Goal: Task Accomplishment & Management: Manage account settings

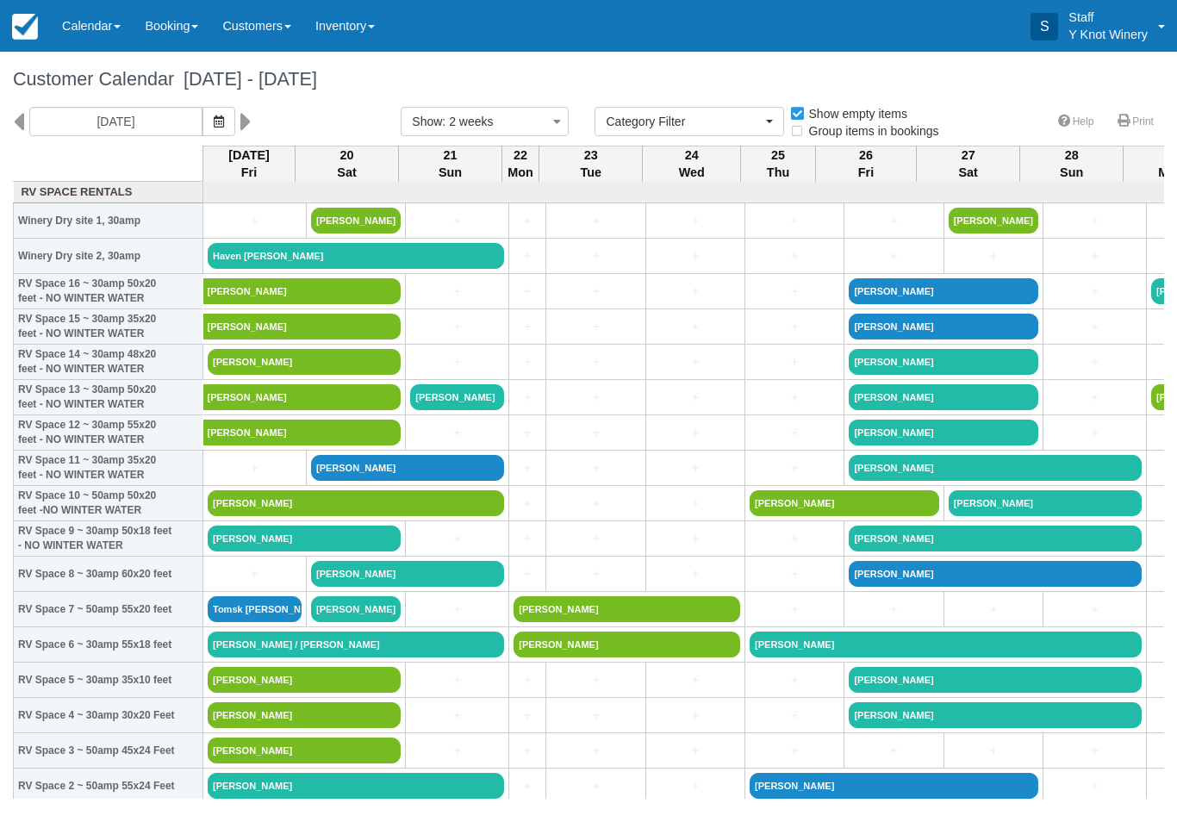
select select
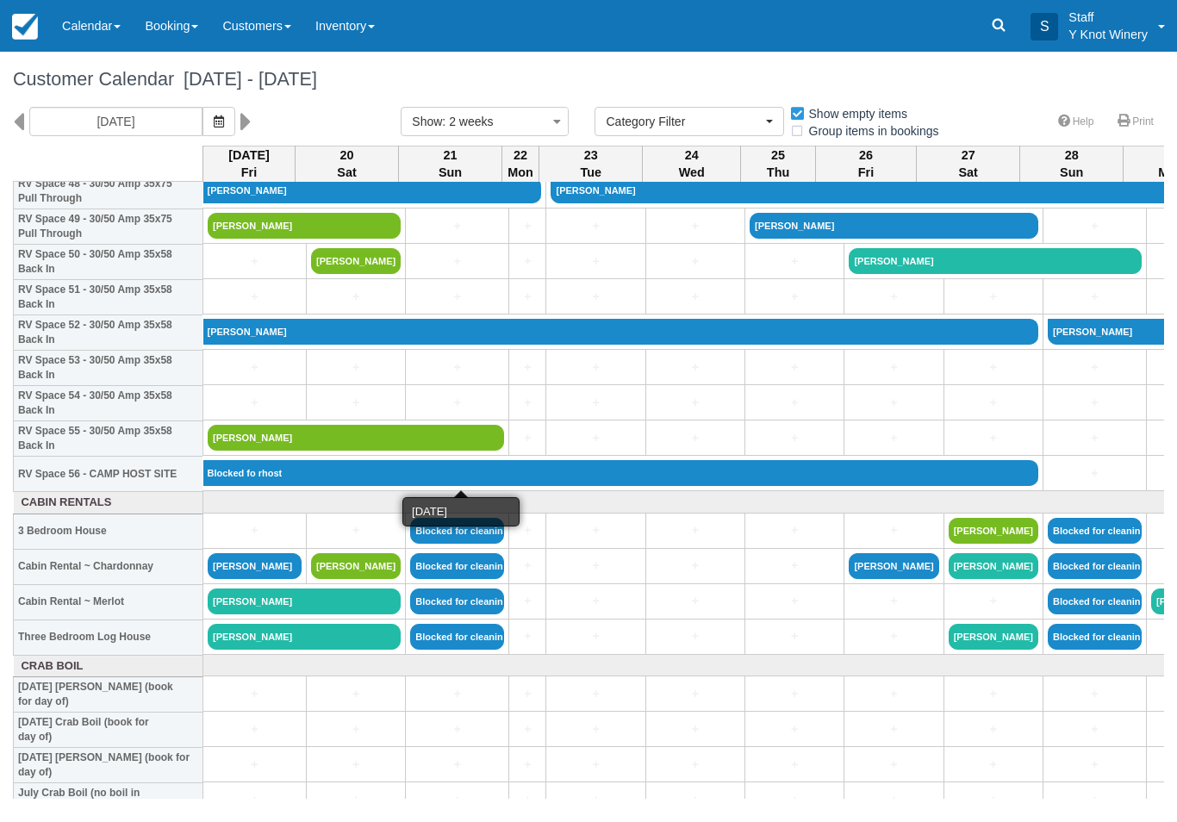
scroll to position [1762, 0]
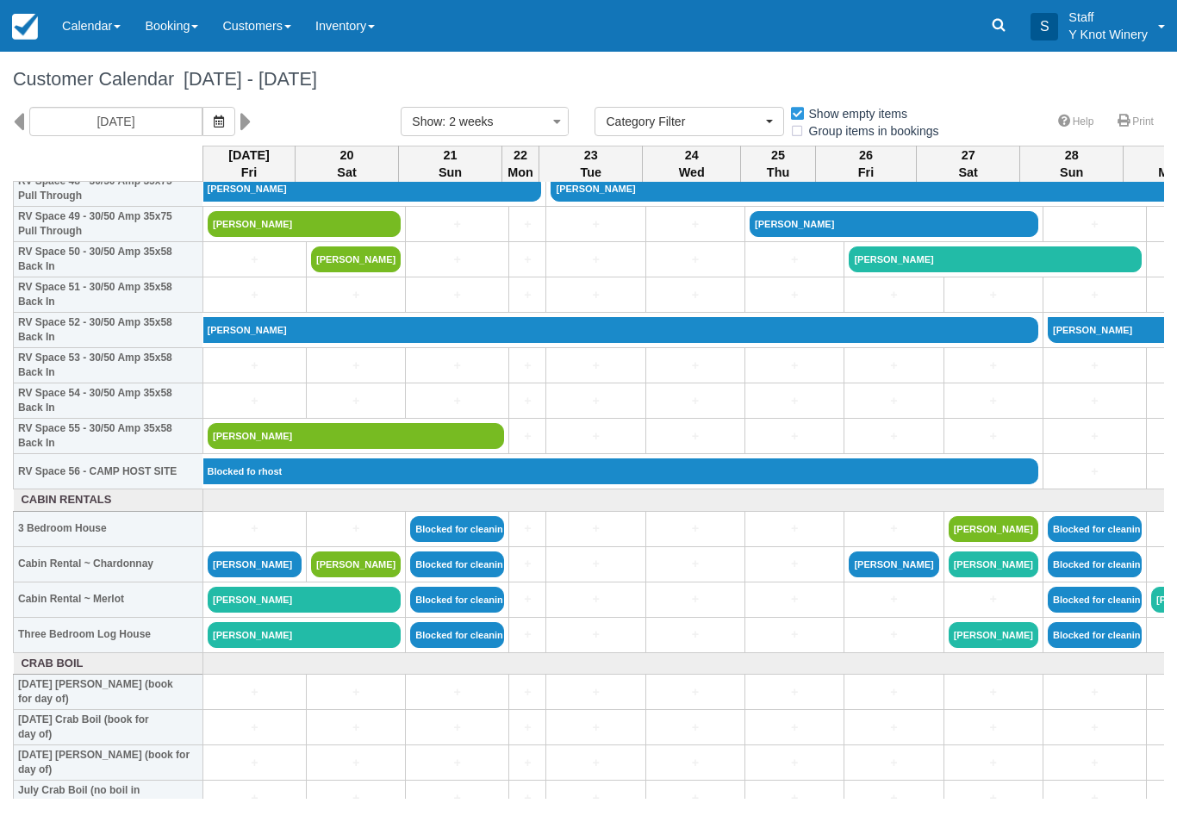
click at [81, 38] on link "Calendar" at bounding box center [91, 26] width 83 height 52
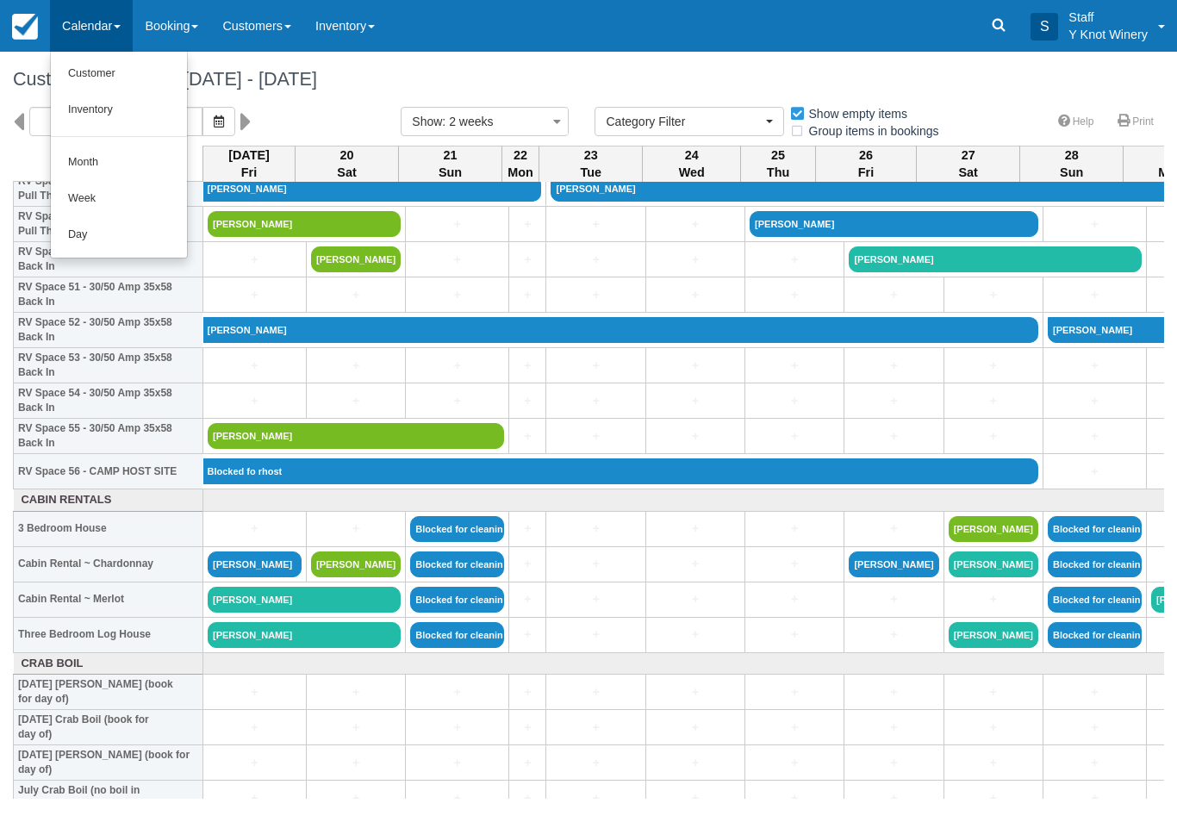
click at [88, 72] on link "Customer" at bounding box center [119, 74] width 136 height 36
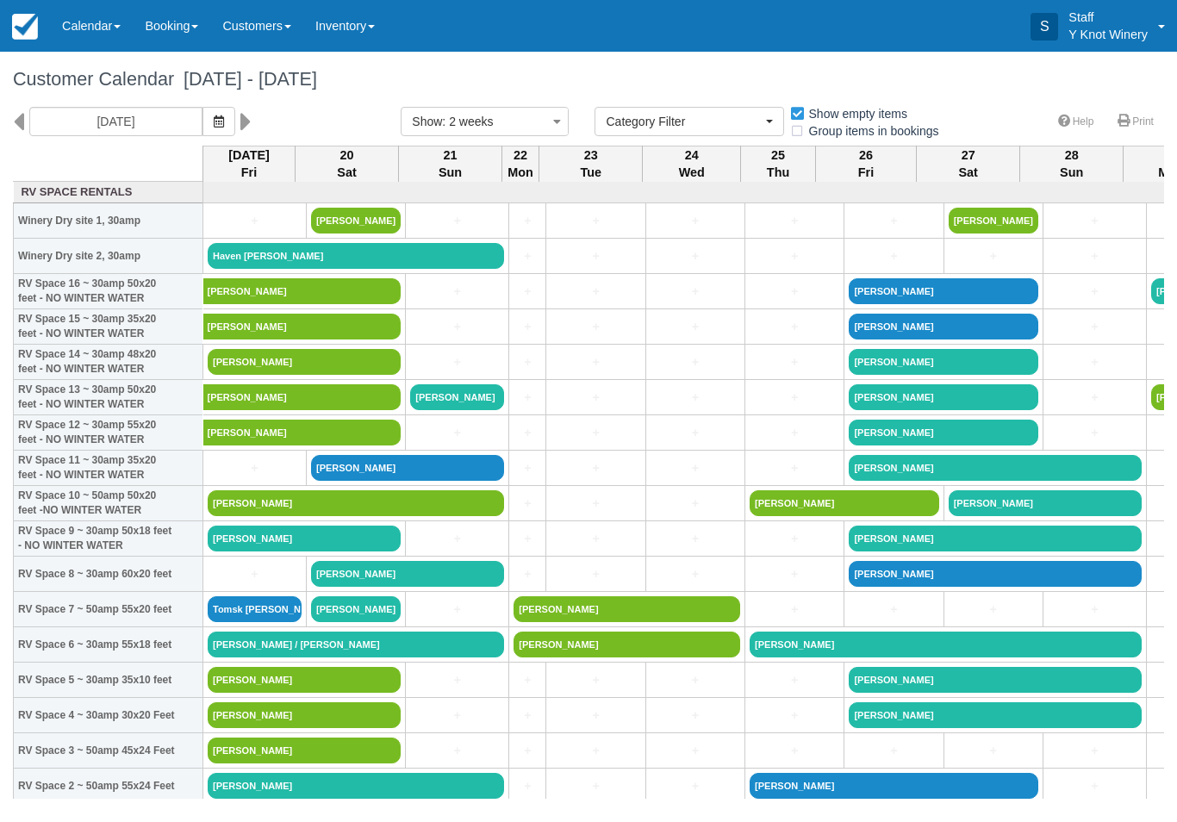
select select
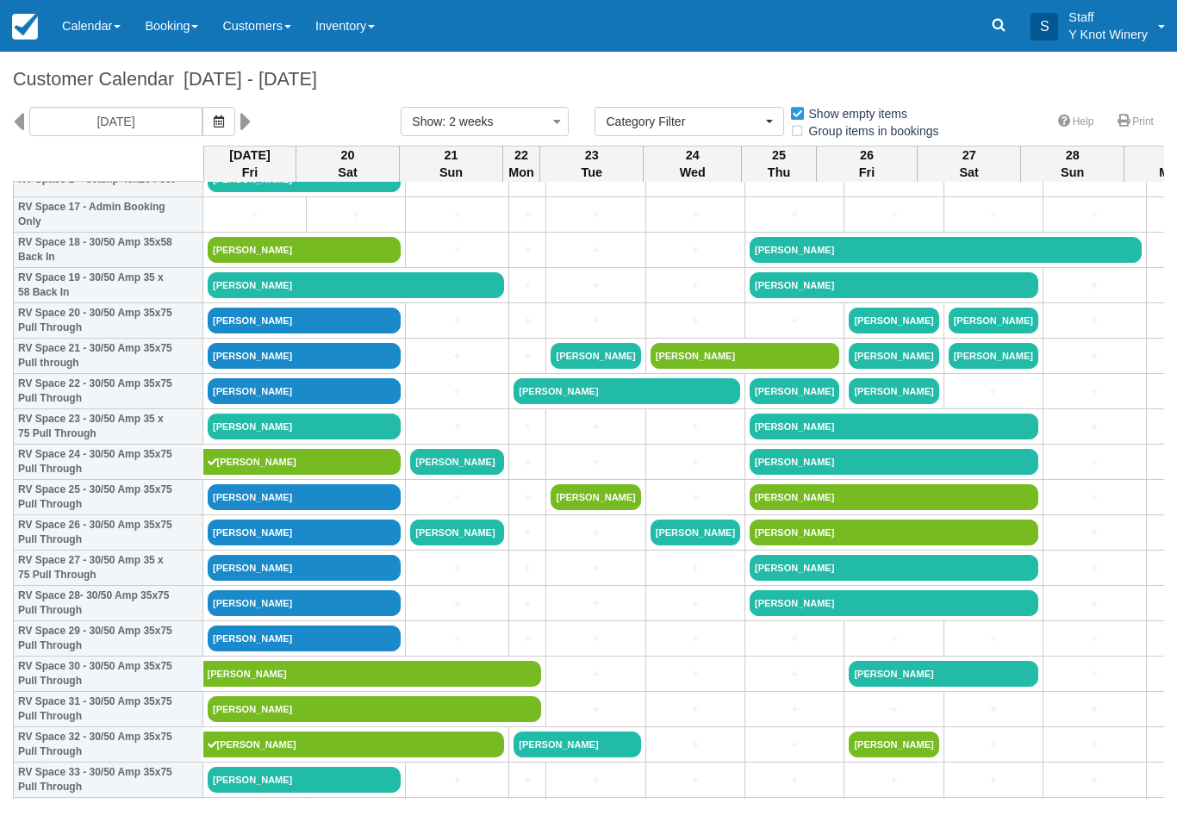
scroll to position [642, 0]
click at [291, 510] on link "[PERSON_NAME]" at bounding box center [304, 497] width 193 height 26
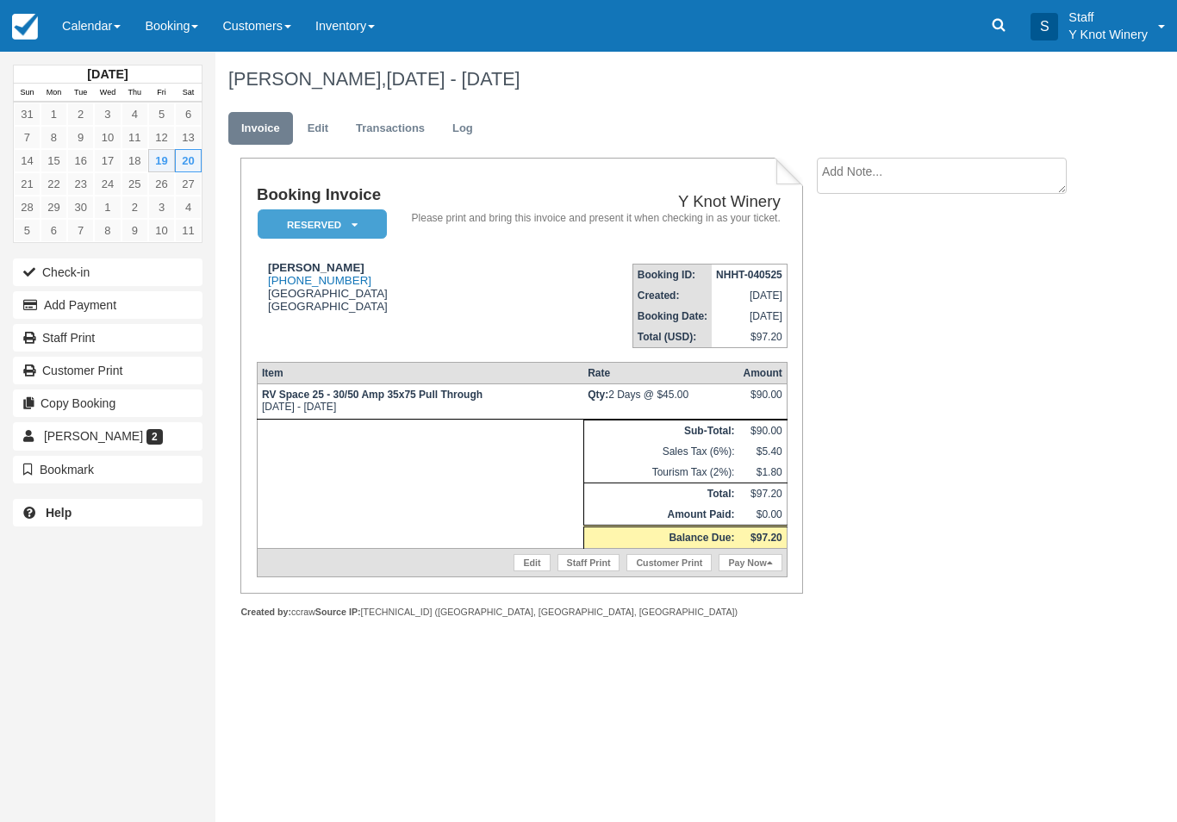
click at [86, 28] on link "Calendar" at bounding box center [91, 26] width 83 height 52
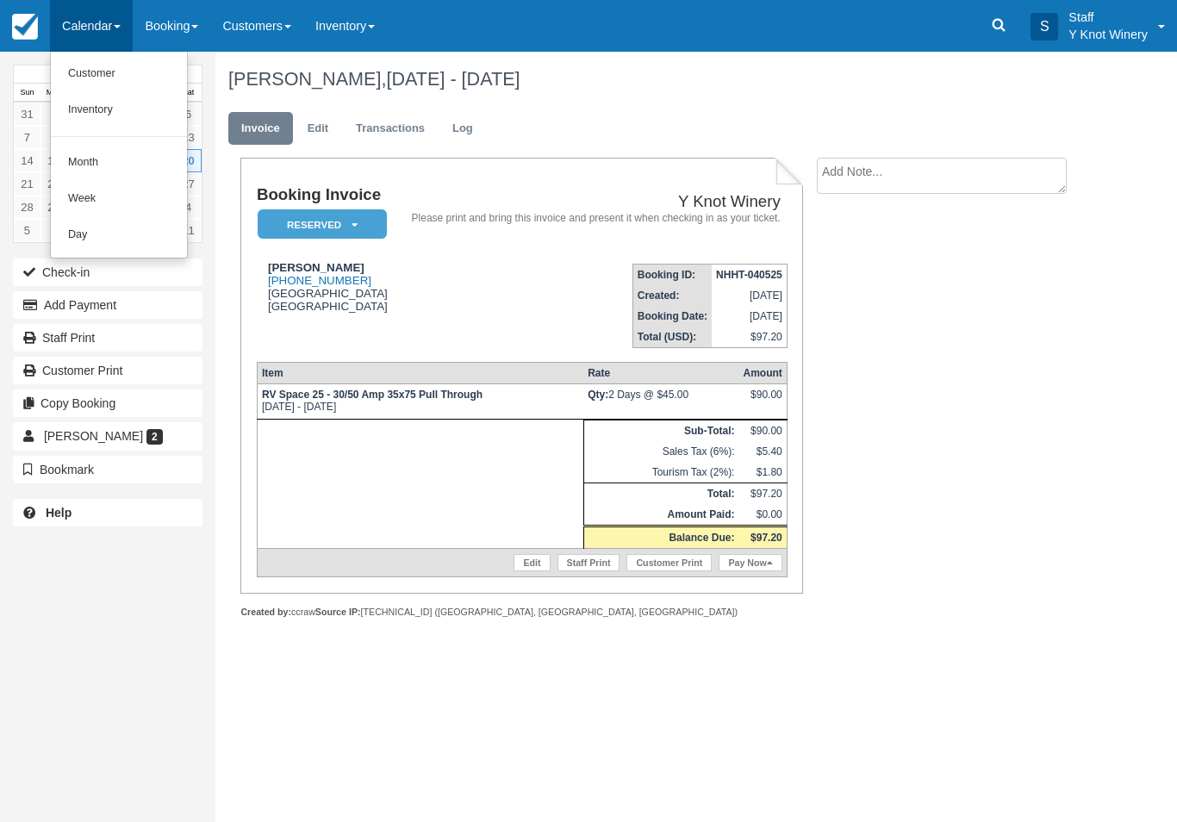
click at [82, 77] on link "Customer" at bounding box center [119, 74] width 136 height 36
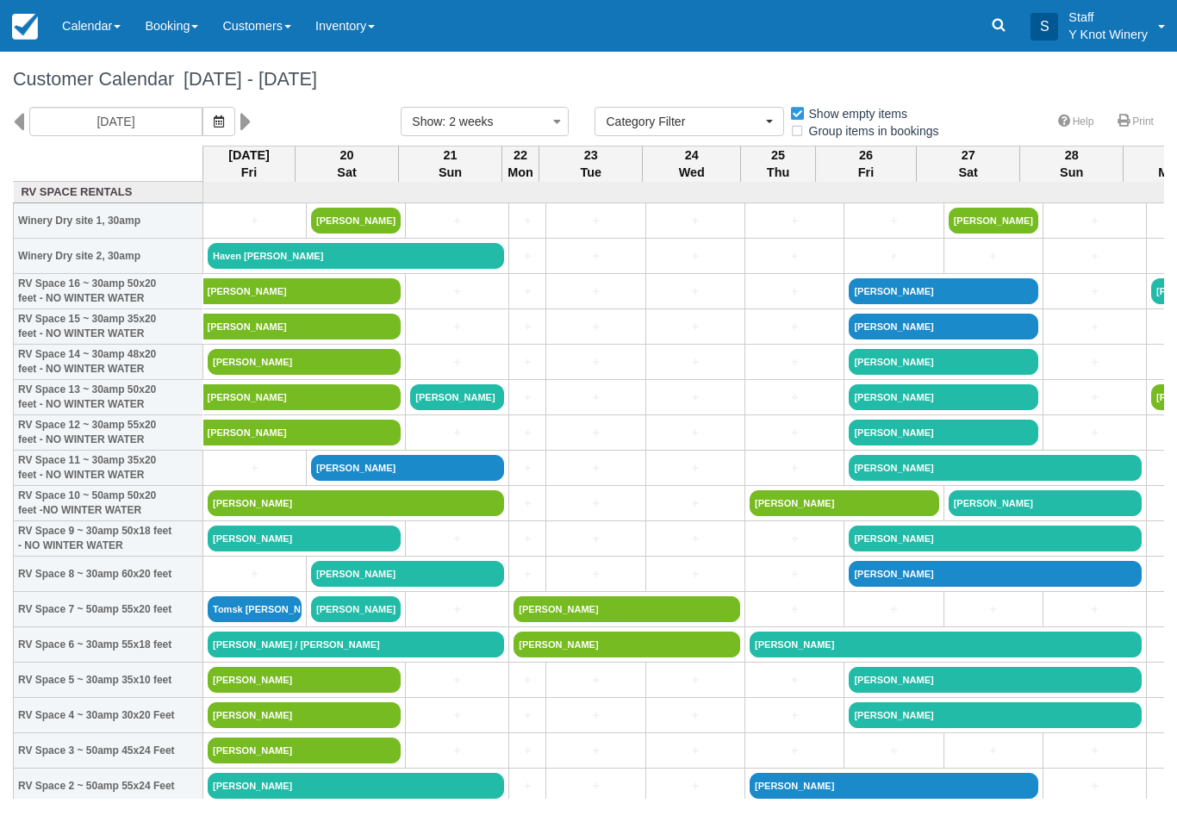
select select
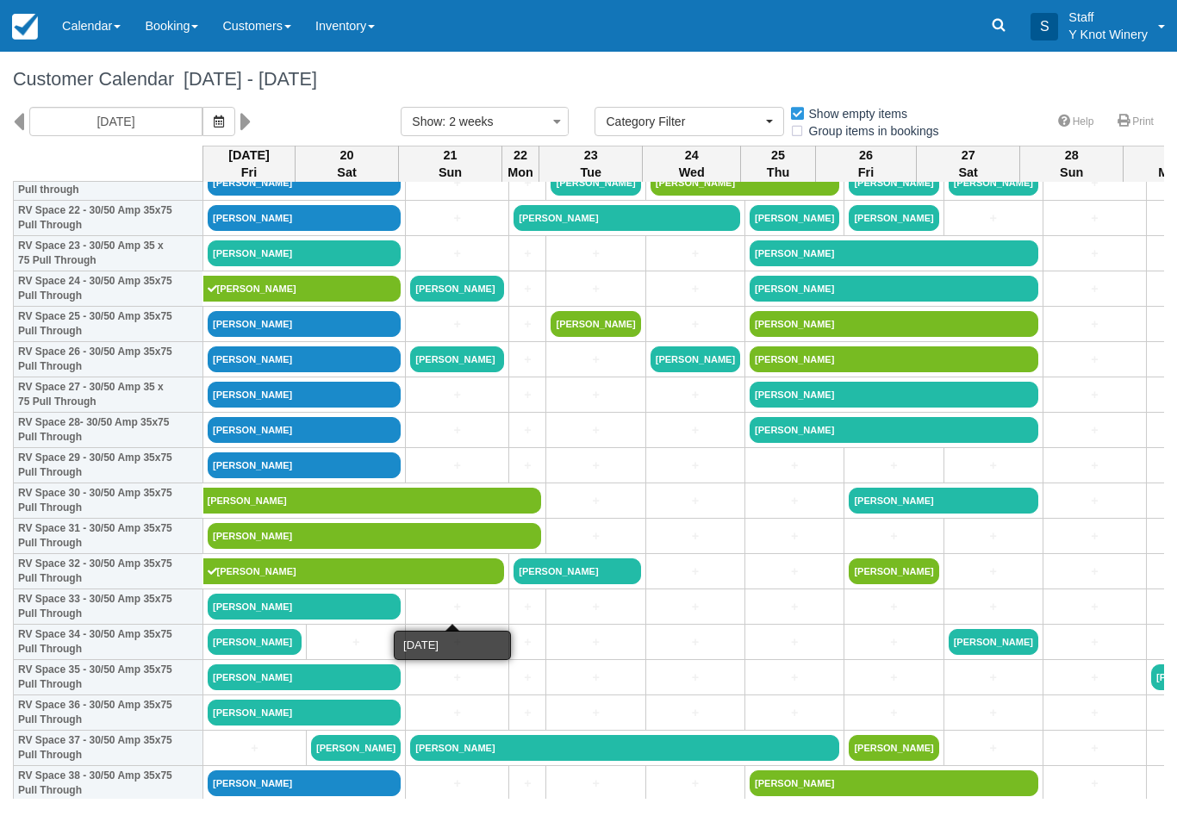
scroll to position [814, 0]
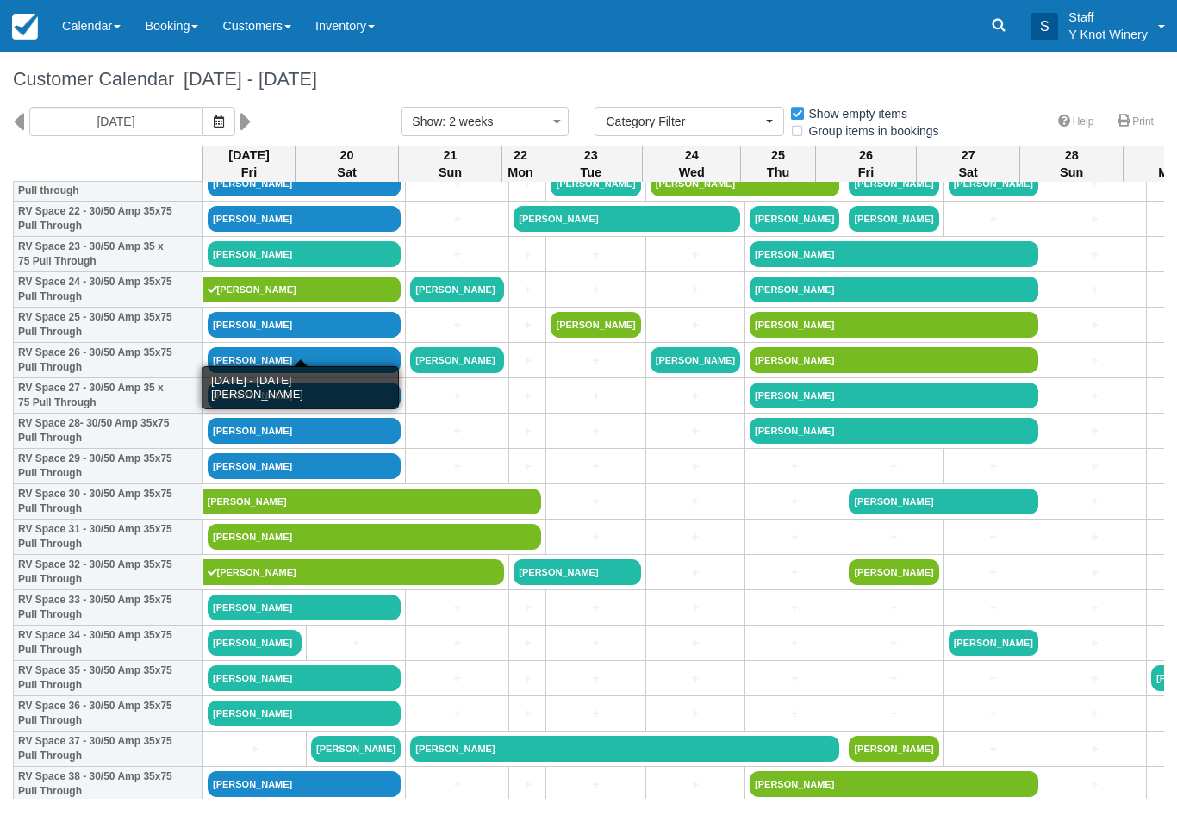
click at [318, 338] on link "[PERSON_NAME]" at bounding box center [304, 325] width 193 height 26
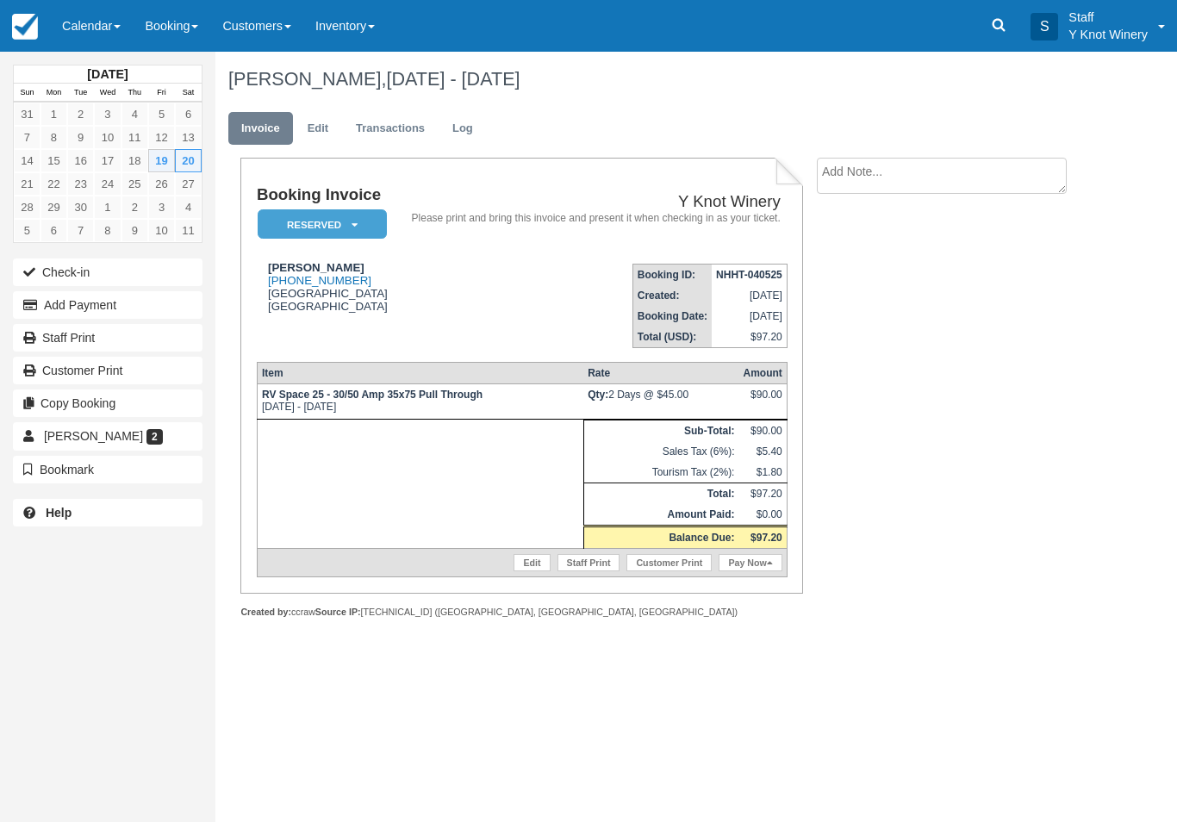
click at [748, 571] on link "Pay Now" at bounding box center [749, 562] width 63 height 17
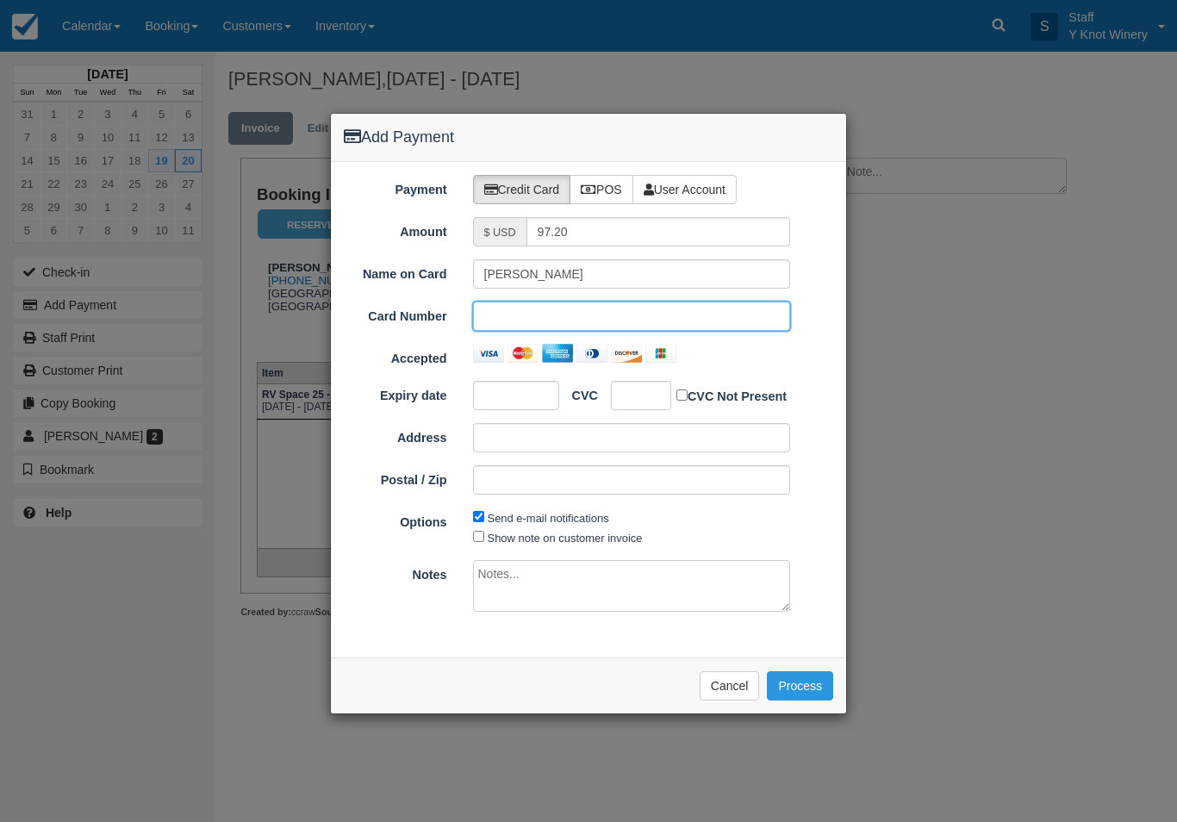
click at [604, 196] on label "POS" at bounding box center [601, 189] width 64 height 29
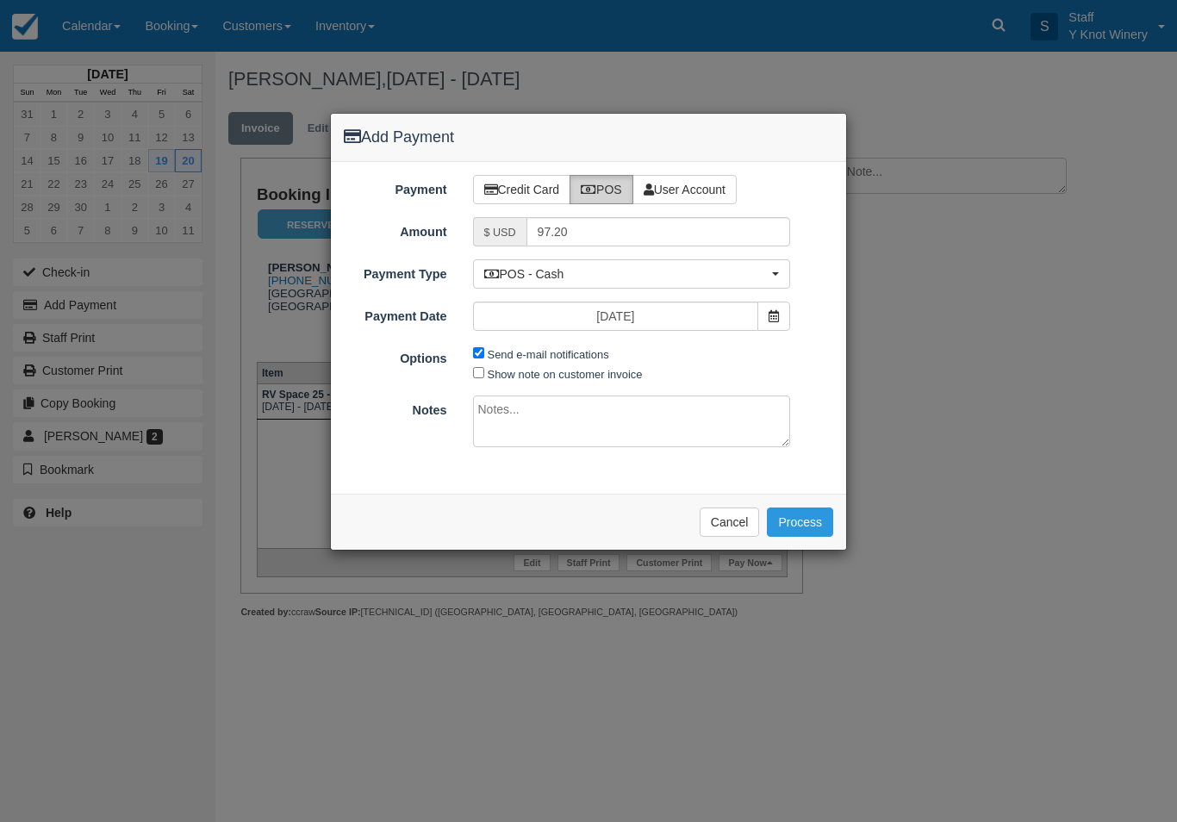
radio input "true"
click at [795, 511] on button "Process" at bounding box center [800, 521] width 66 height 29
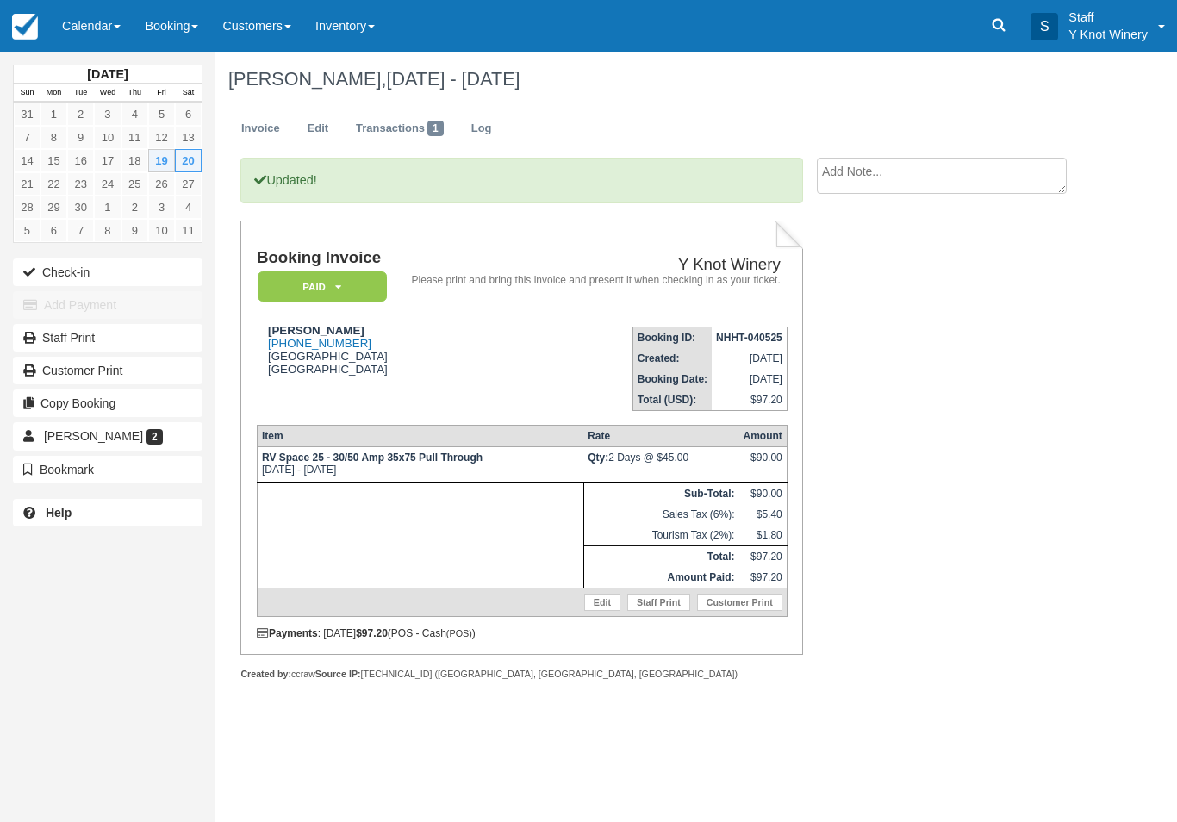
click at [71, 263] on button "Check-in" at bounding box center [107, 272] width 189 height 28
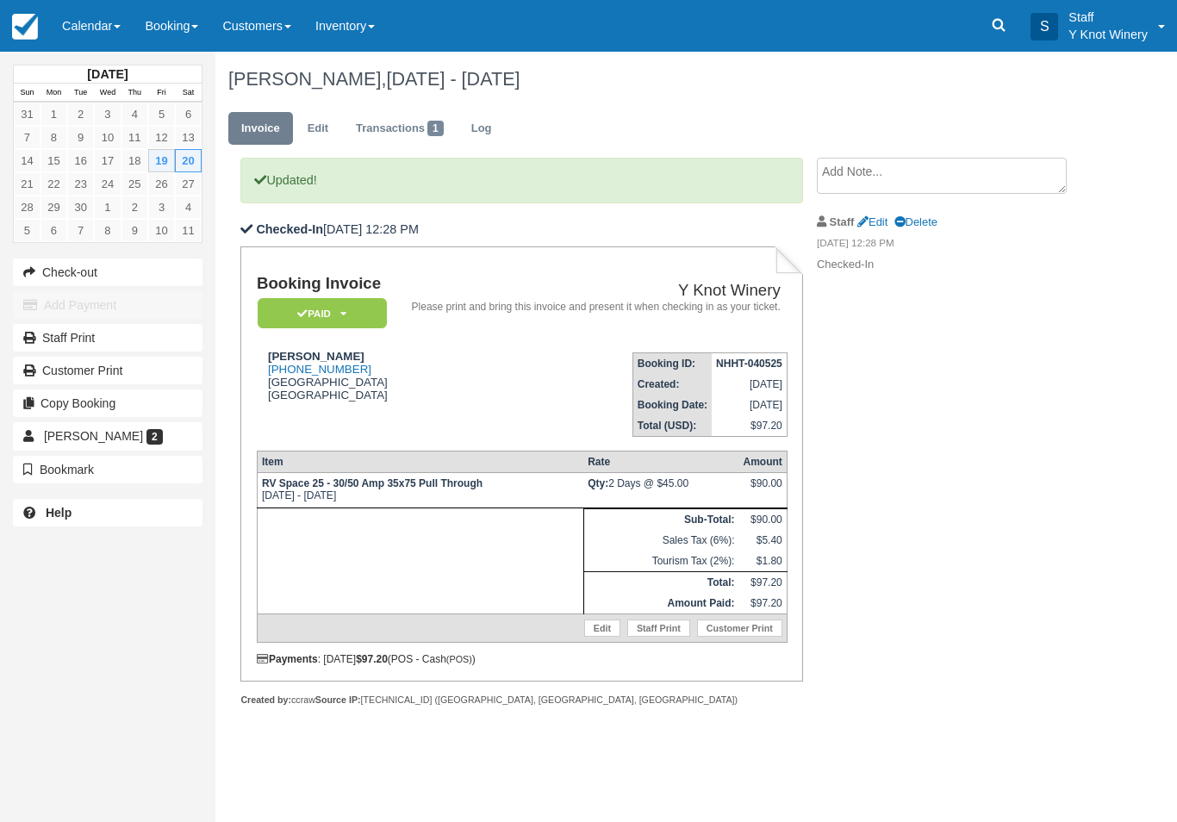
click at [85, 30] on link "Calendar" at bounding box center [91, 26] width 83 height 52
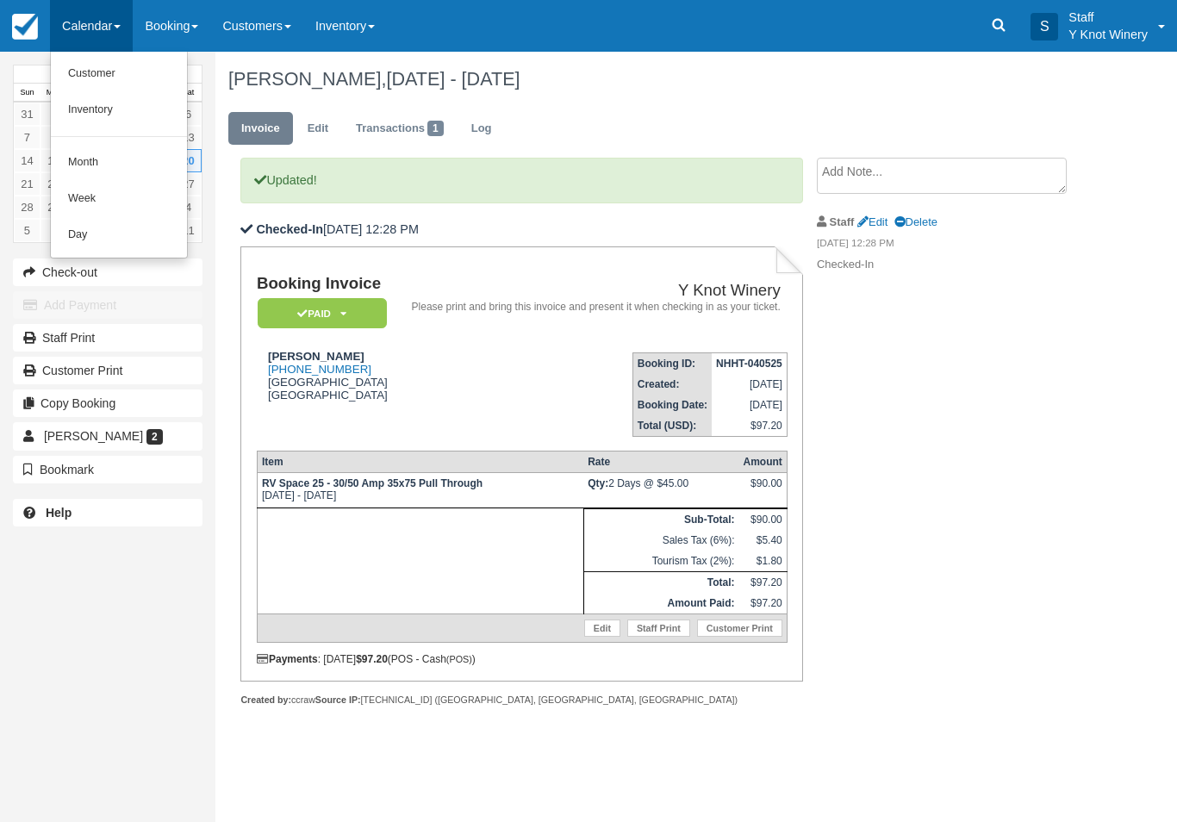
click at [75, 78] on link "Customer" at bounding box center [119, 74] width 136 height 36
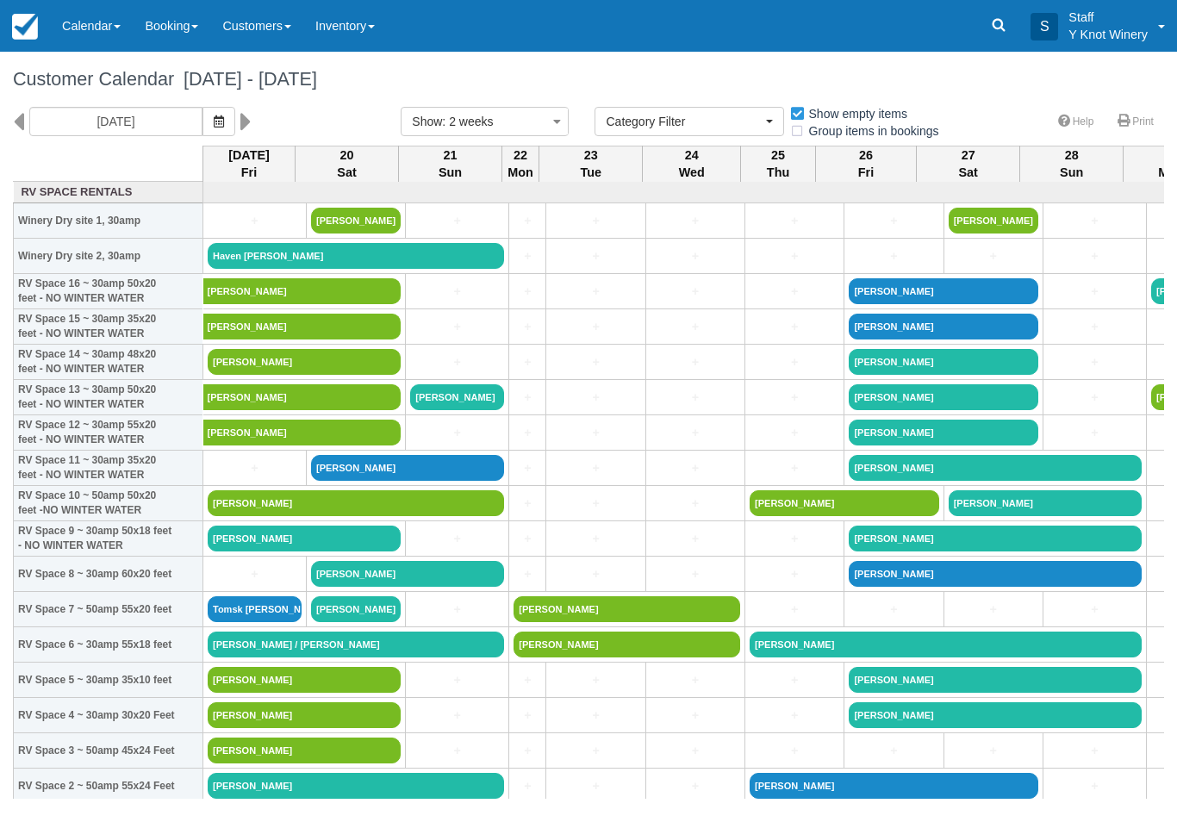
select select
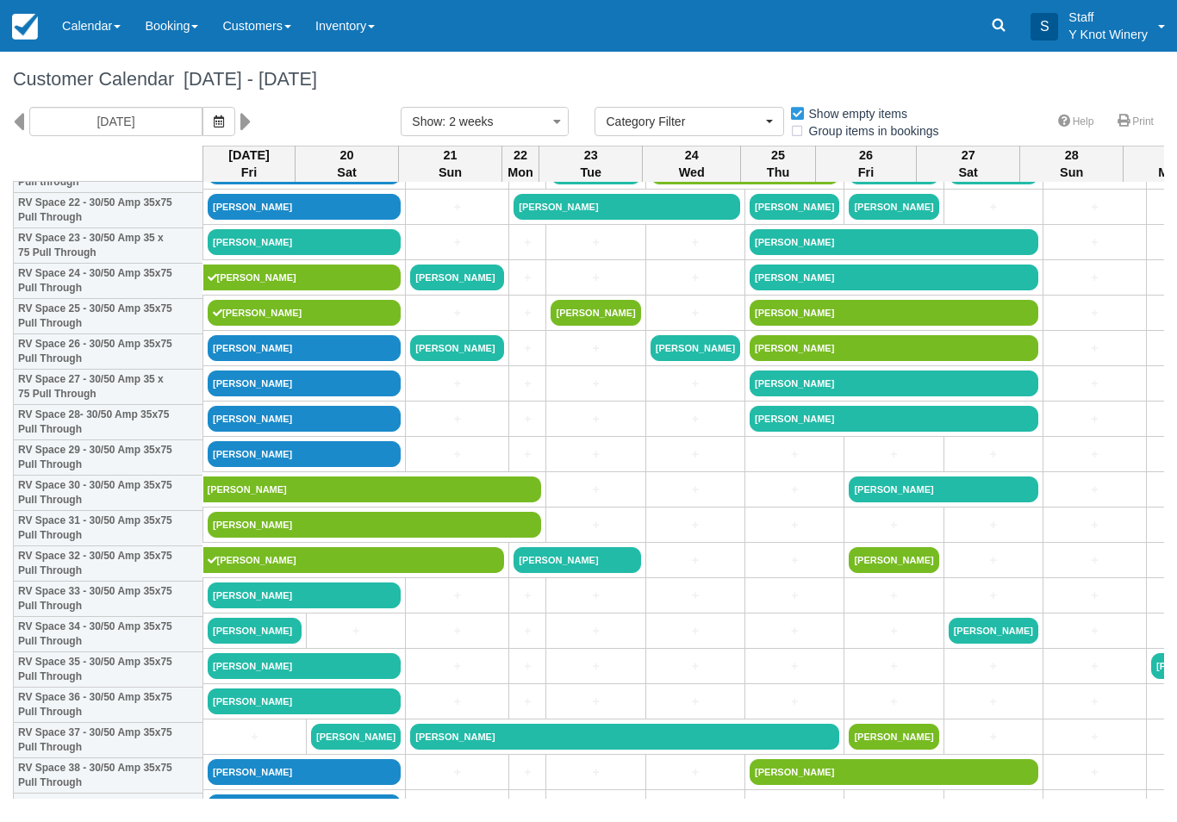
scroll to position [829, 0]
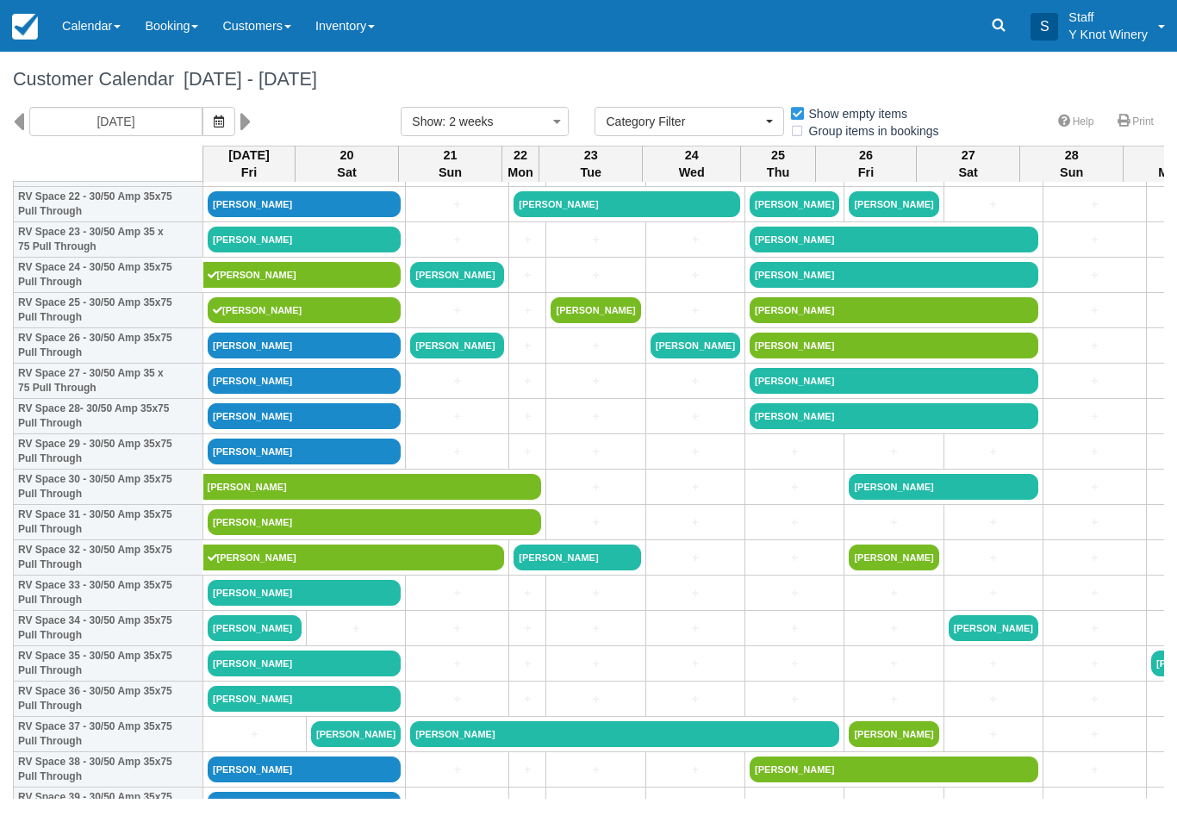
click at [299, 358] on link "[PERSON_NAME]" at bounding box center [304, 345] width 193 height 26
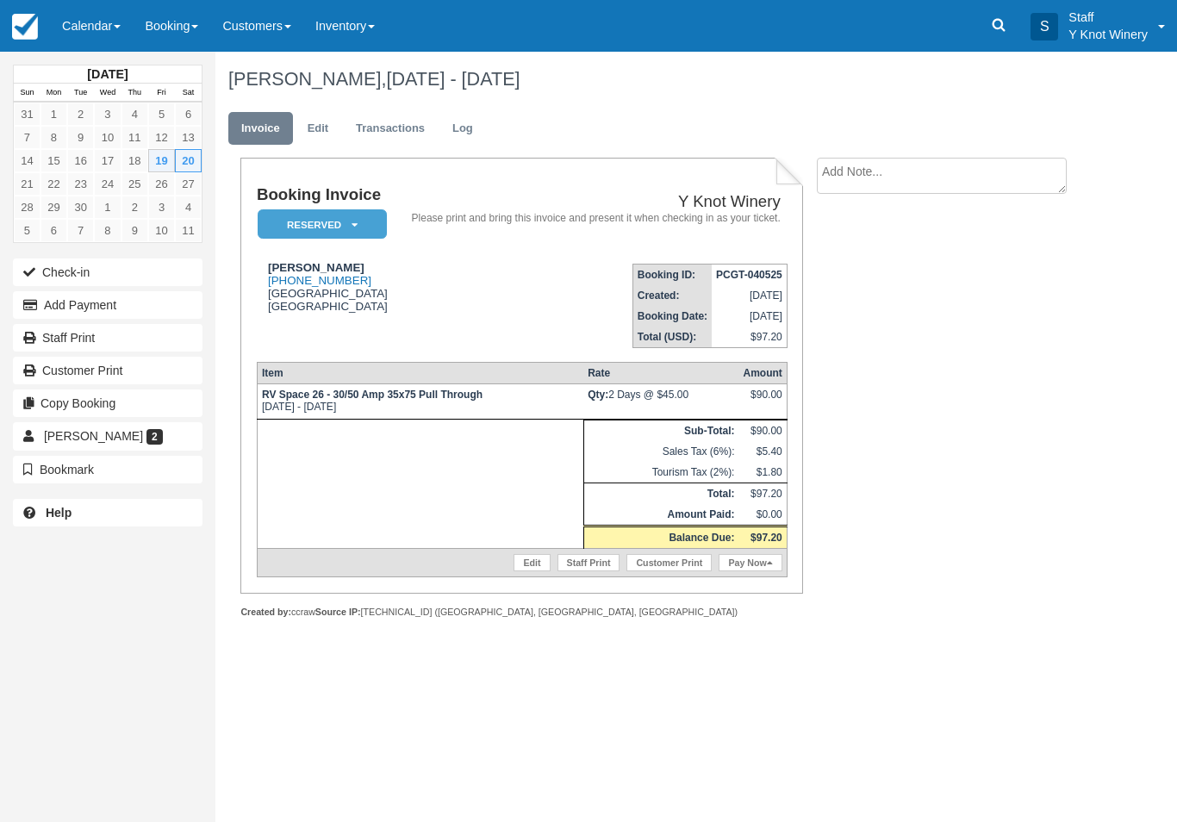
click at [74, 269] on button "Check-in" at bounding box center [107, 272] width 189 height 28
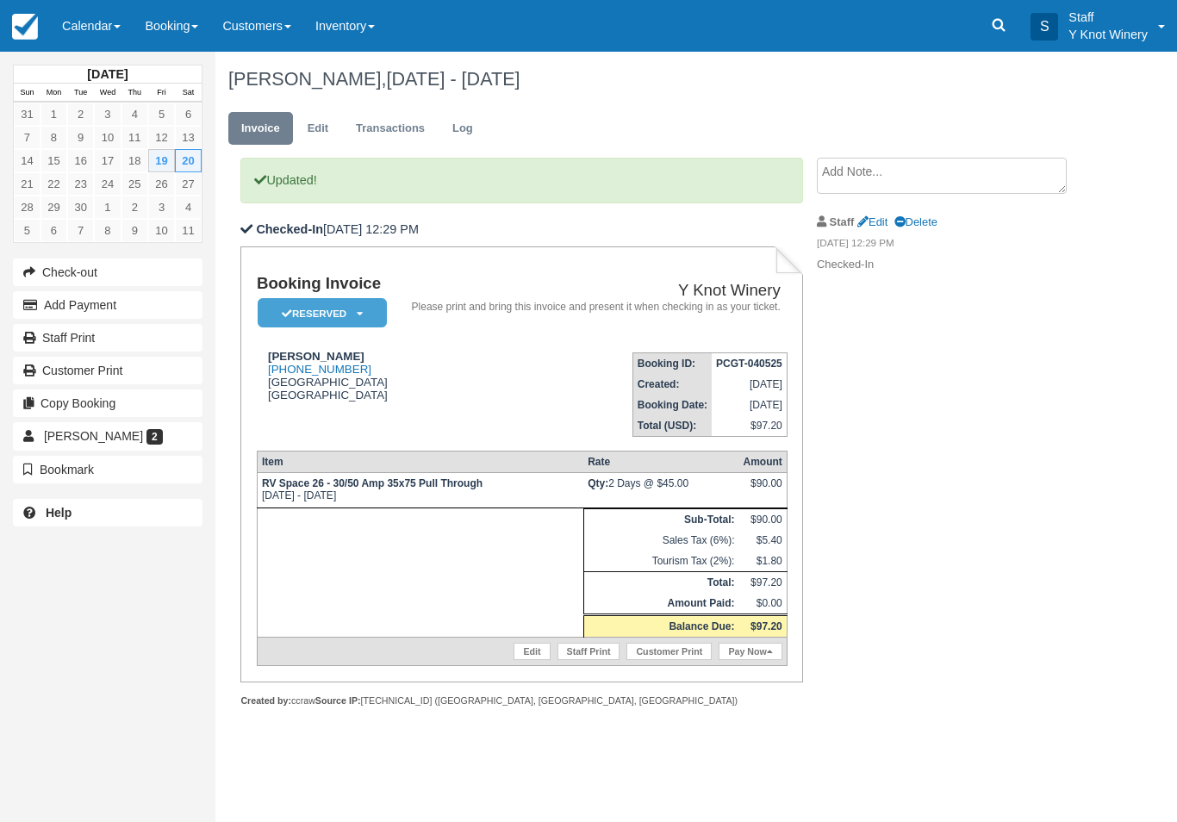
click at [755, 660] on link "Pay Now" at bounding box center [749, 651] width 63 height 17
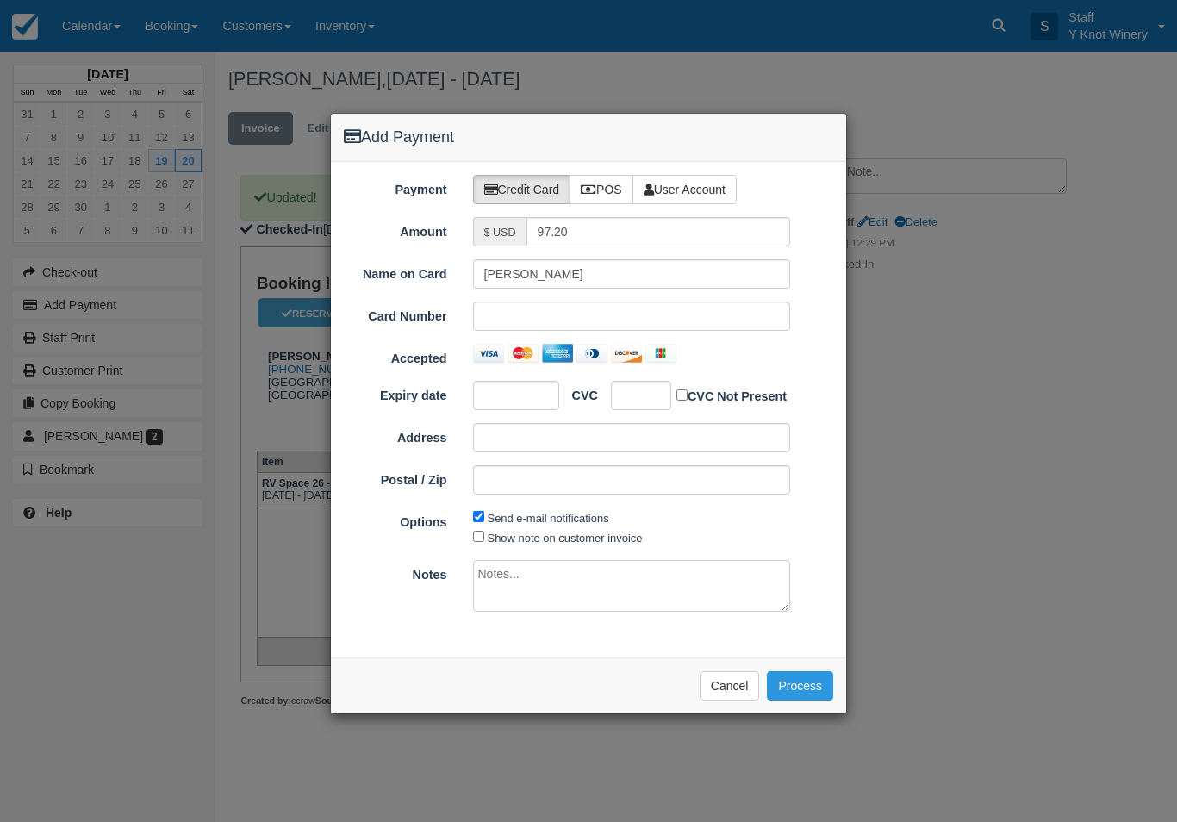
click at [602, 194] on label "POS" at bounding box center [601, 189] width 64 height 29
radio input "true"
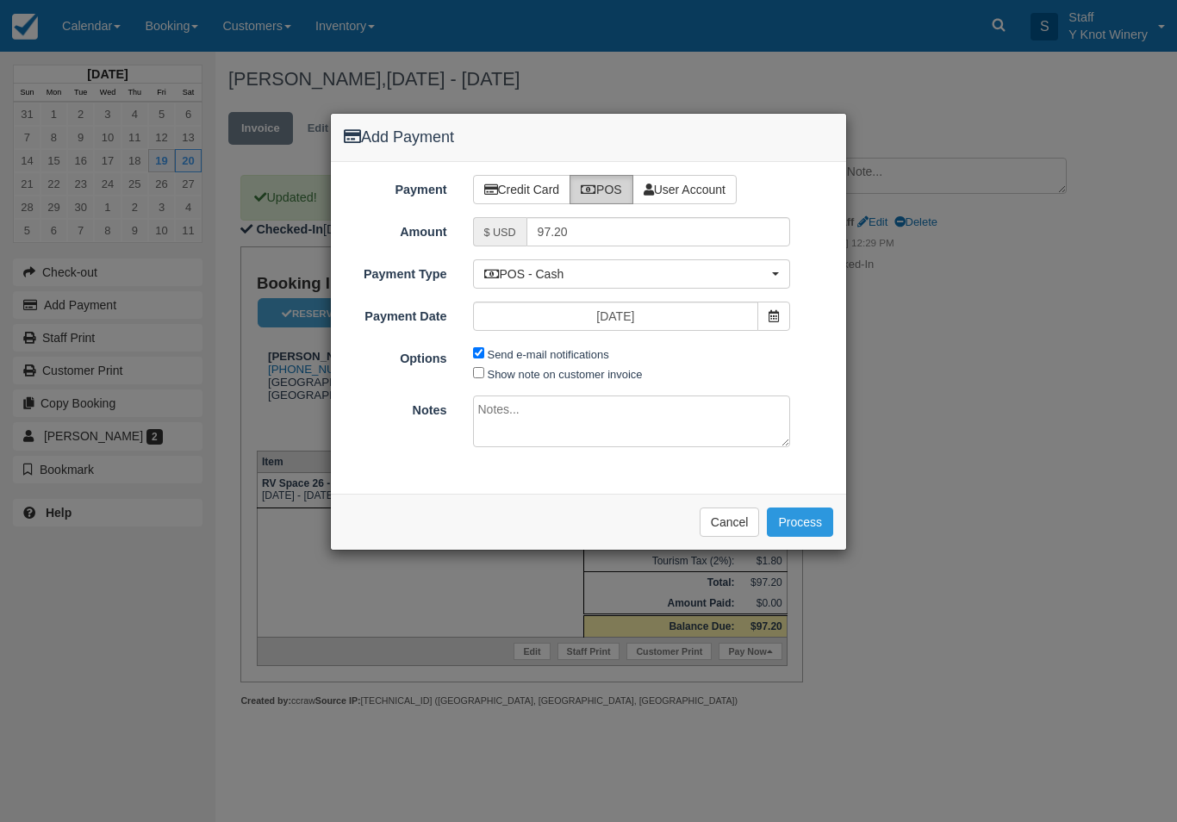
click at [805, 510] on button "Process" at bounding box center [800, 521] width 66 height 29
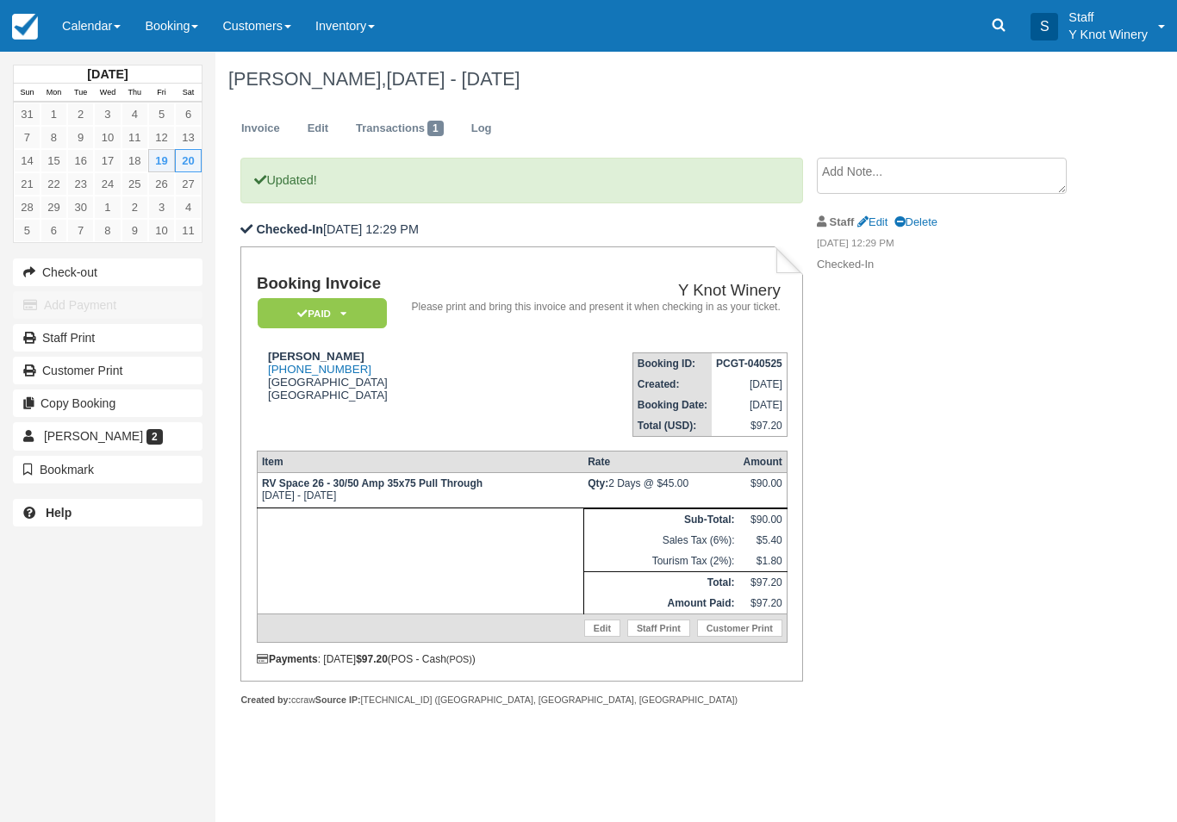
click at [90, 41] on link "Calendar" at bounding box center [91, 26] width 83 height 52
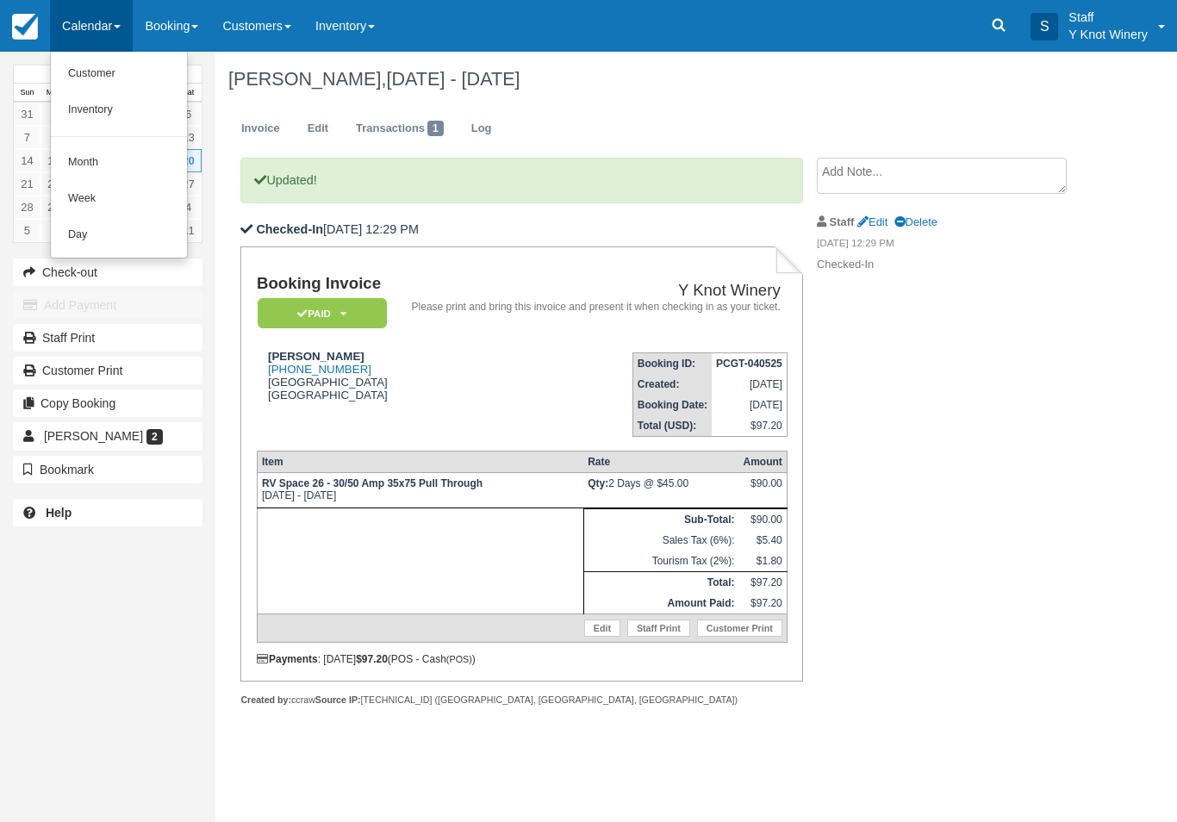
click at [104, 67] on link "Customer" at bounding box center [119, 74] width 136 height 36
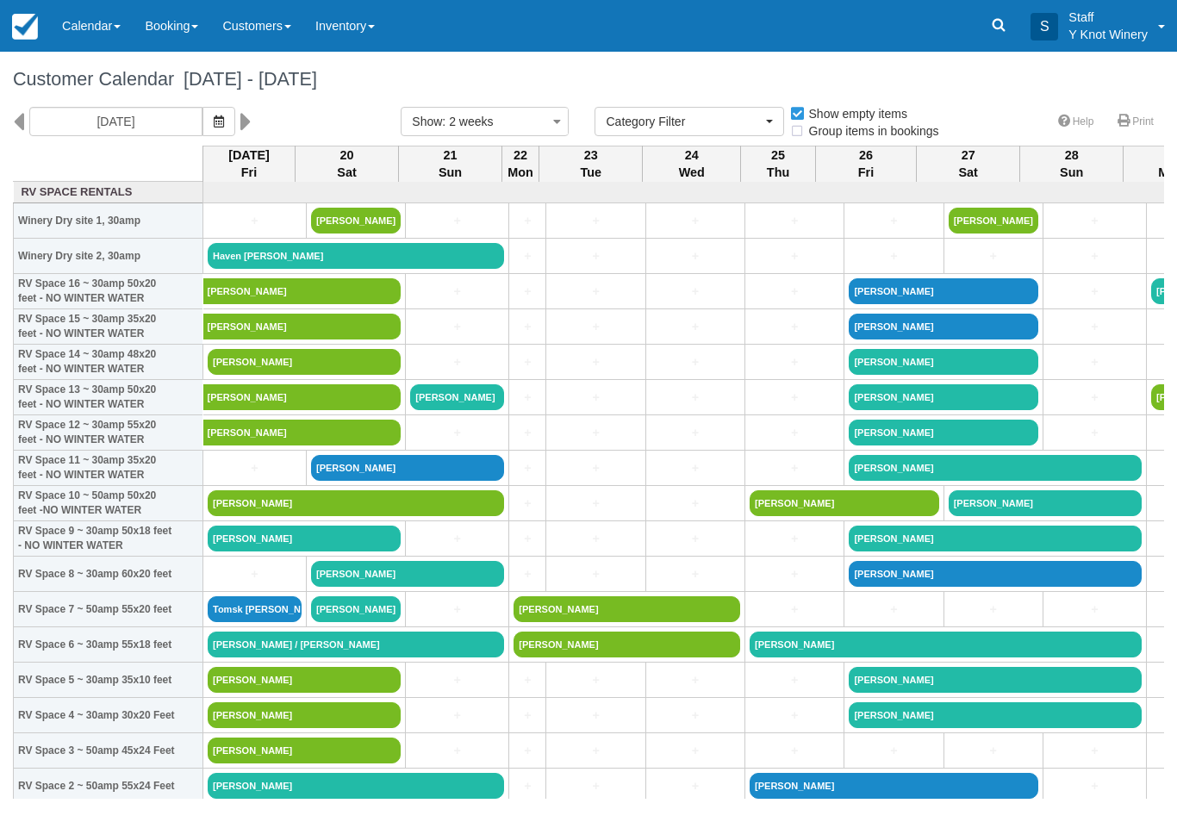
select select
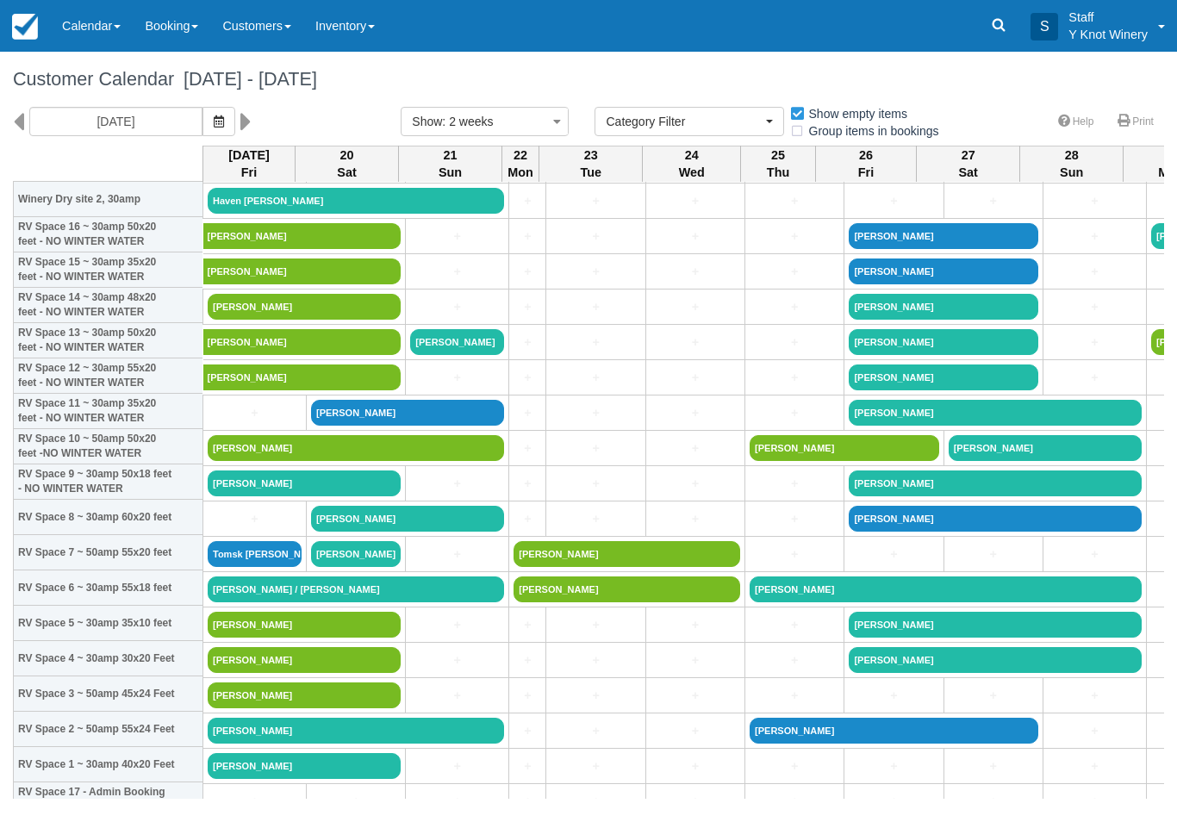
scroll to position [54, 0]
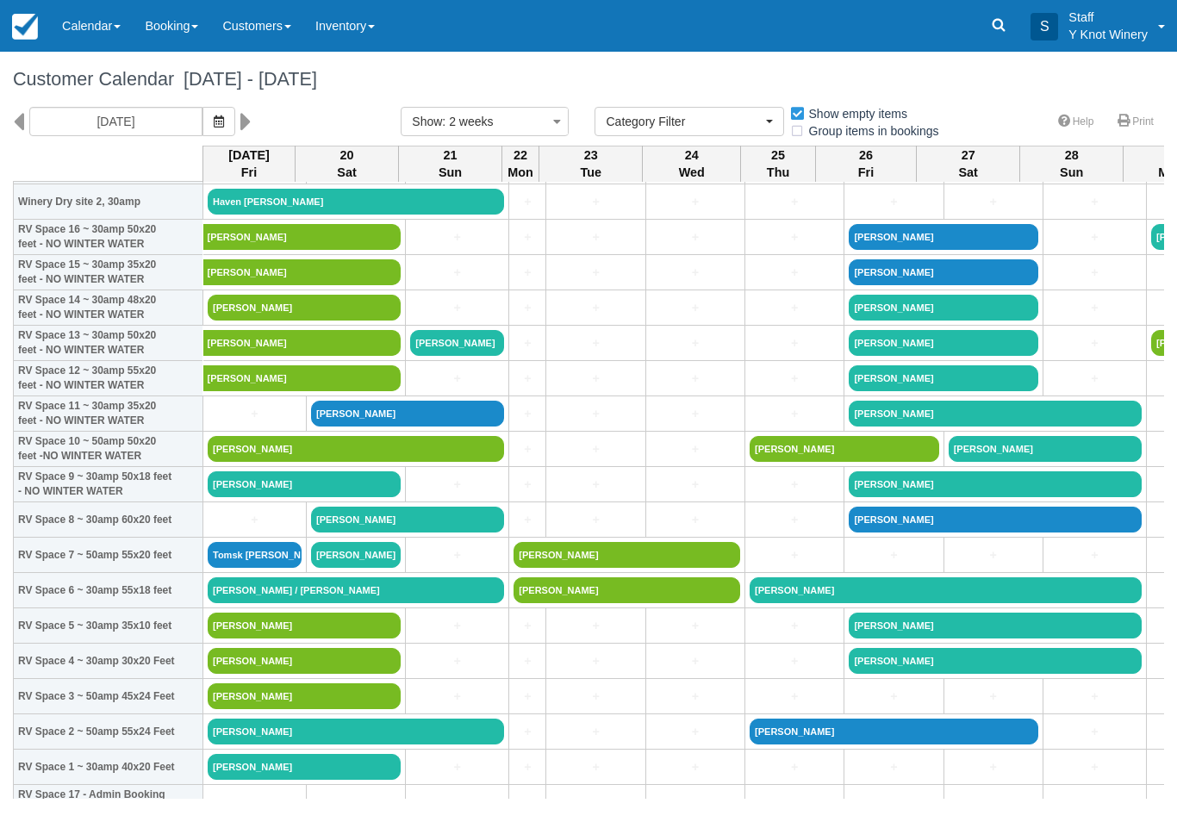
click at [90, 36] on link "Calendar" at bounding box center [91, 26] width 83 height 52
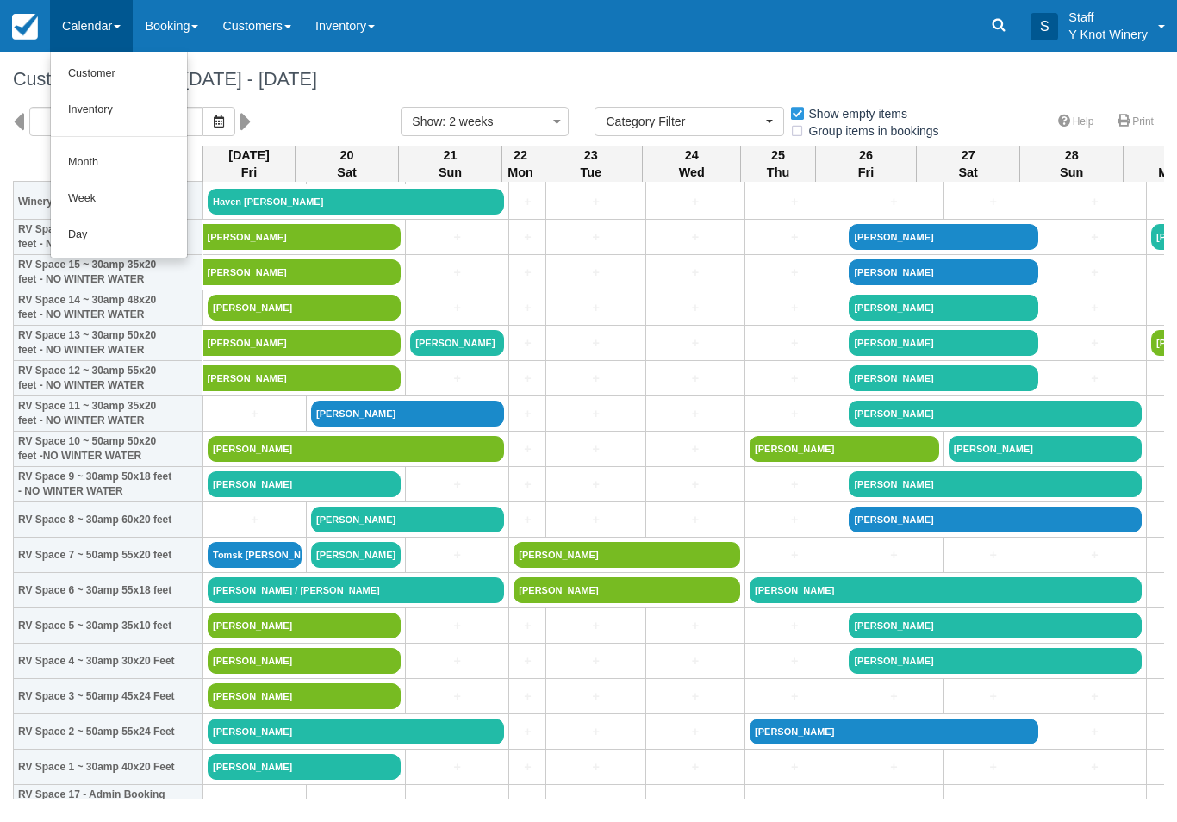
click at [88, 72] on link "Customer" at bounding box center [119, 74] width 136 height 36
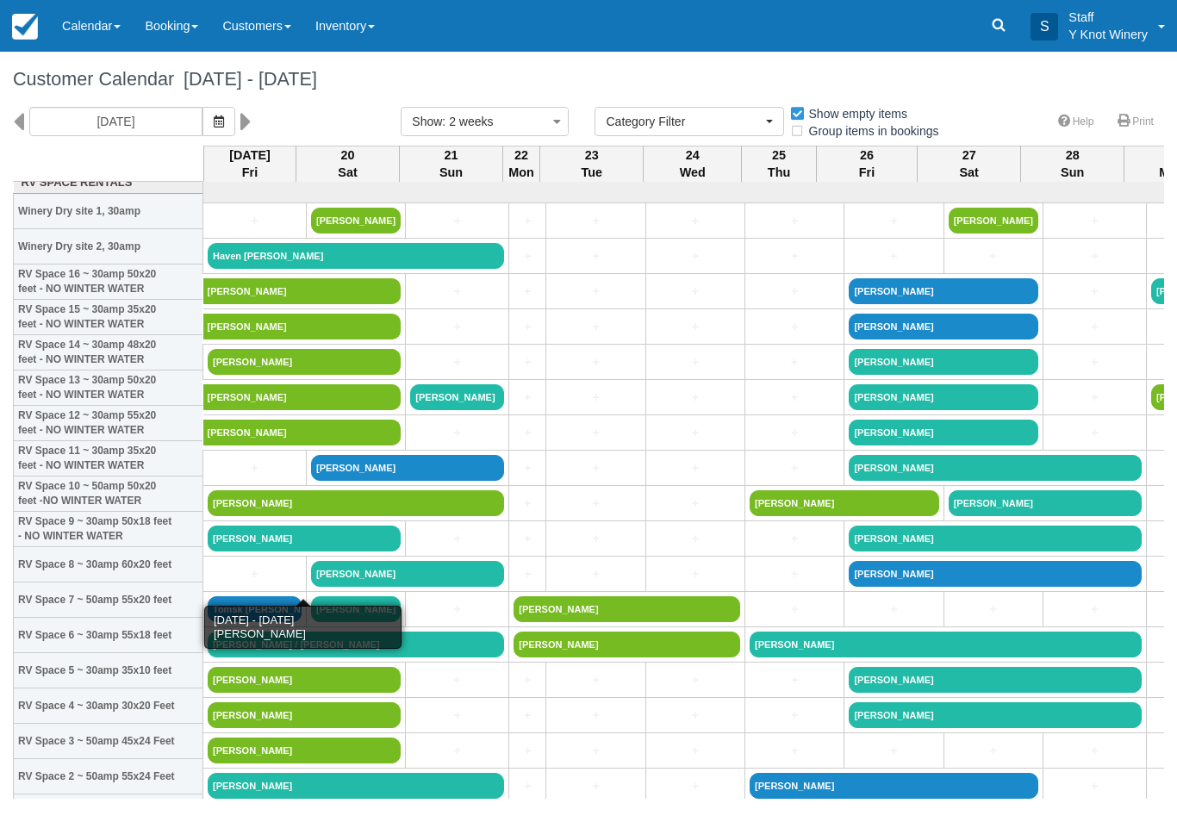
select select
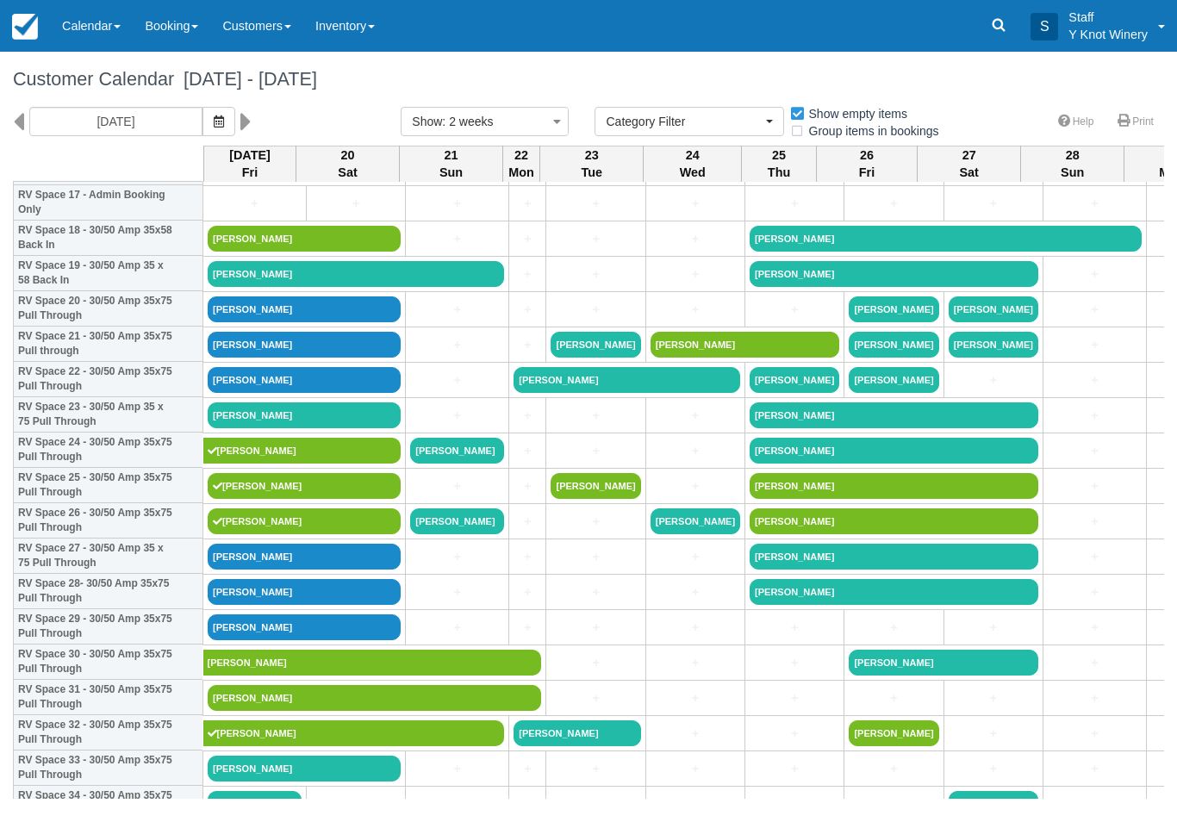
scroll to position [652, 0]
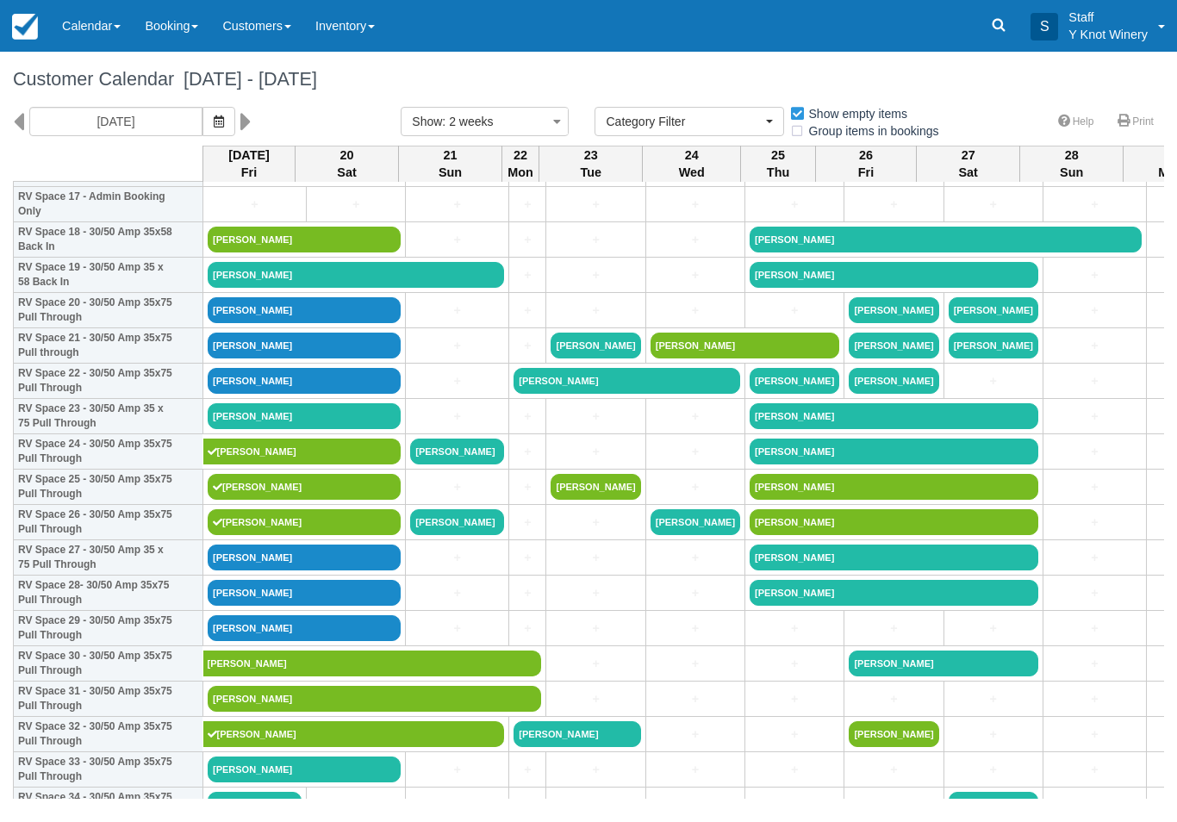
click at [312, 429] on link "[PERSON_NAME]" at bounding box center [304, 416] width 193 height 26
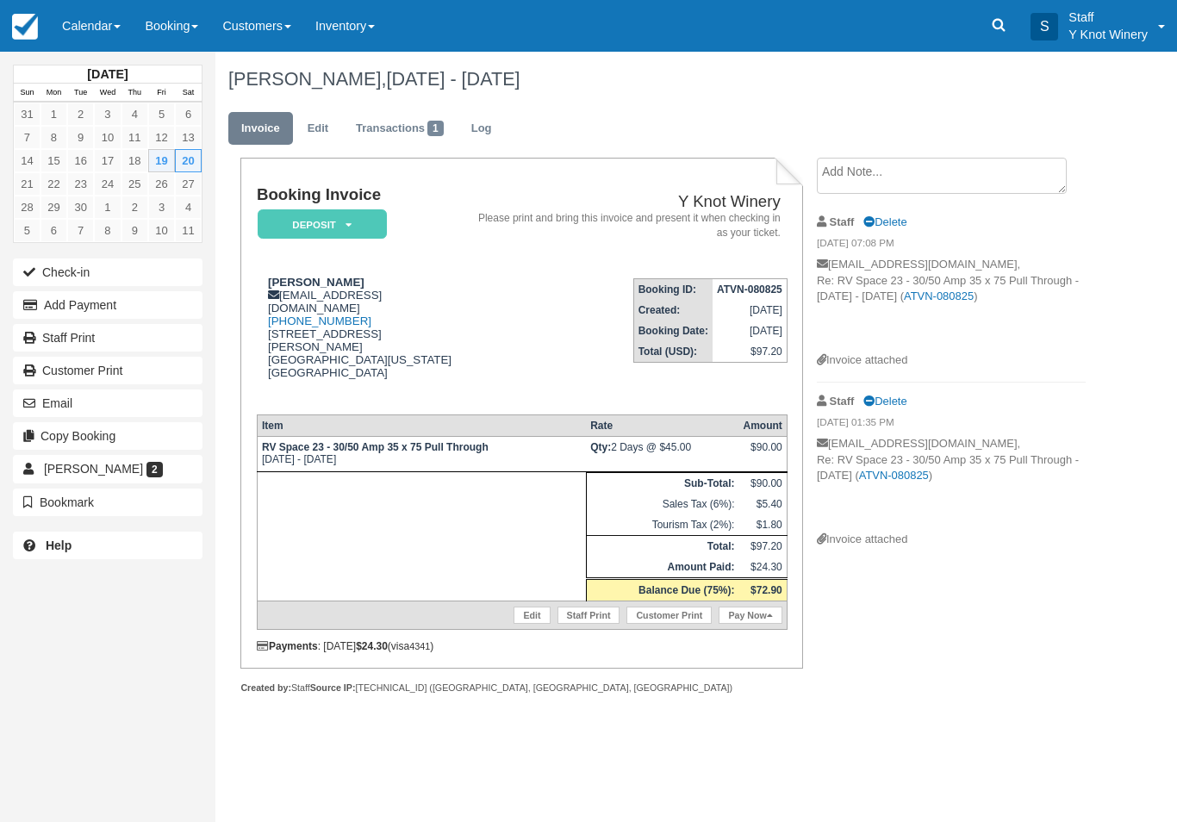
click at [113, 270] on button "Check-in" at bounding box center [107, 272] width 189 height 28
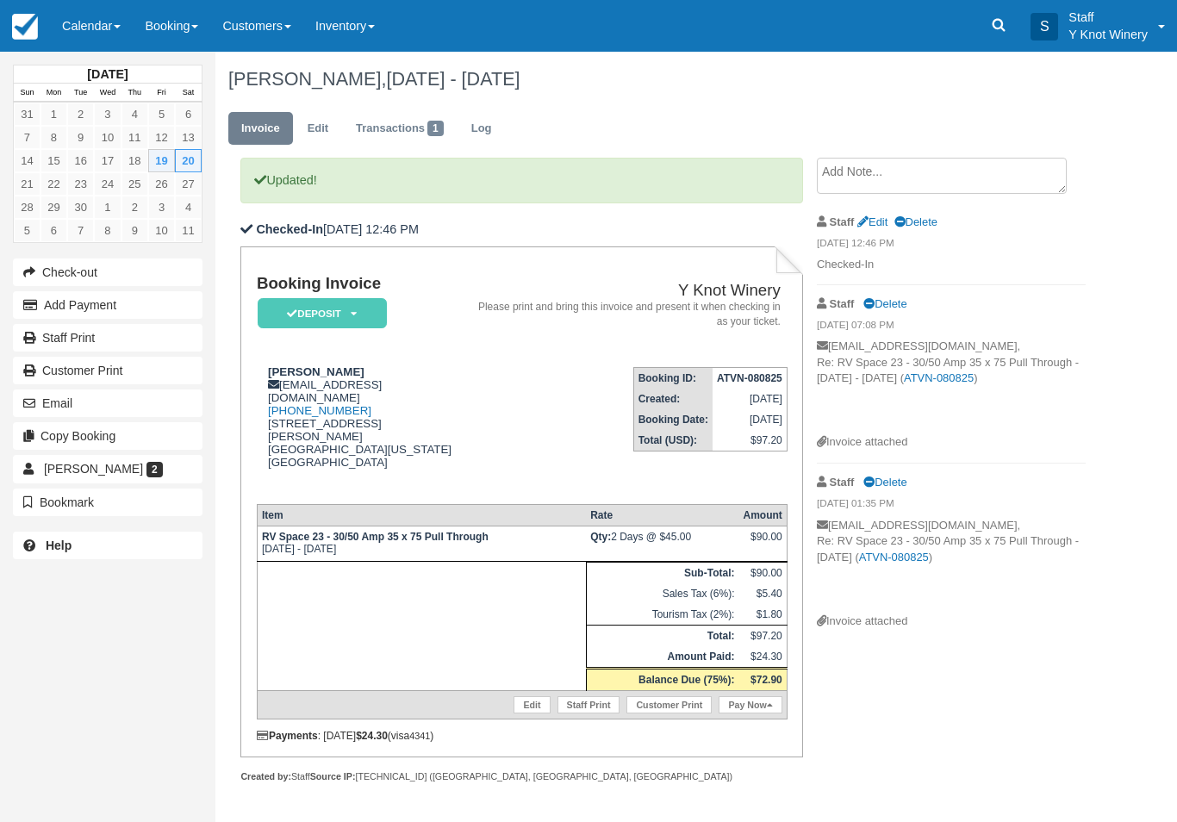
click at [743, 713] on link "Pay Now" at bounding box center [749, 704] width 63 height 17
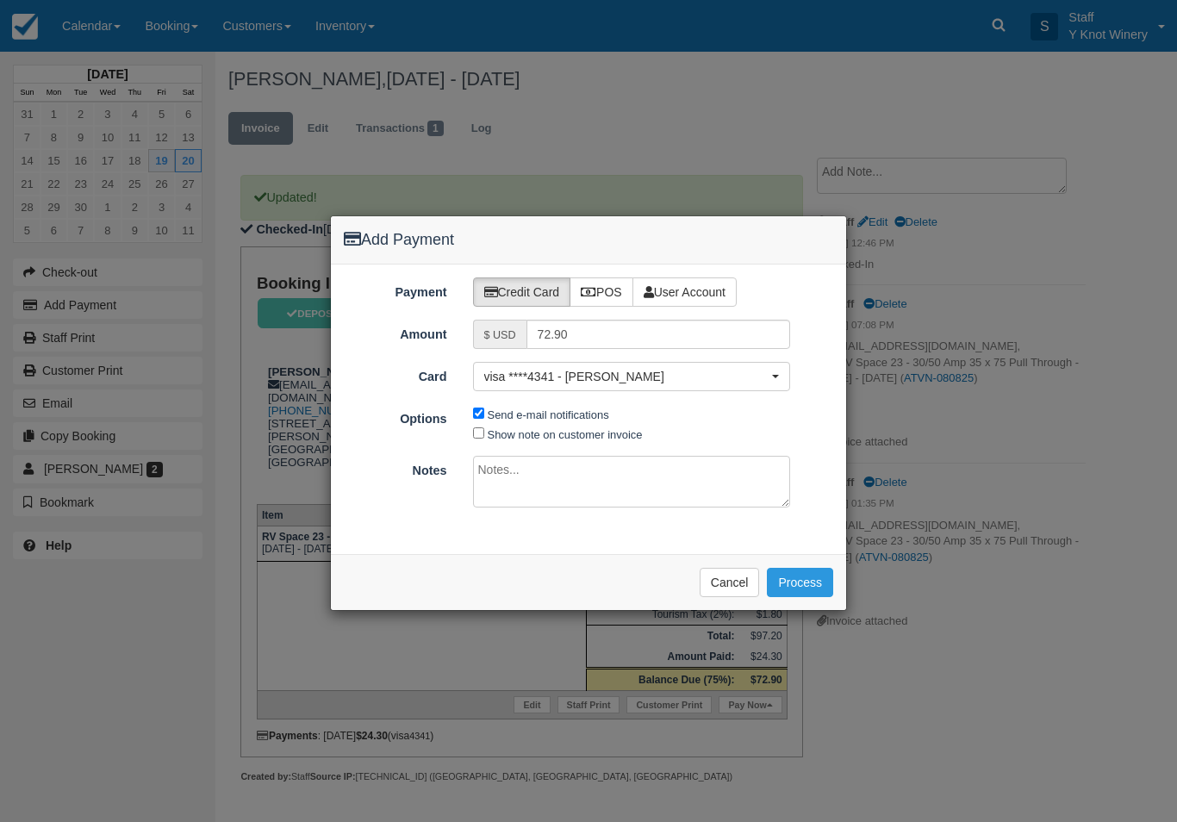
click at [538, 431] on label "Show note on customer invoice" at bounding box center [565, 434] width 155 height 13
click at [484, 431] on input "Show note on customer invoice" at bounding box center [478, 432] width 11 height 11
checkbox input "true"
click at [802, 576] on button "Process" at bounding box center [800, 582] width 66 height 29
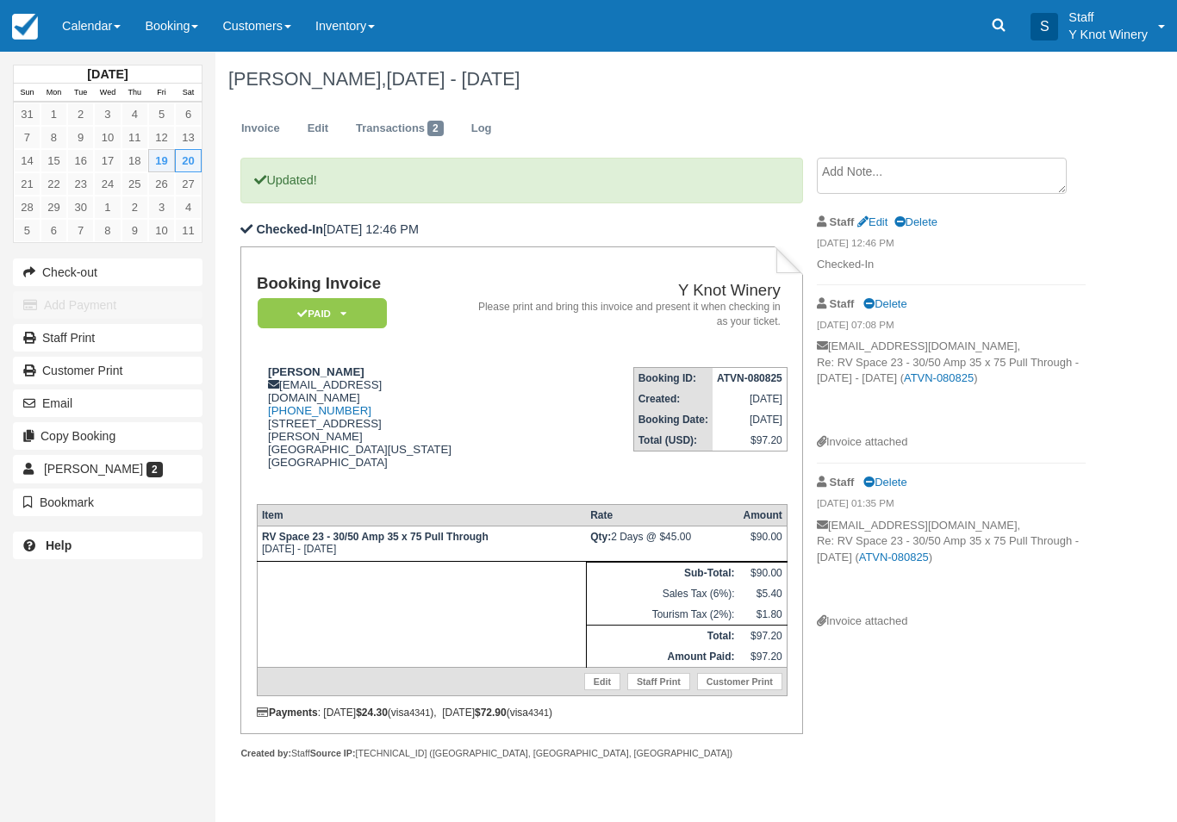
click at [99, 9] on link "Calendar" at bounding box center [91, 26] width 83 height 52
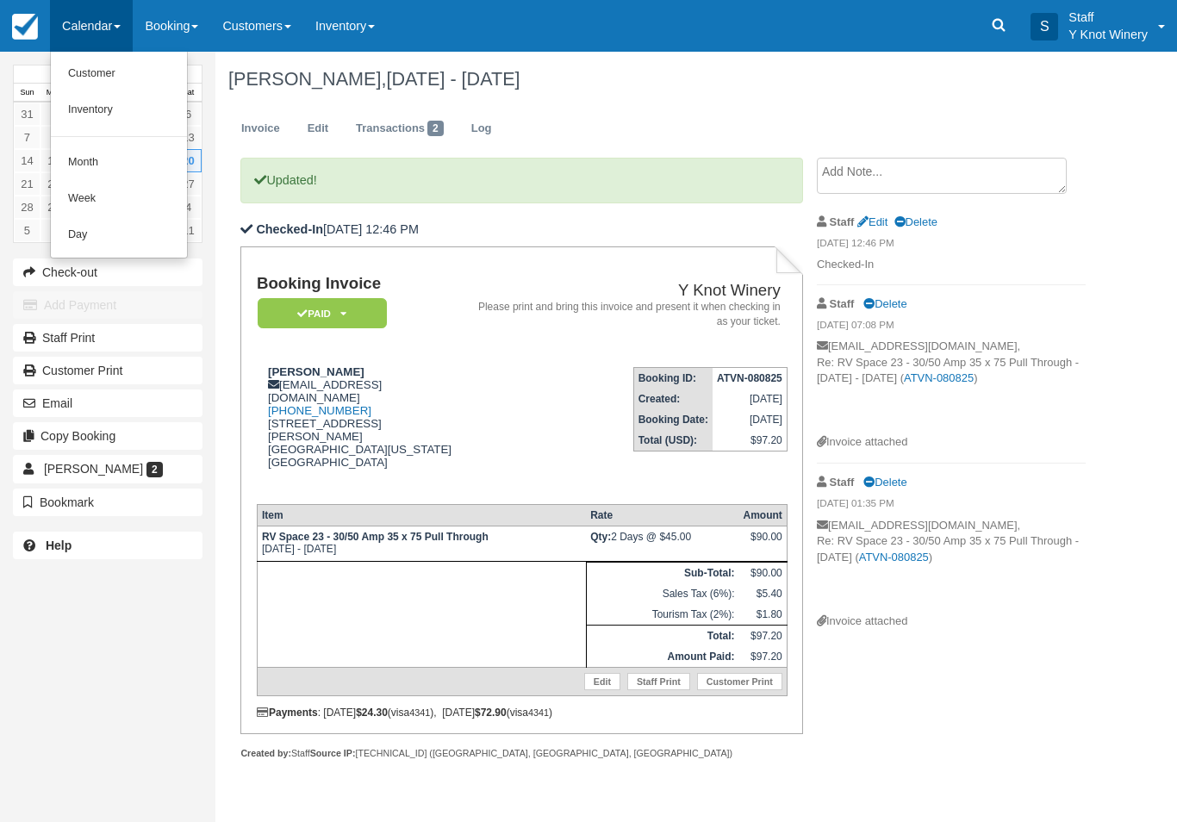
click at [102, 73] on link "Customer" at bounding box center [119, 74] width 136 height 36
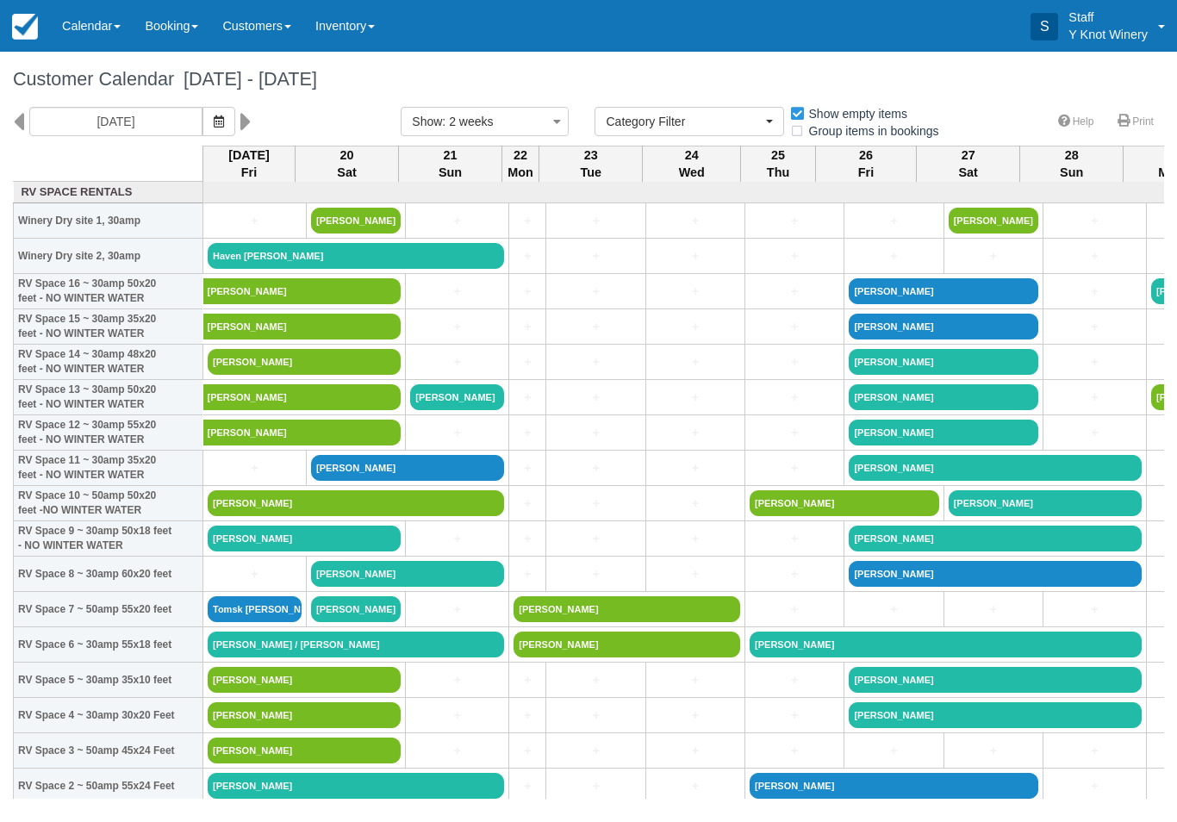
select select
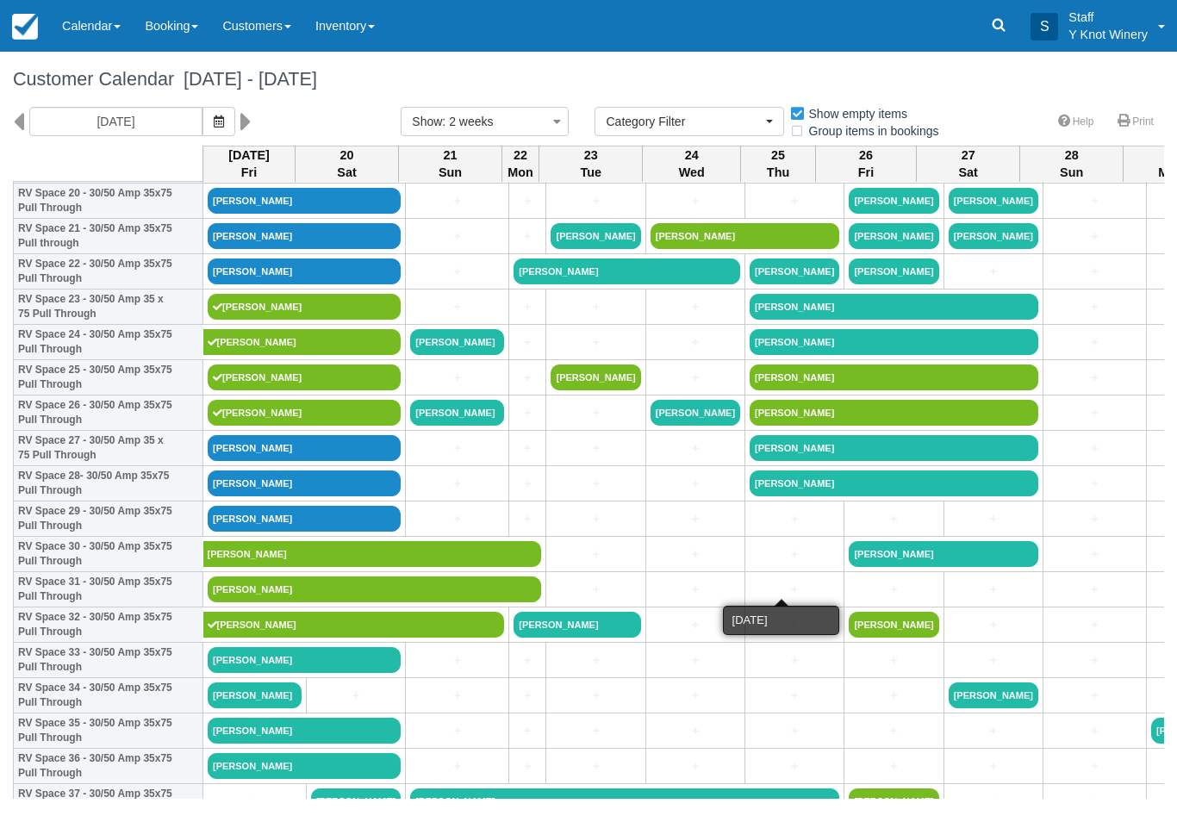
scroll to position [762, 0]
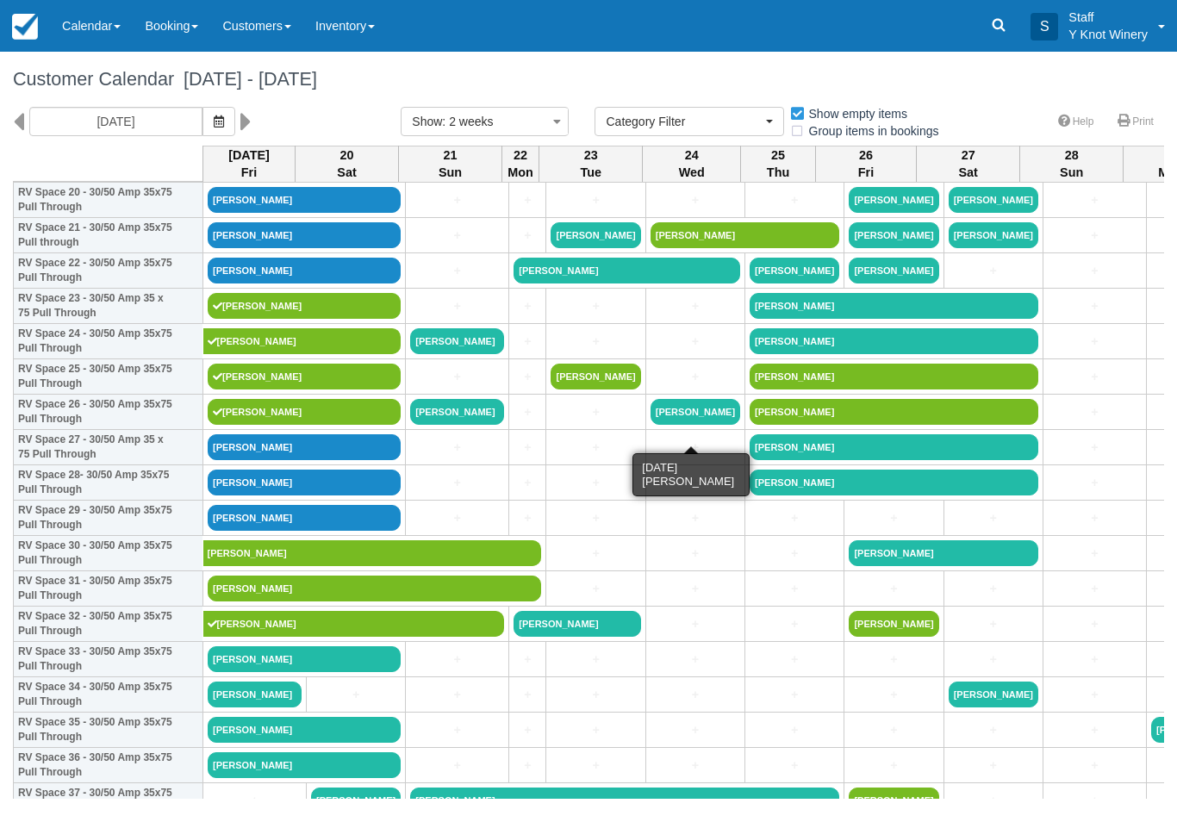
click at [689, 425] on link "[PERSON_NAME]" at bounding box center [695, 412] width 90 height 26
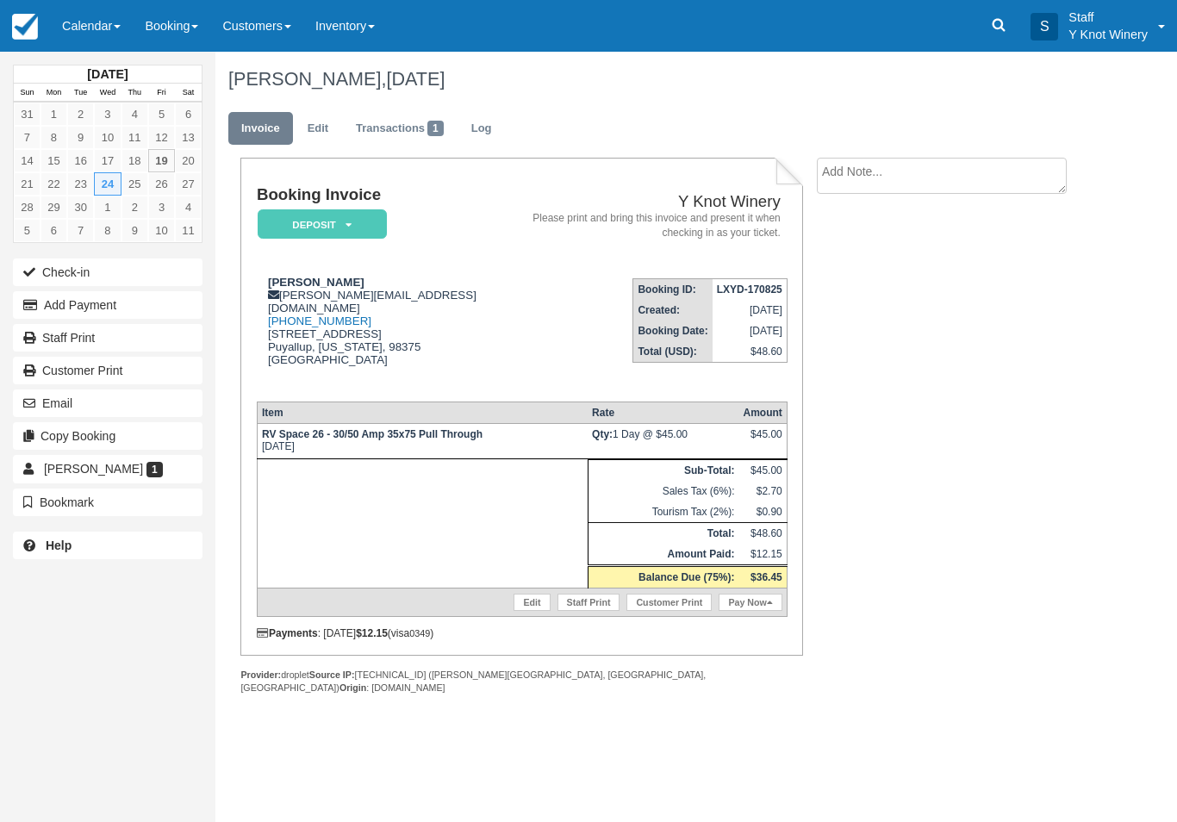
click at [523, 611] on link "Edit" at bounding box center [531, 601] width 36 height 17
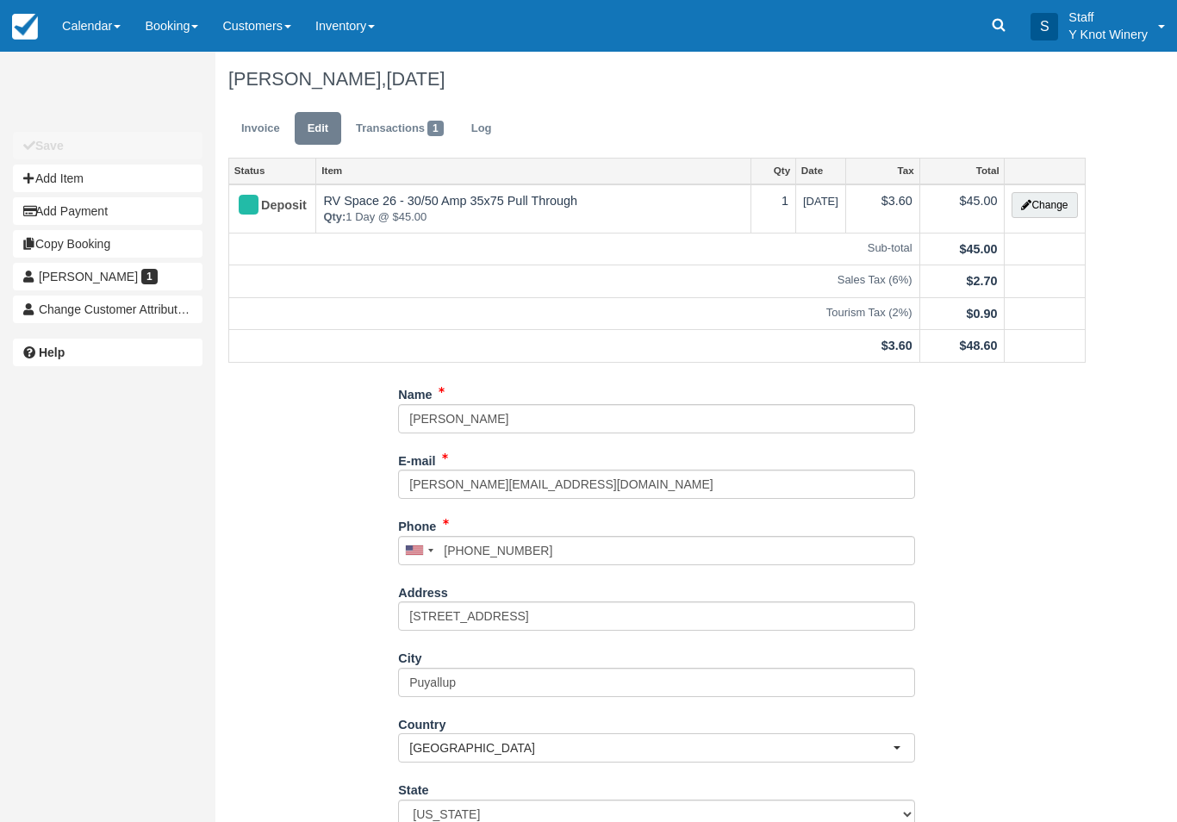
click at [1046, 195] on button "Change" at bounding box center [1043, 205] width 65 height 26
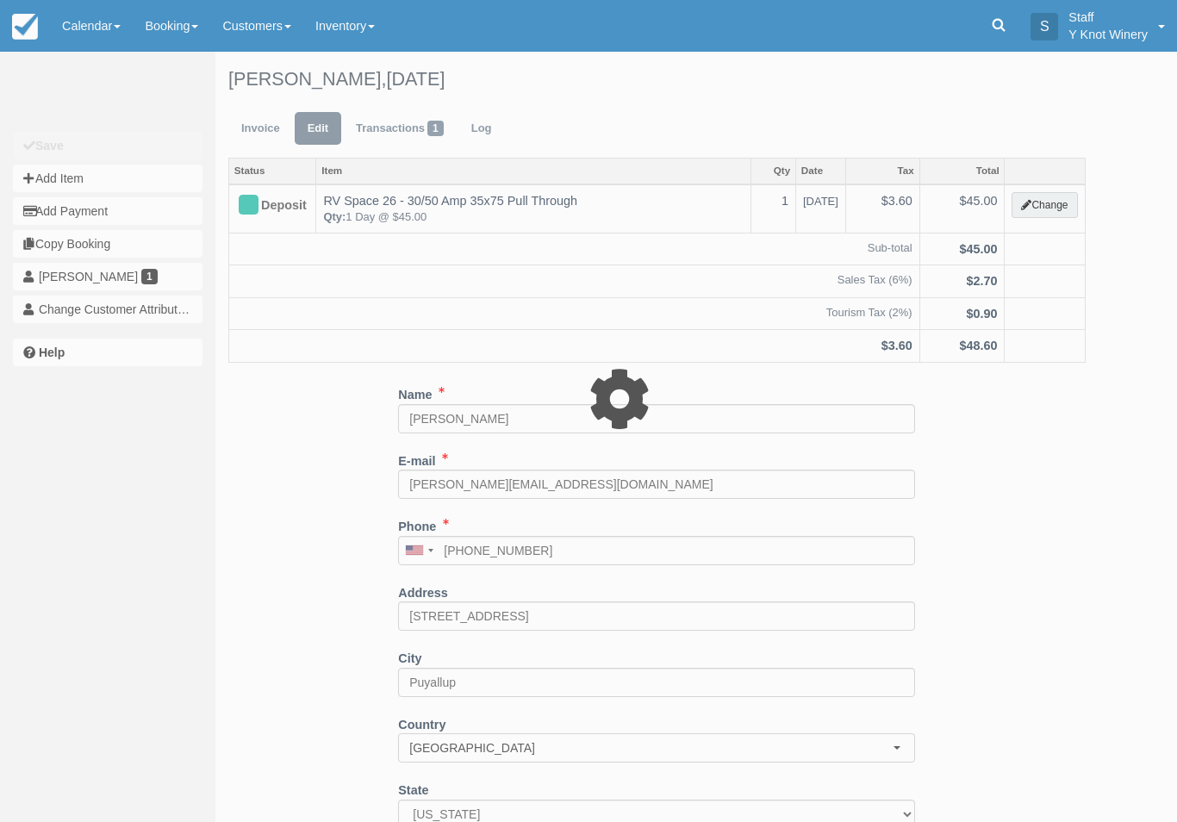
type input "45.00"
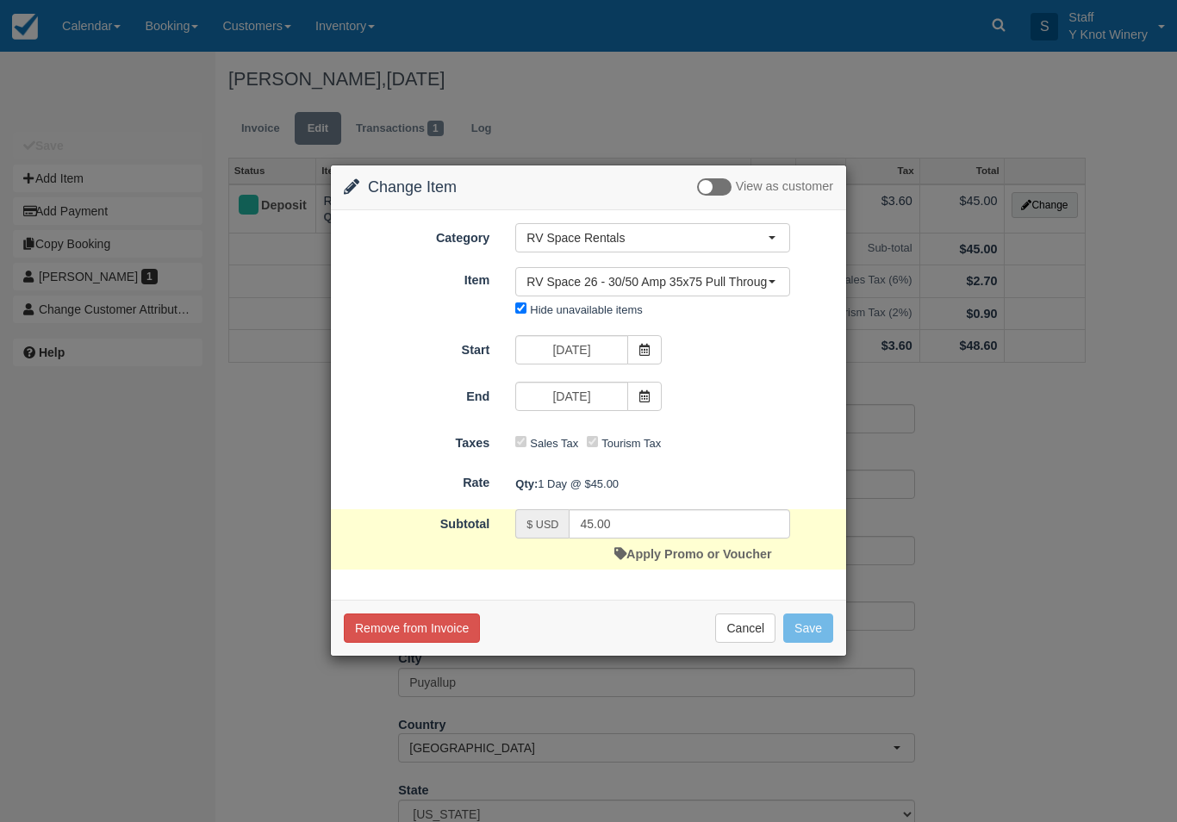
click at [738, 283] on span "RV Space 26 - 30/50 Amp 35x75 Pull Through" at bounding box center [646, 281] width 241 height 17
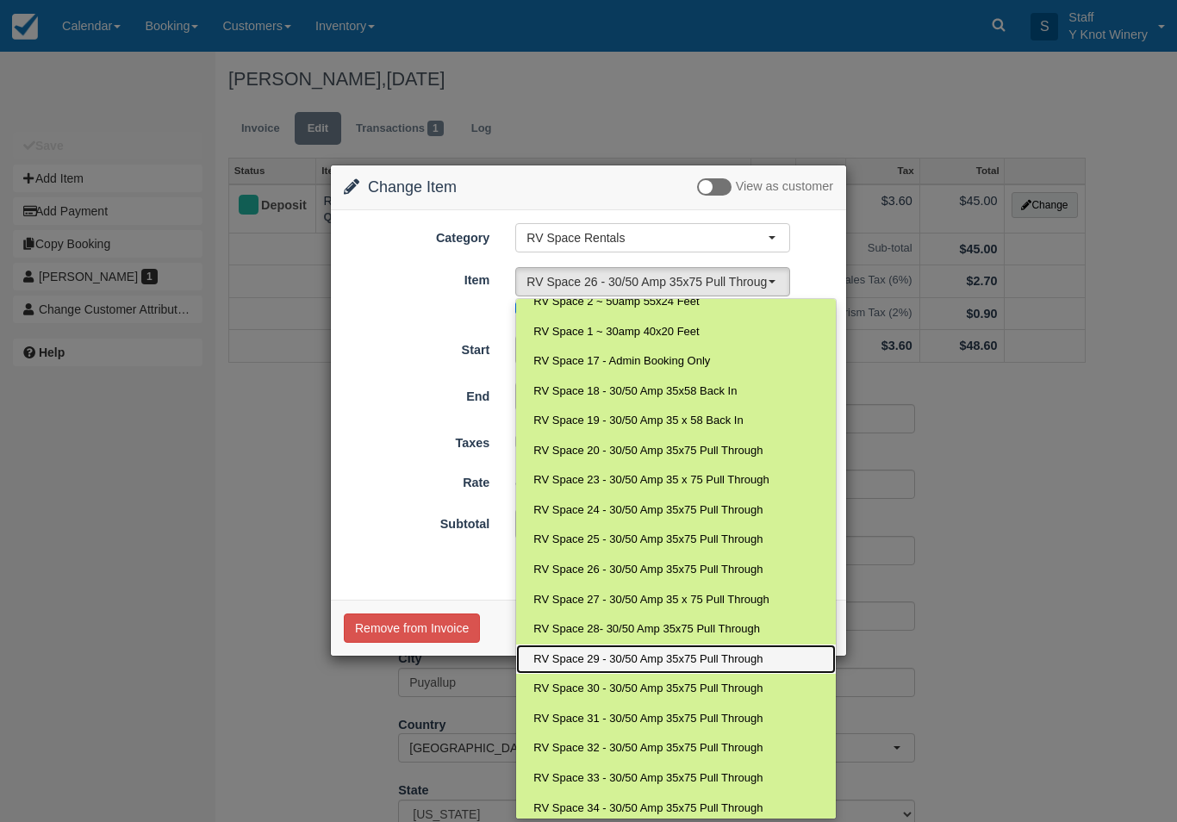
click at [655, 651] on span "RV Space 29 - 30/50 Amp 35x75 Pull Through" at bounding box center [647, 659] width 229 height 16
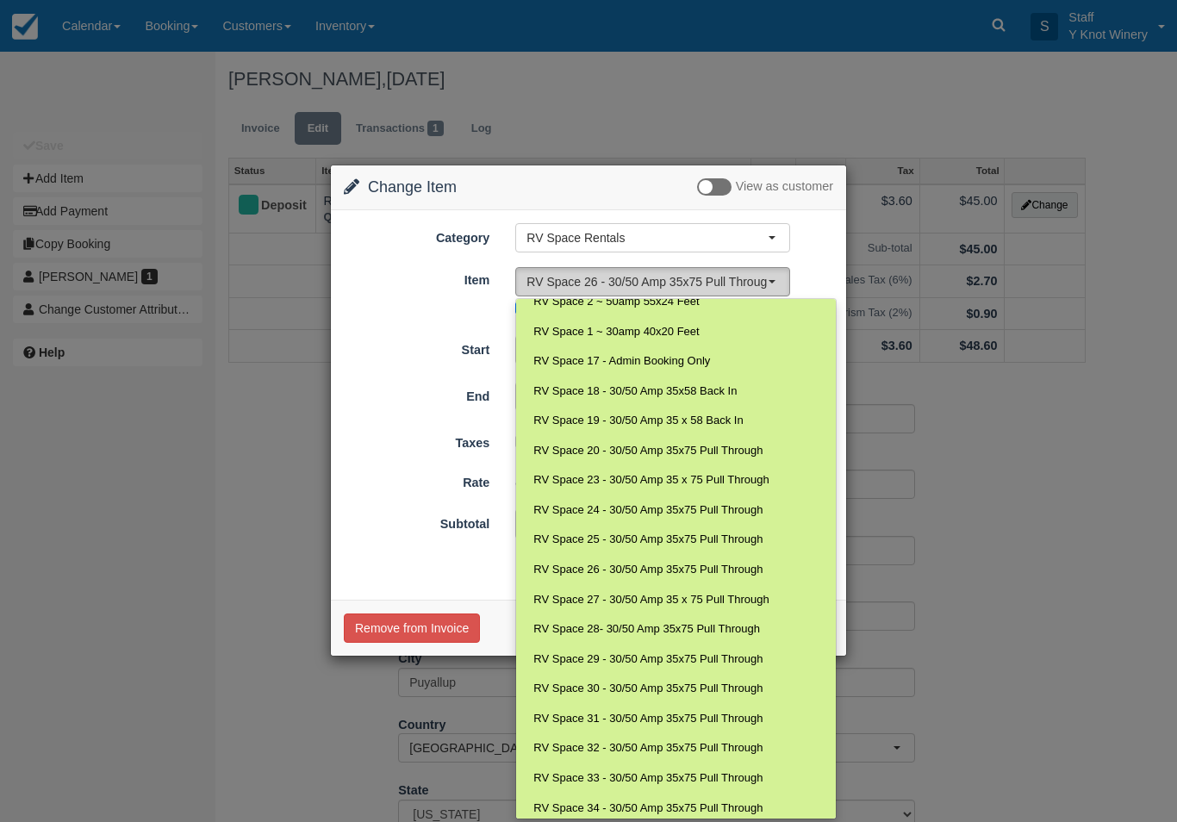
select select "81"
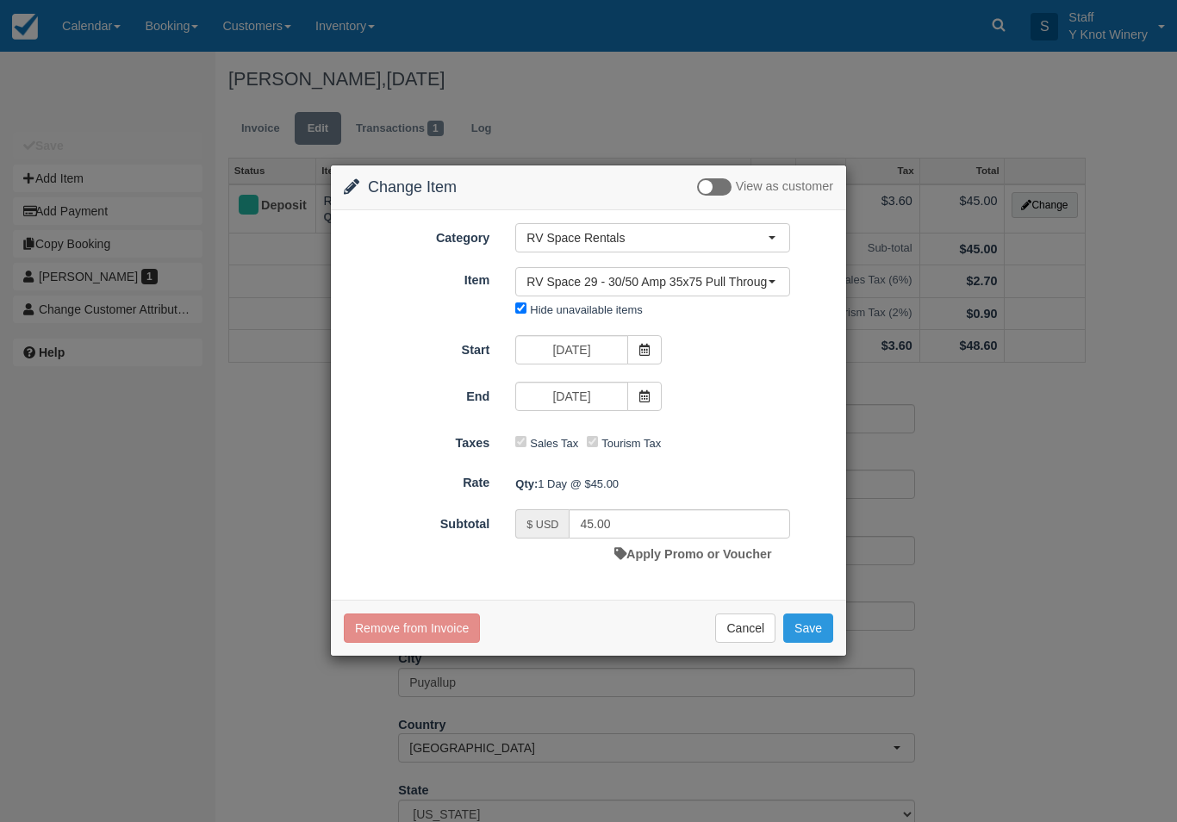
click at [643, 346] on icon at bounding box center [644, 350] width 12 height 12
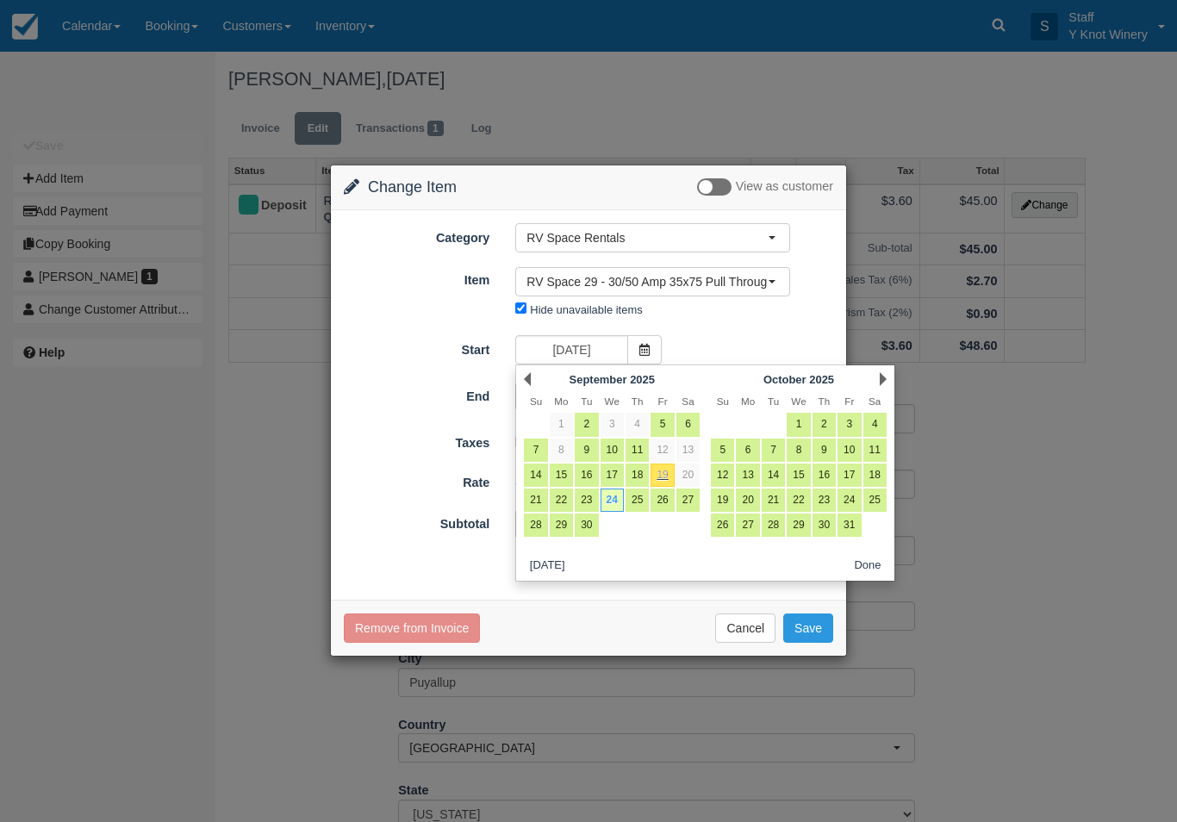
click at [639, 503] on link "25" at bounding box center [636, 499] width 23 height 23
type input "09/25/25"
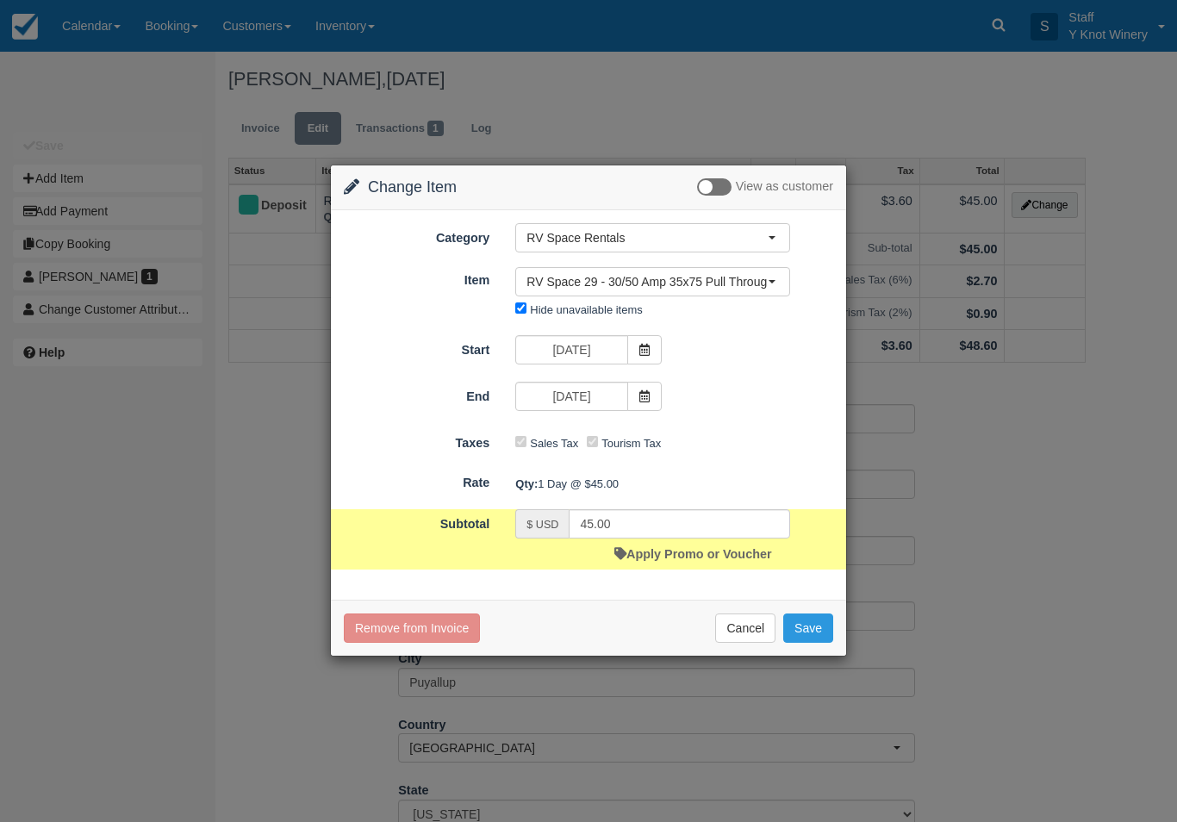
click at [647, 394] on icon at bounding box center [644, 396] width 12 height 12
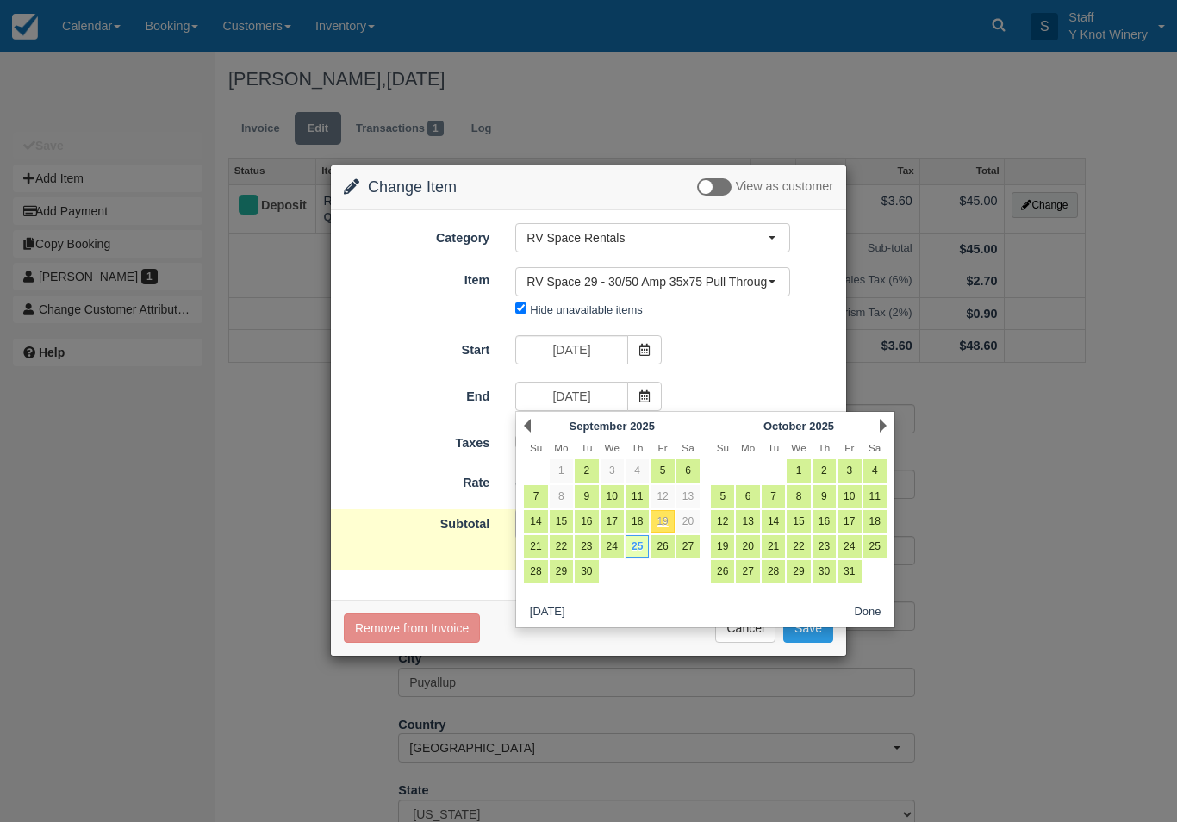
click at [641, 547] on link "25" at bounding box center [636, 546] width 23 height 23
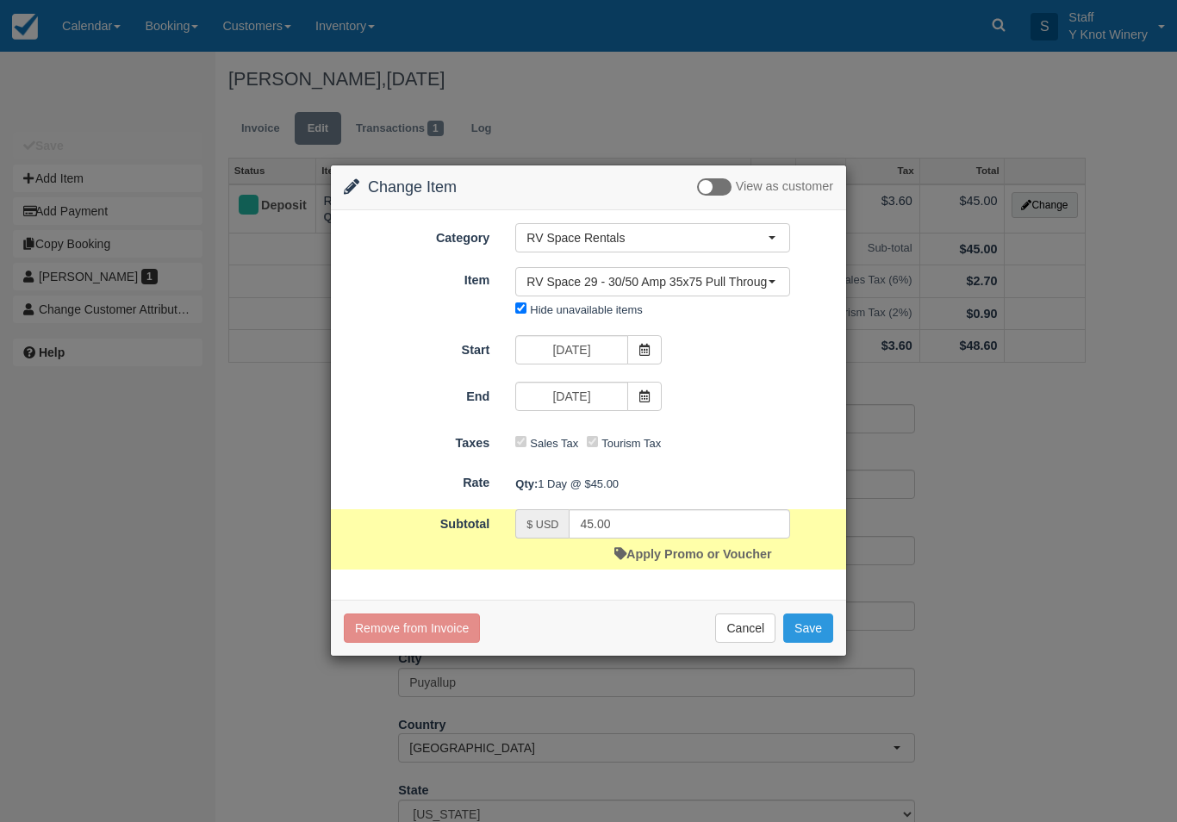
click at [812, 619] on button "Save" at bounding box center [808, 627] width 50 height 29
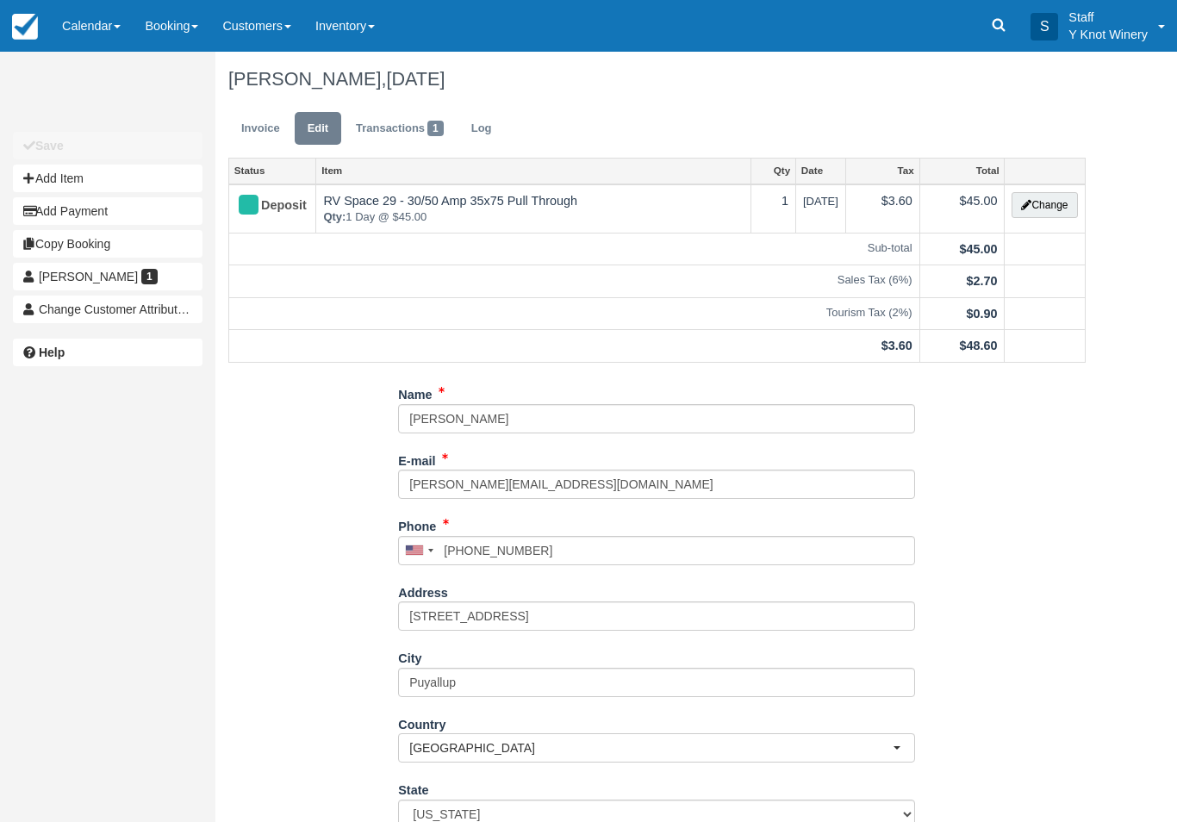
click at [257, 134] on link "Invoice" at bounding box center [260, 129] width 65 height 34
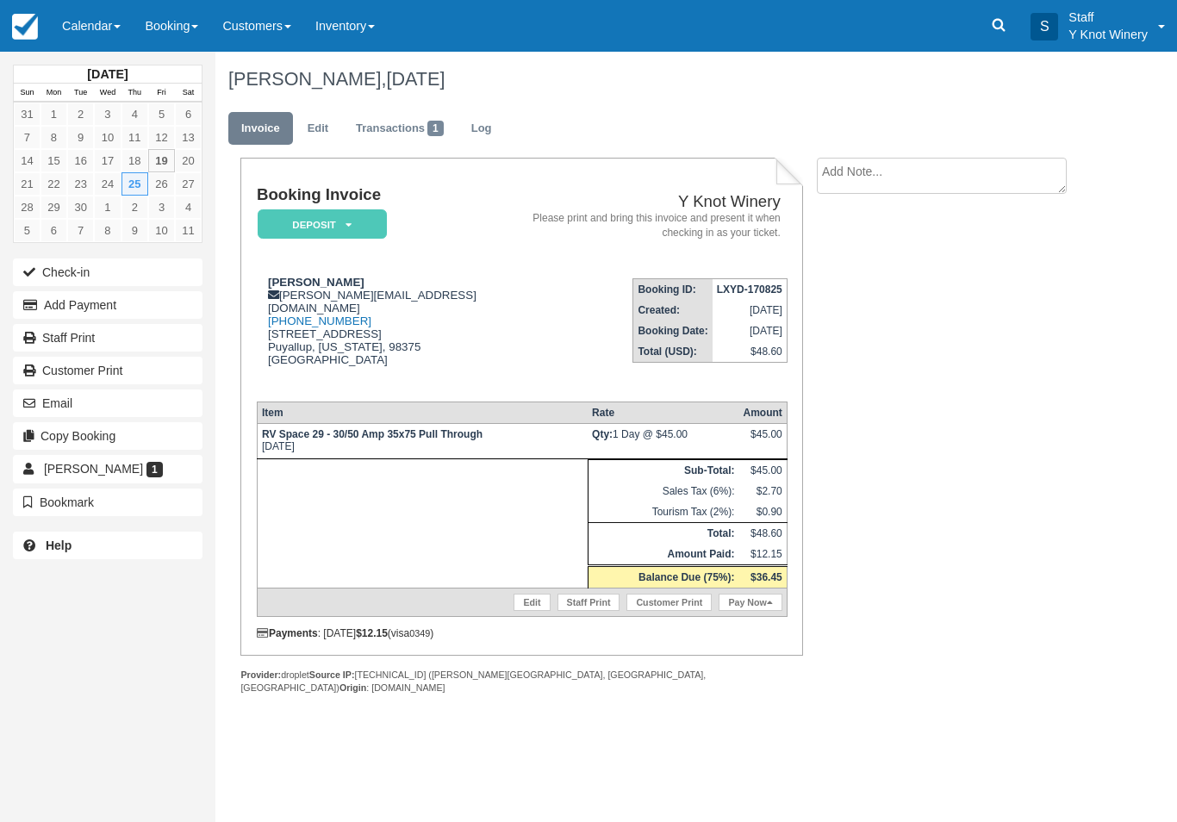
click at [104, 34] on link "Calendar" at bounding box center [91, 26] width 83 height 52
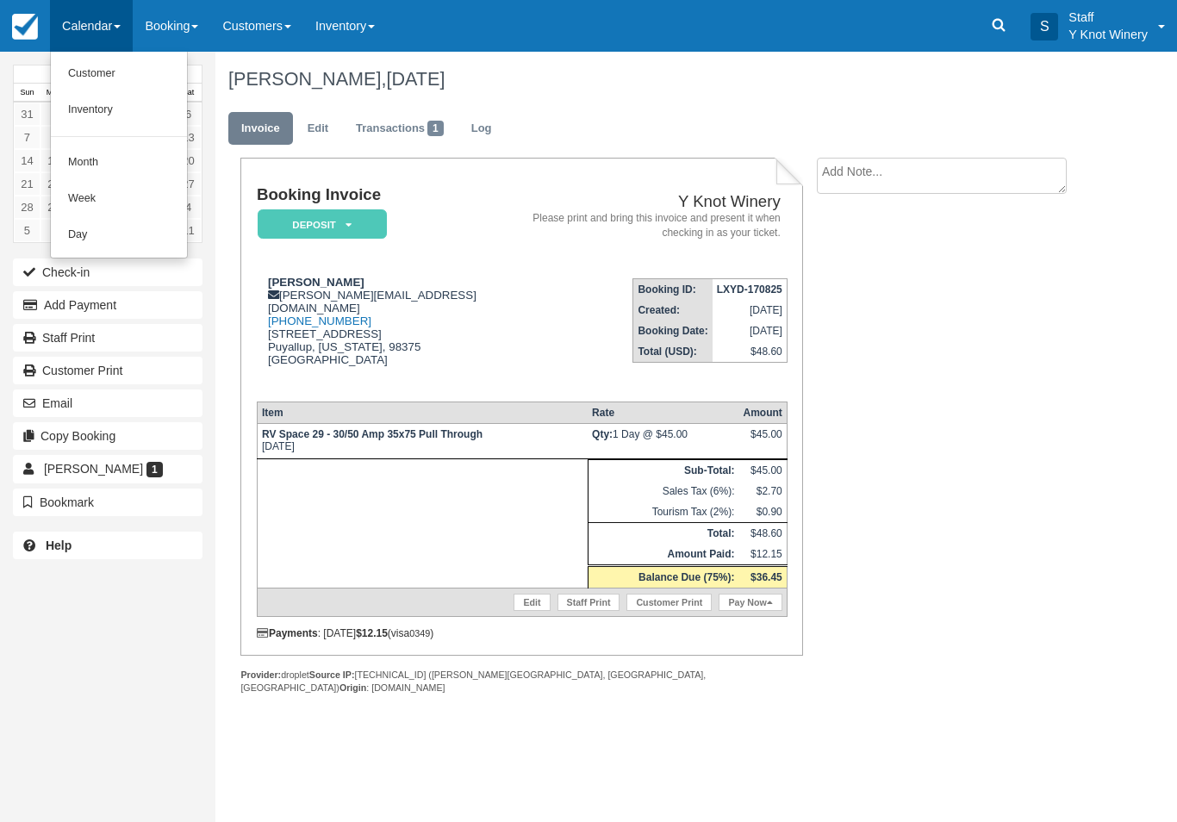
click at [121, 78] on link "Customer" at bounding box center [119, 74] width 136 height 36
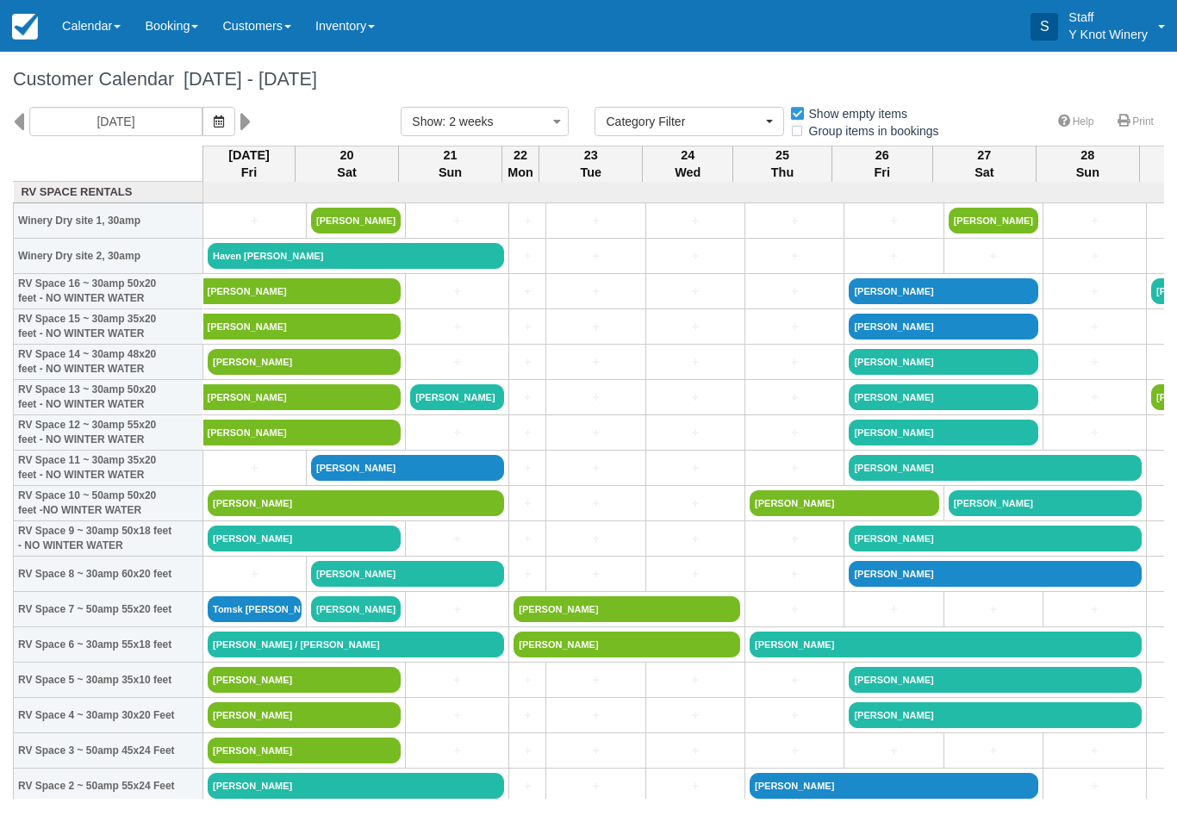
select select
click at [81, 37] on link "Calendar" at bounding box center [91, 26] width 83 height 52
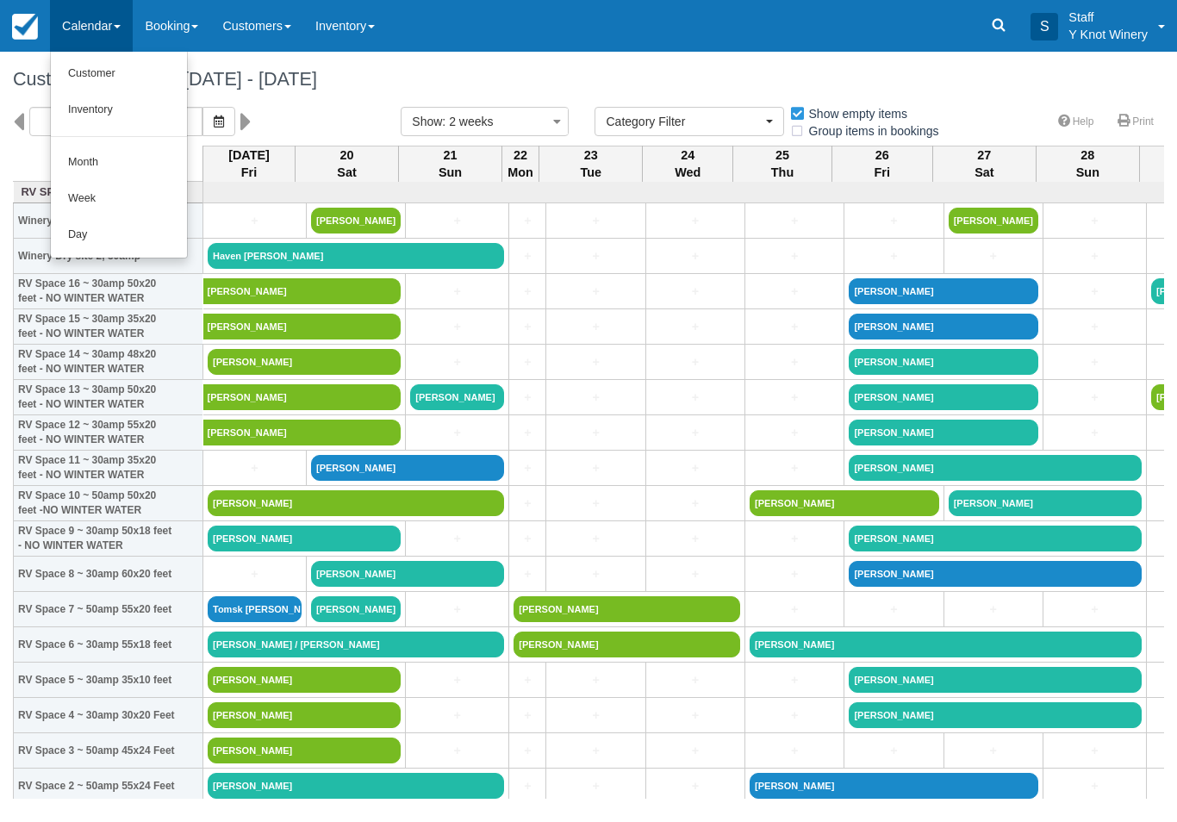
click at [81, 66] on link "Customer" at bounding box center [119, 74] width 136 height 36
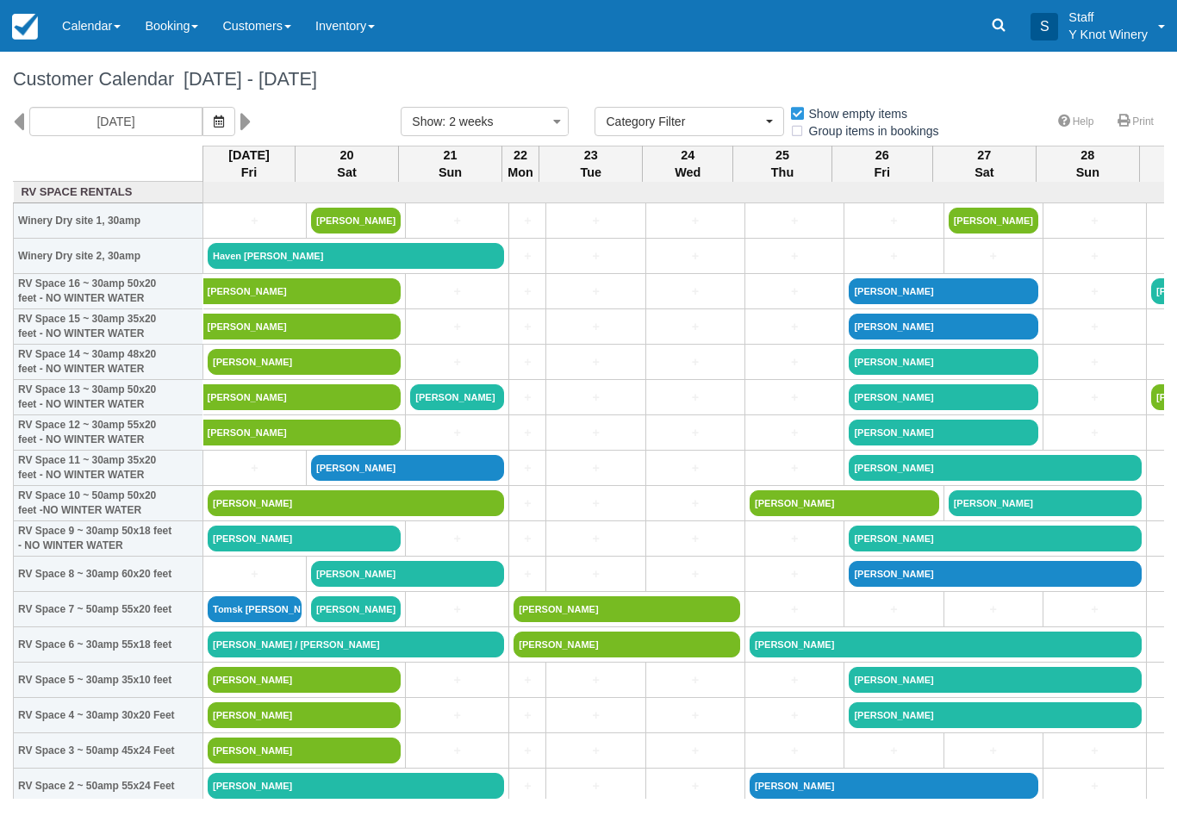
select select
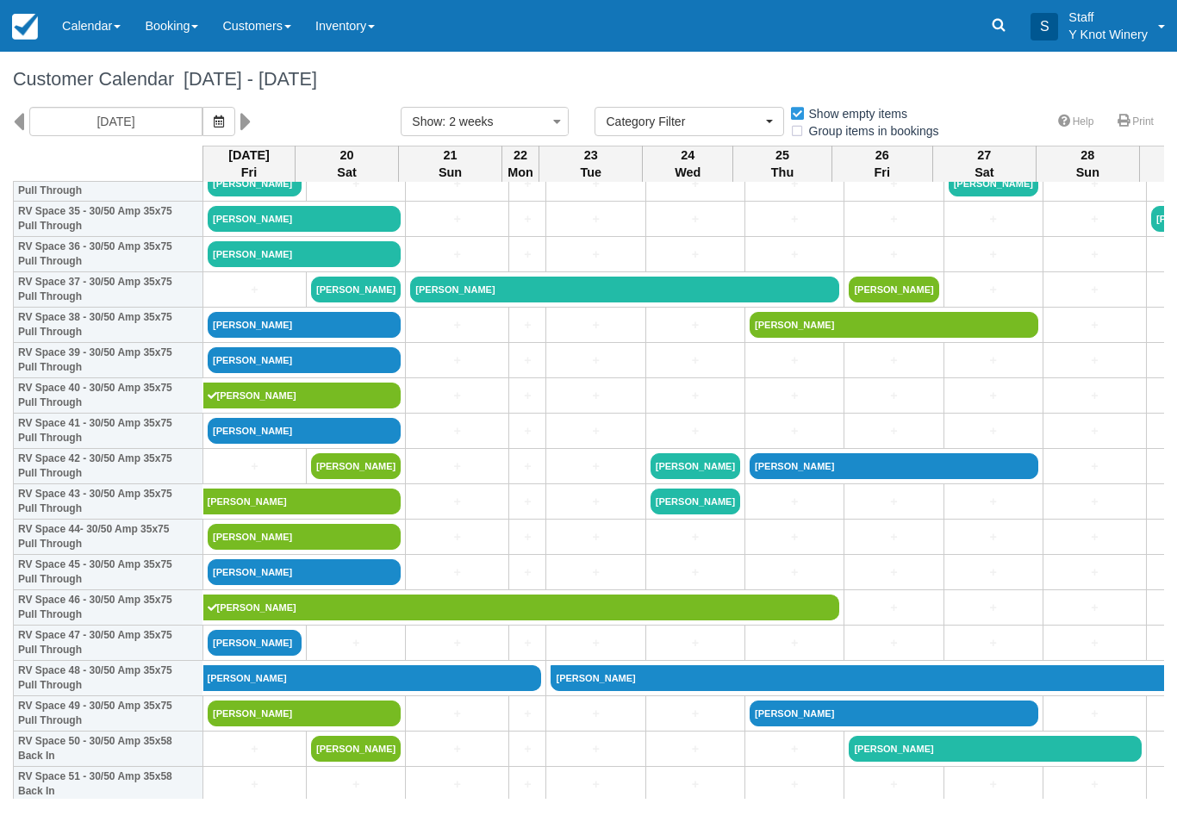
scroll to position [1273, 0]
click at [252, 655] on link "[PERSON_NAME]" at bounding box center [255, 643] width 94 height 26
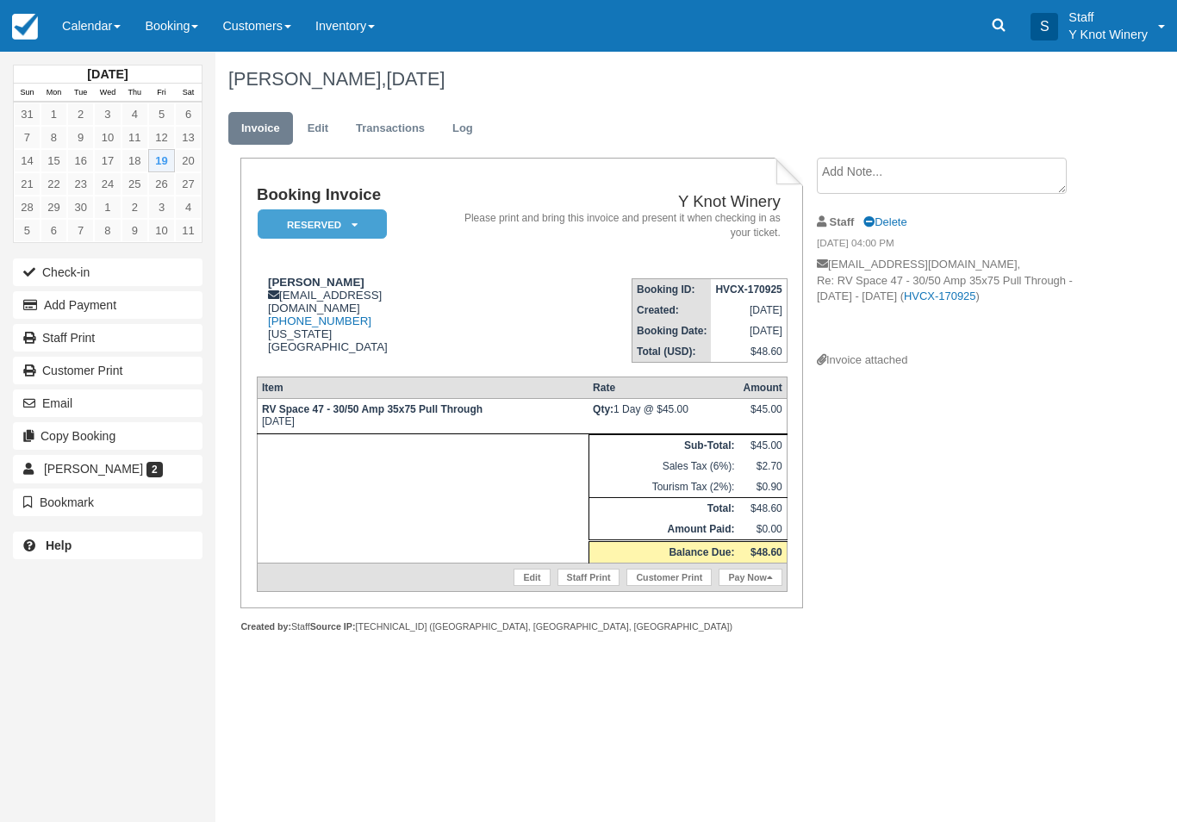
click at [522, 586] on link "Edit" at bounding box center [531, 576] width 36 height 17
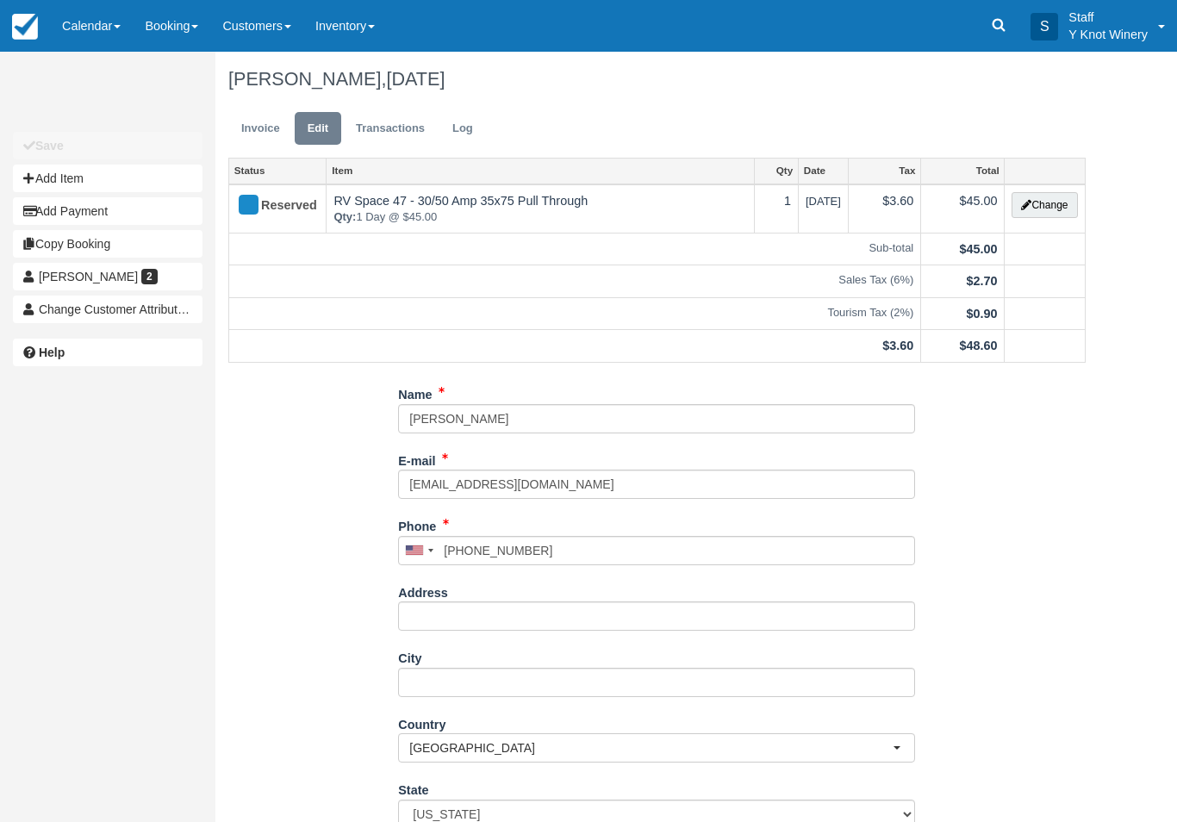
click at [1034, 202] on button "Change" at bounding box center [1043, 205] width 65 height 26
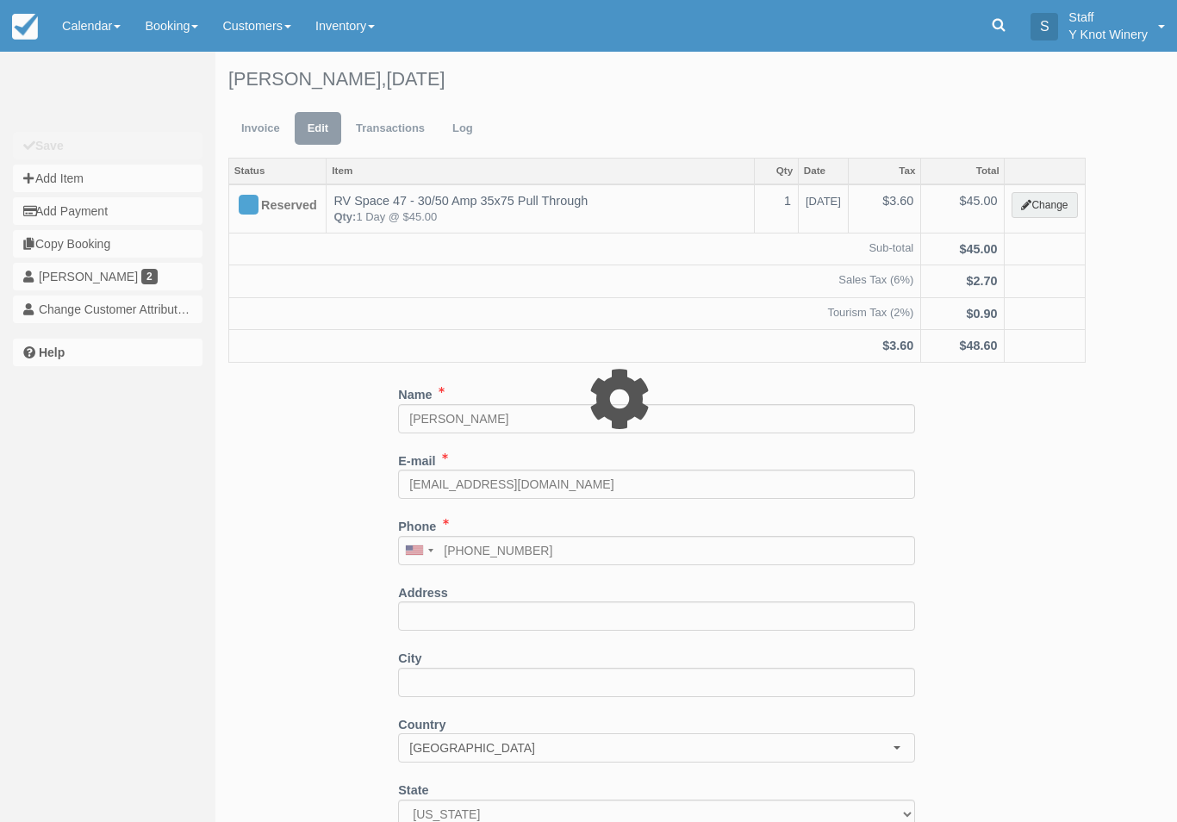
type input "45.00"
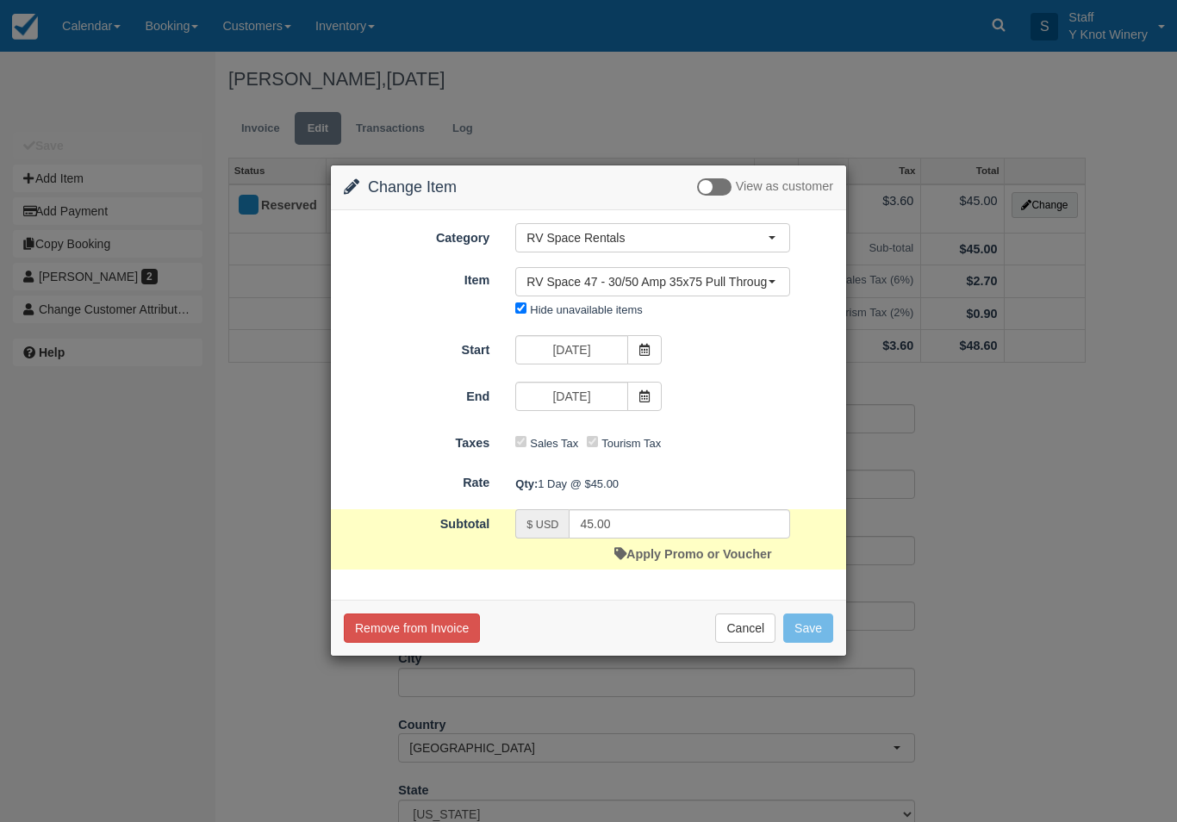
click at [720, 285] on span "RV Space 47 - 30/50 Amp 35x75 Pull Through" at bounding box center [646, 281] width 241 height 17
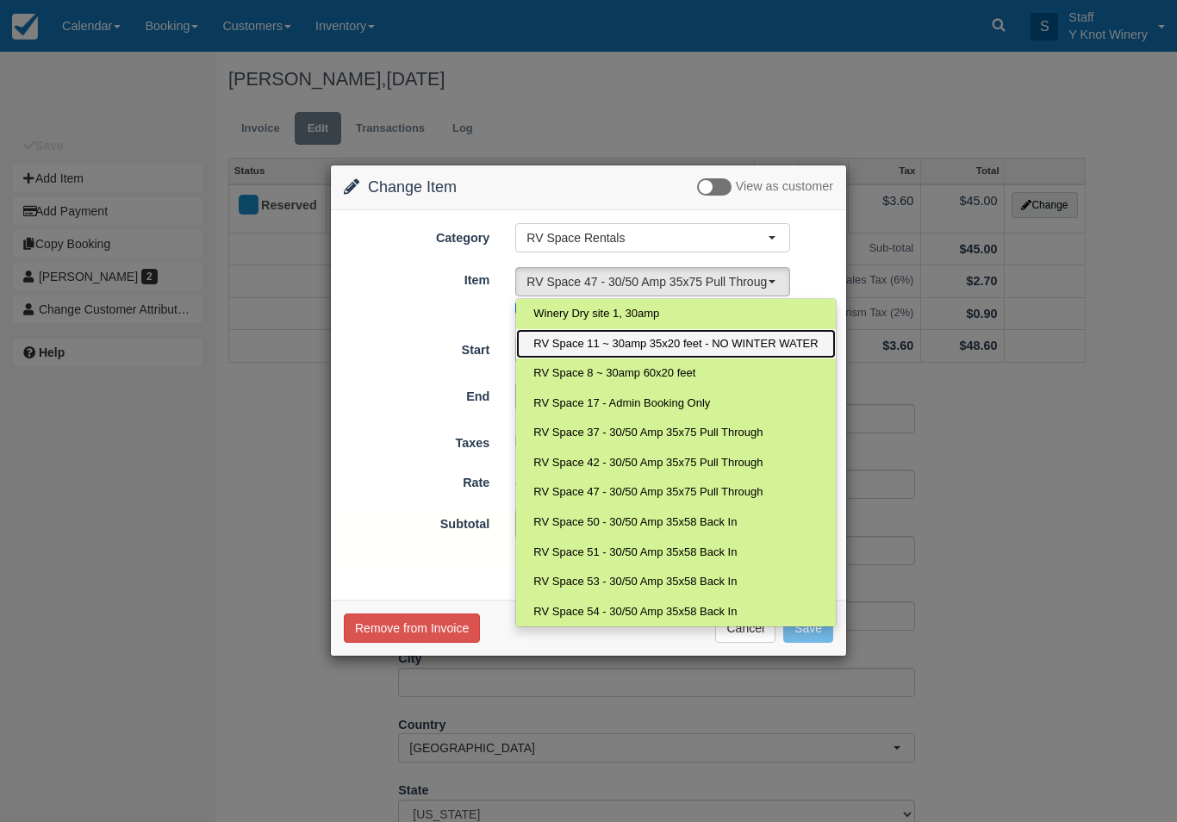
click at [674, 346] on span "RV Space 11 ~ 30amp 35x20 feet - NO WINTER WATER" at bounding box center [675, 344] width 284 height 16
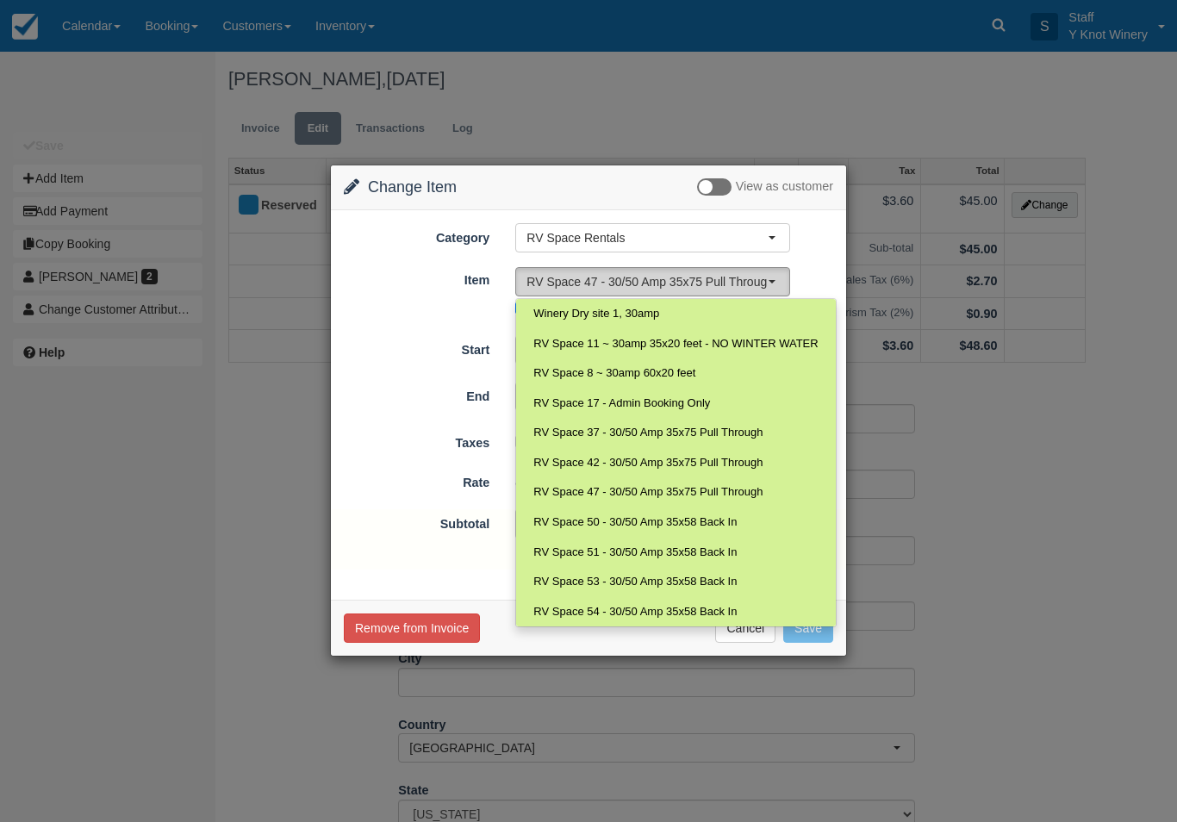
select select "23"
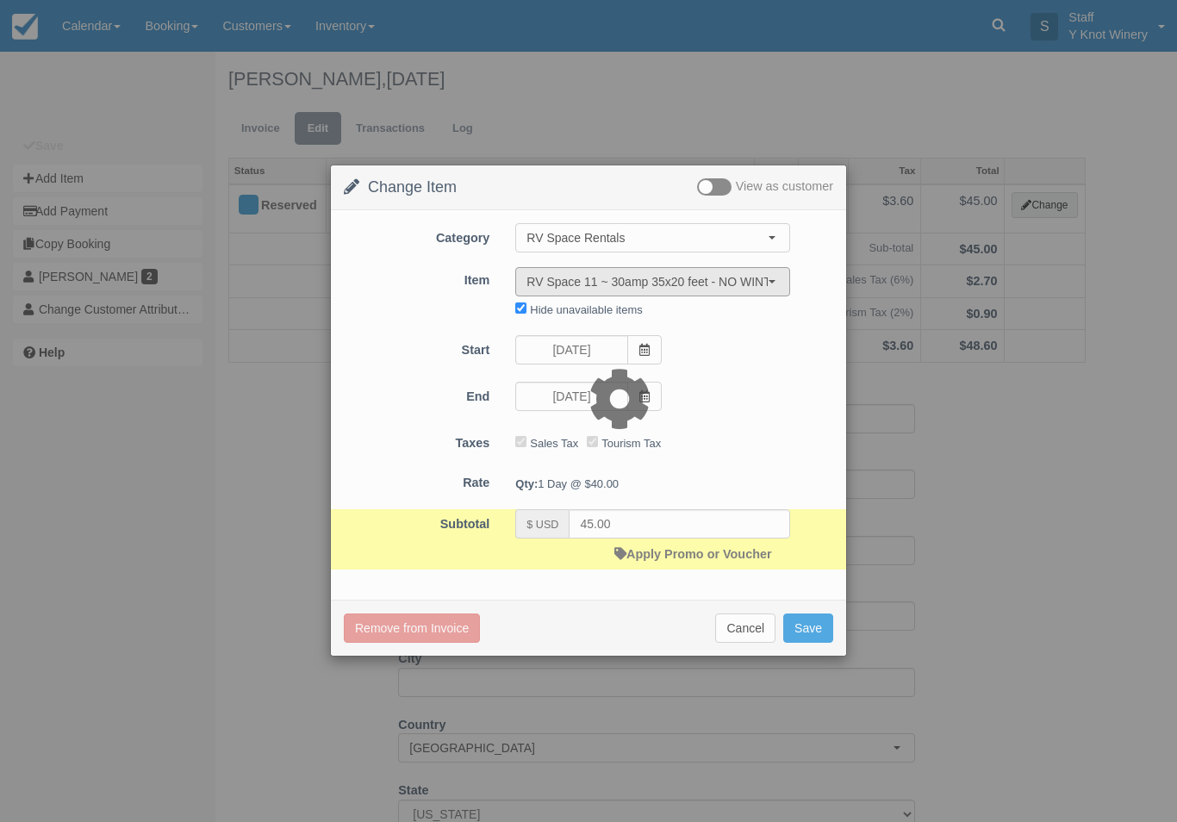
type input "40.00"
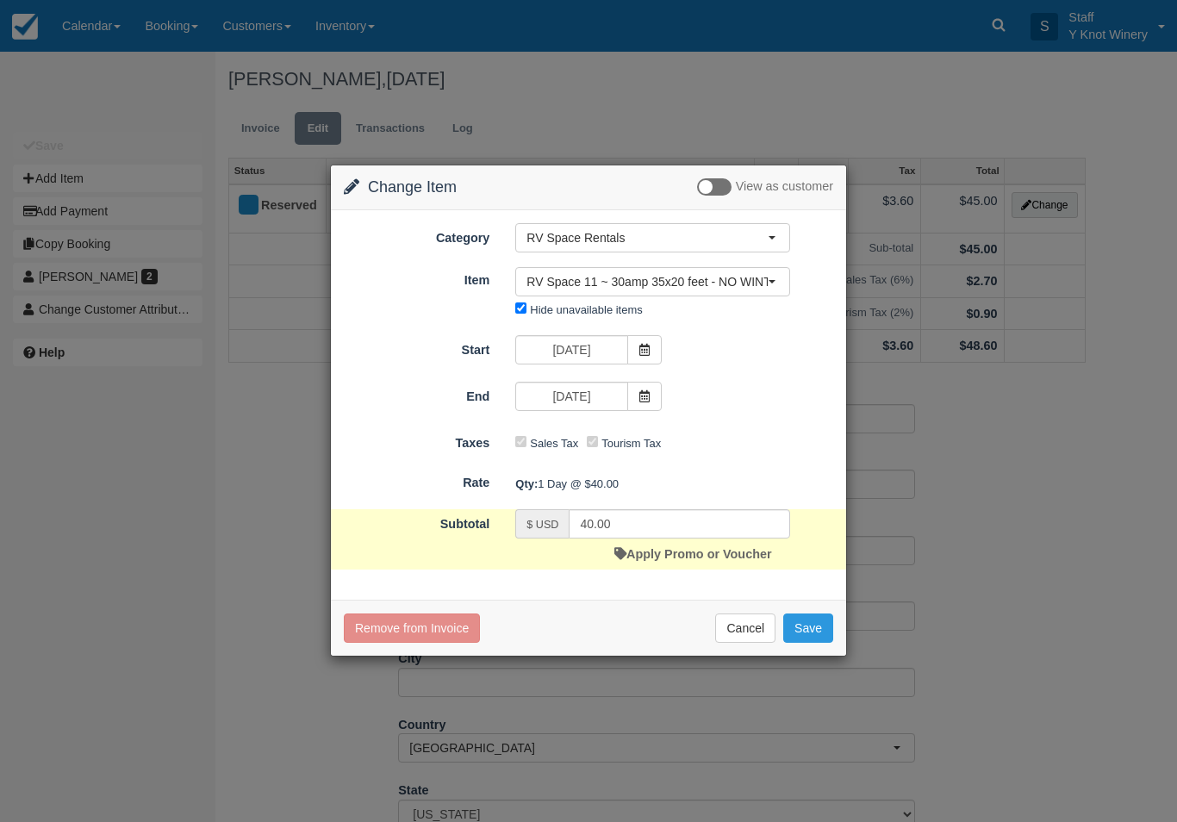
click at [817, 627] on button "Save" at bounding box center [808, 627] width 50 height 29
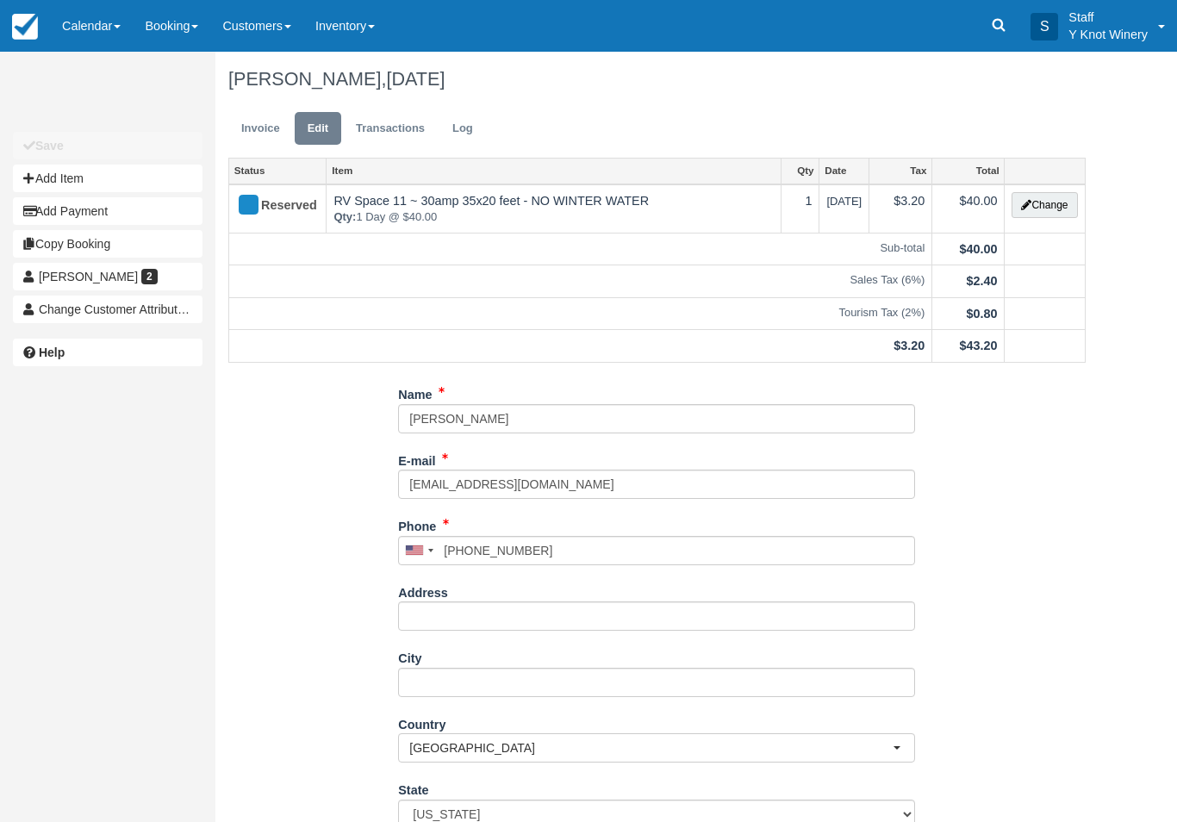
click at [269, 122] on link "Invoice" at bounding box center [260, 129] width 65 height 34
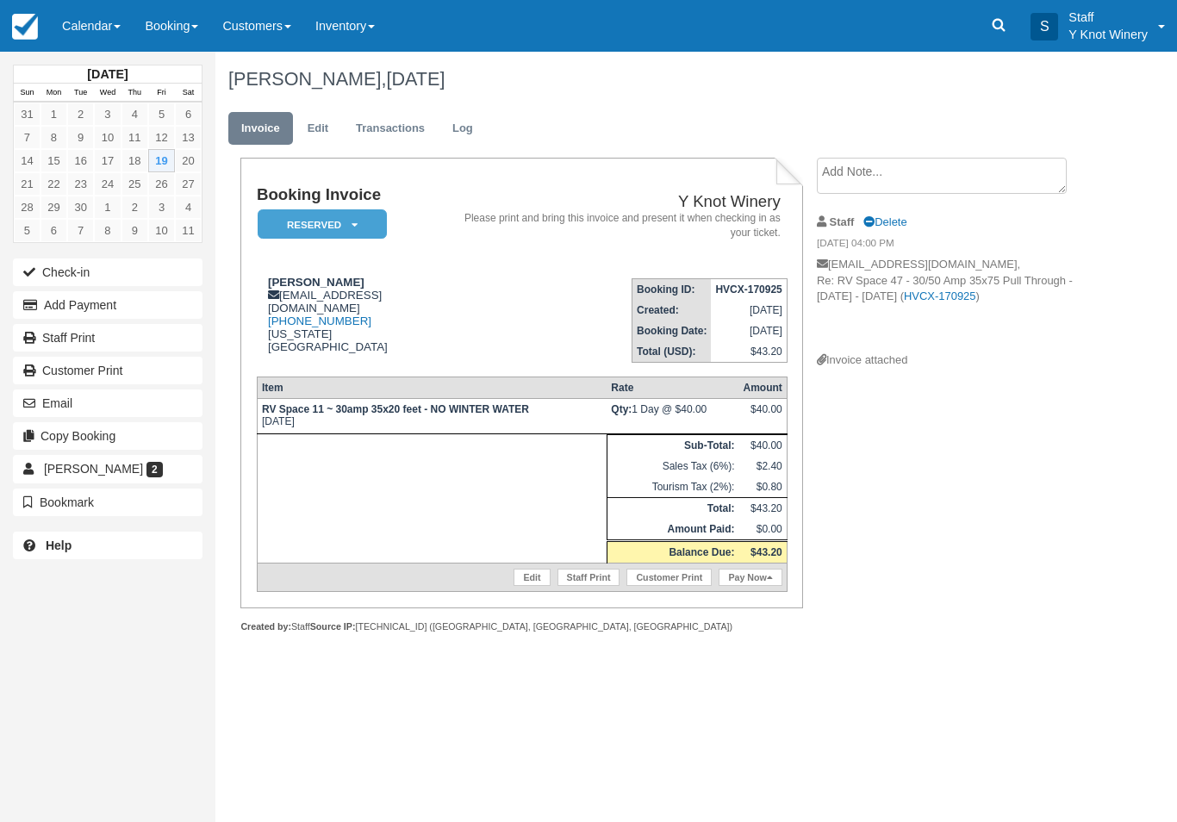
click at [76, 271] on button "Check-in" at bounding box center [107, 272] width 189 height 28
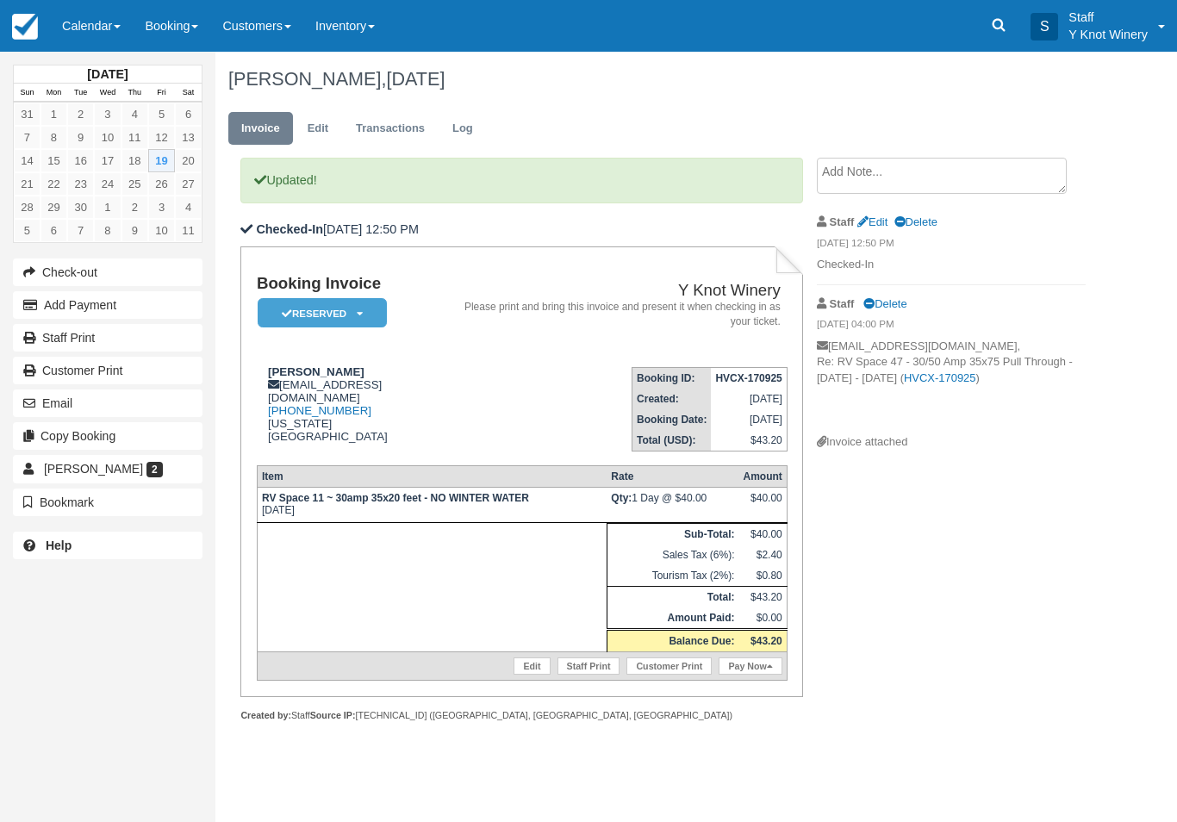
click at [737, 668] on link "Pay Now" at bounding box center [749, 665] width 63 height 17
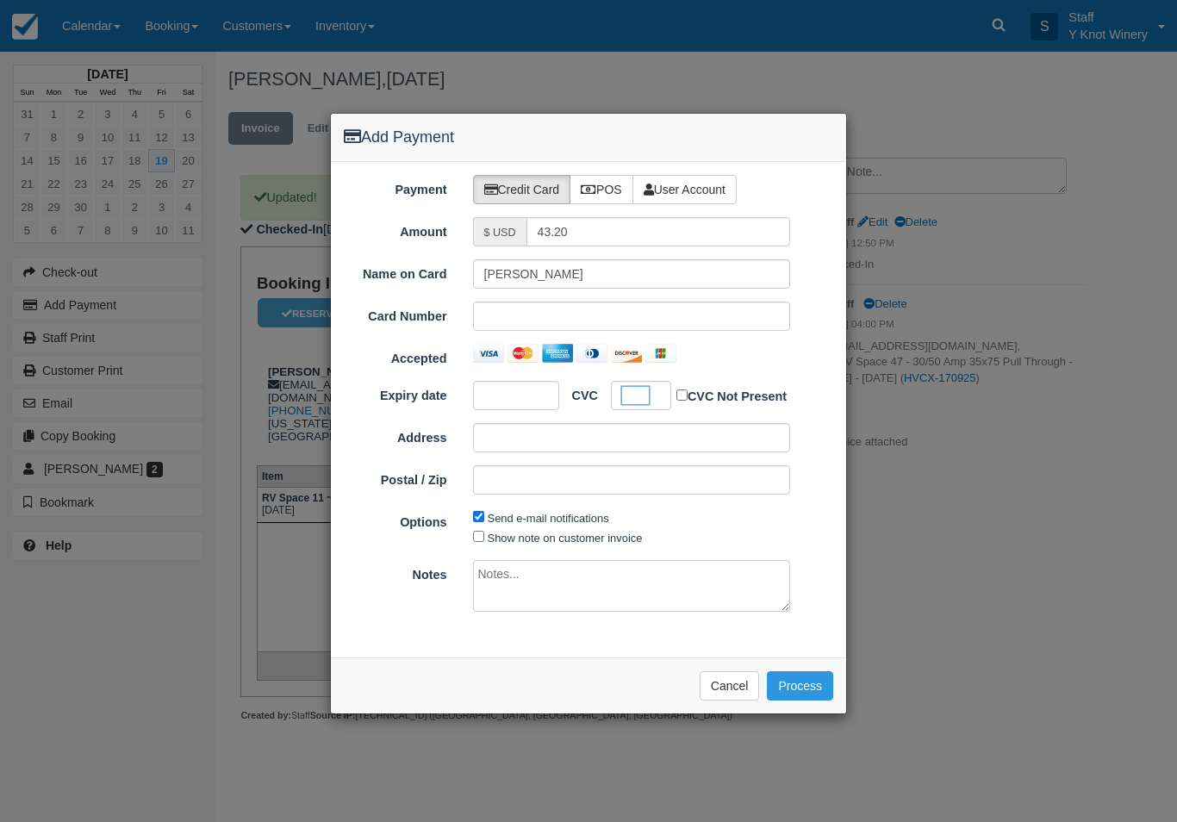
click at [539, 531] on label "Show note on customer invoice" at bounding box center [565, 537] width 155 height 13
click at [484, 531] on input "Show note on customer invoice" at bounding box center [478, 536] width 11 height 11
checkbox input "true"
click at [804, 681] on button "Process" at bounding box center [800, 685] width 66 height 29
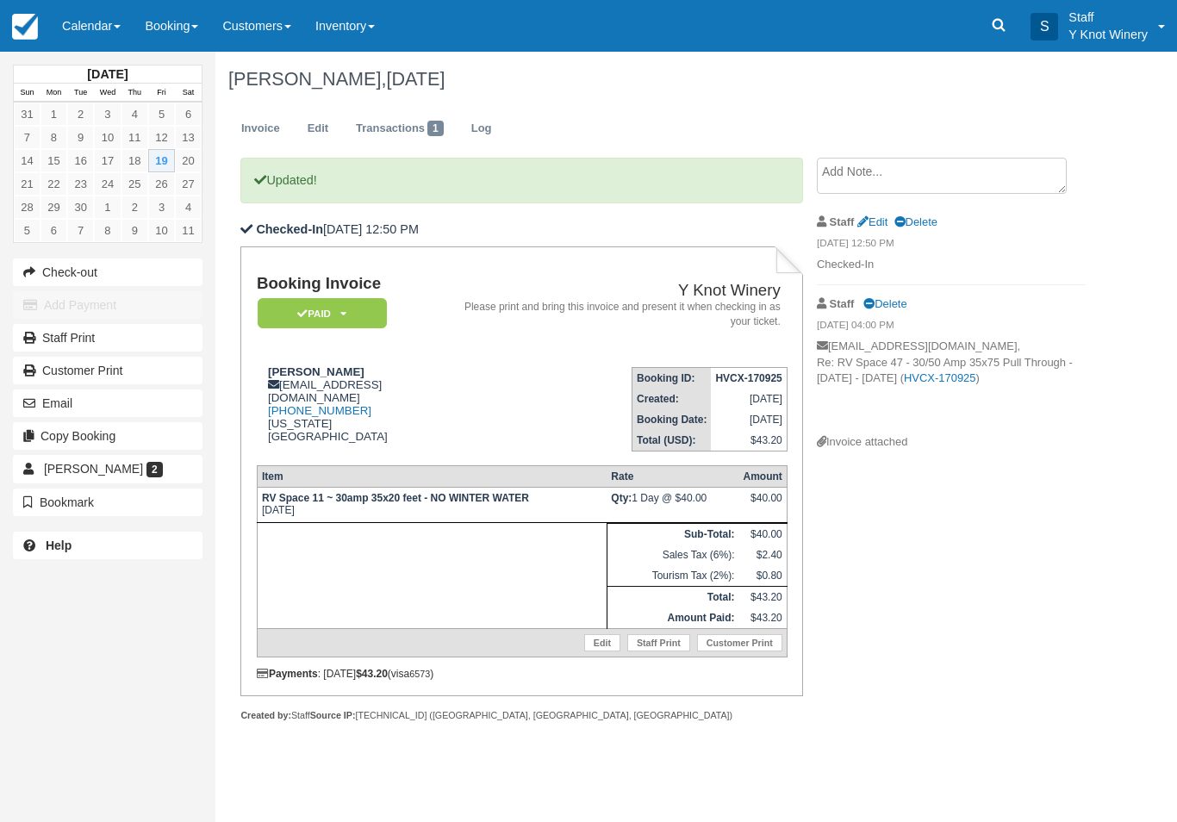
click at [78, 29] on link "Calendar" at bounding box center [91, 26] width 83 height 52
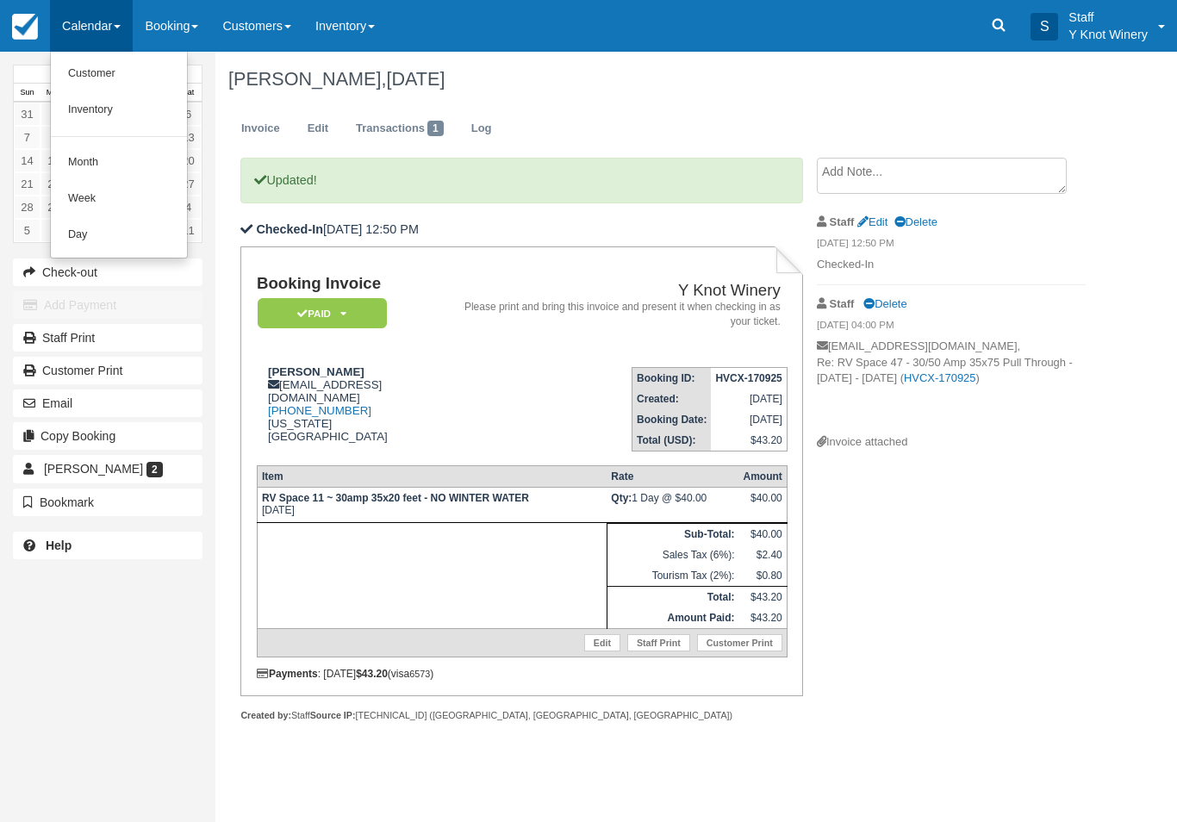
click at [88, 85] on link "Customer" at bounding box center [119, 74] width 136 height 36
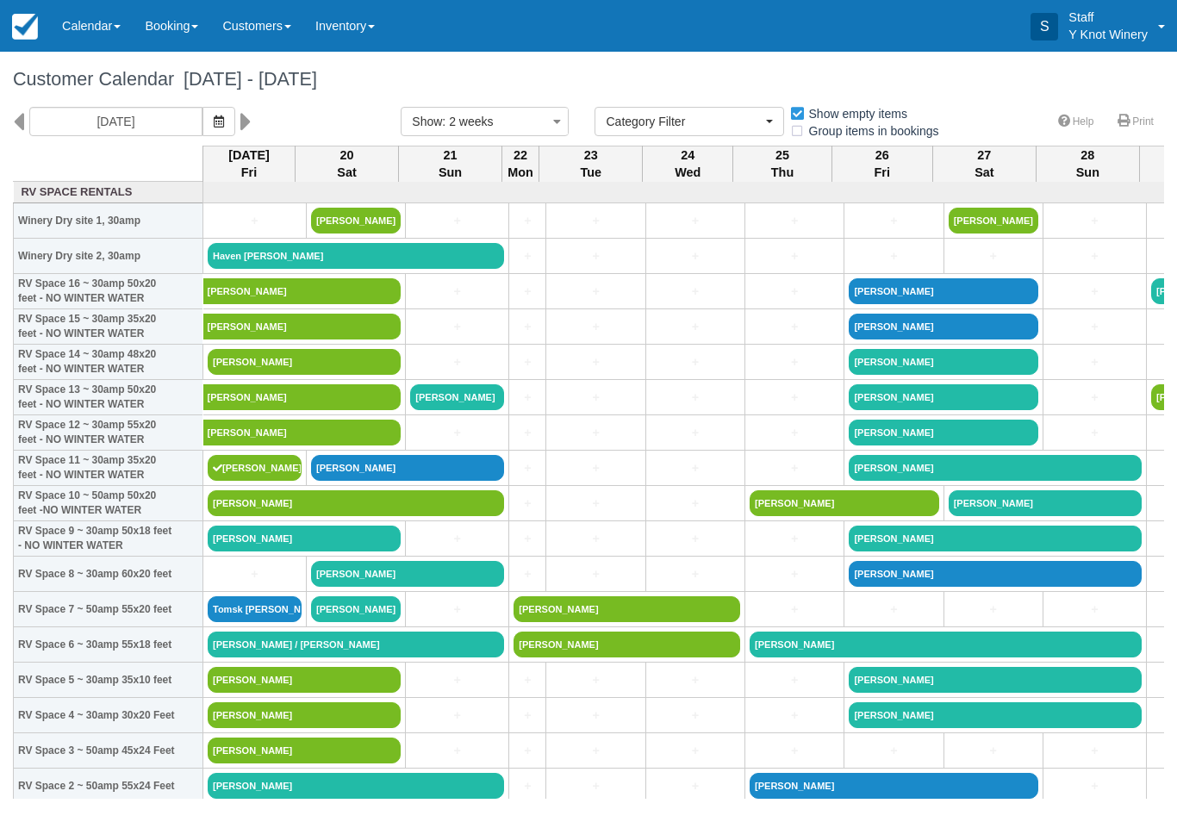
select select
click at [81, 18] on link "Calendar" at bounding box center [91, 26] width 83 height 52
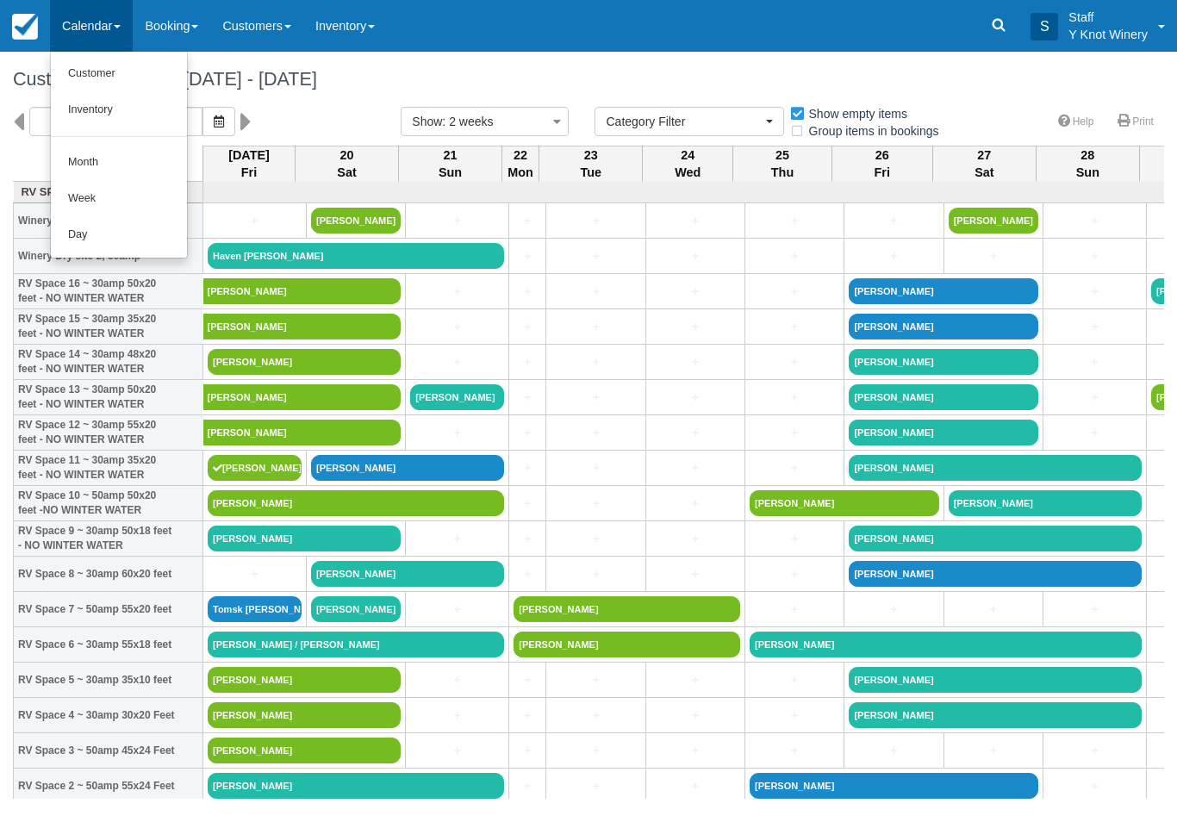
click at [121, 82] on link "Customer" at bounding box center [119, 74] width 136 height 36
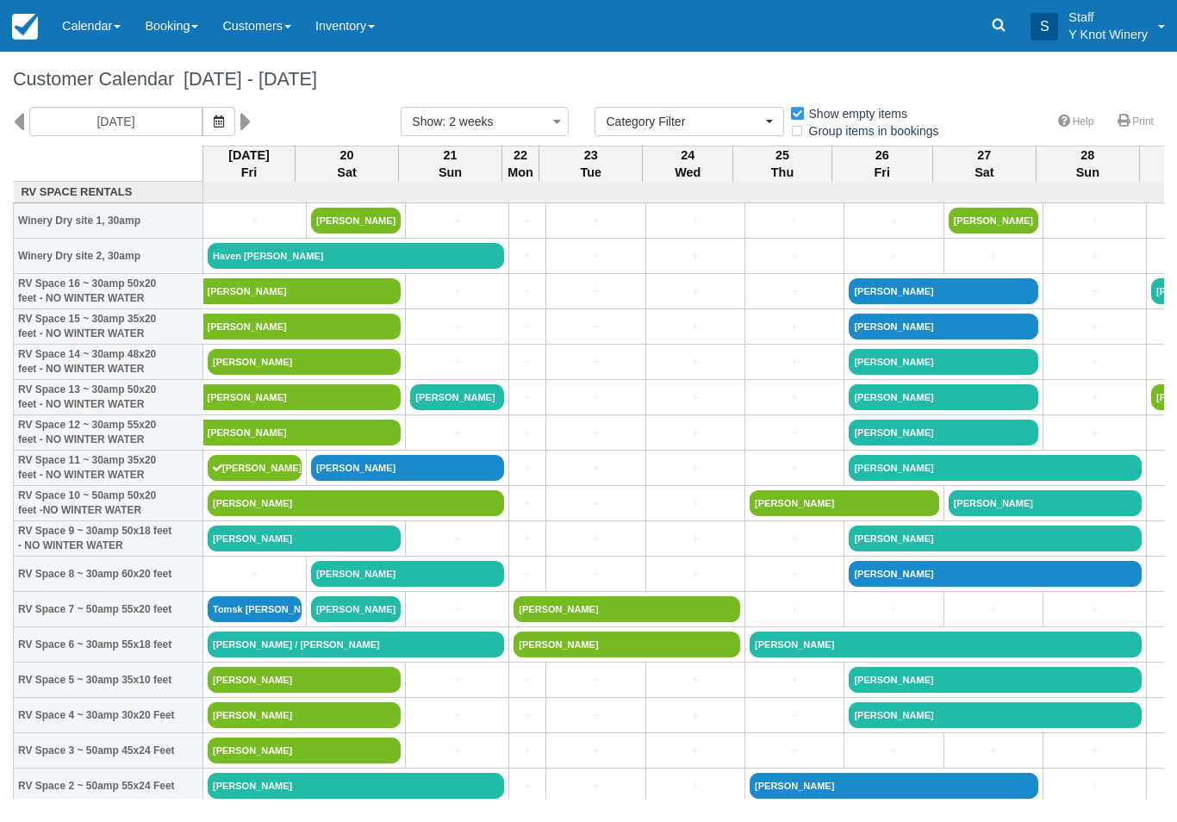
select select
click at [975, 657] on link "[PERSON_NAME]" at bounding box center [945, 644] width 392 height 26
